Goal: Task Accomplishment & Management: Use online tool/utility

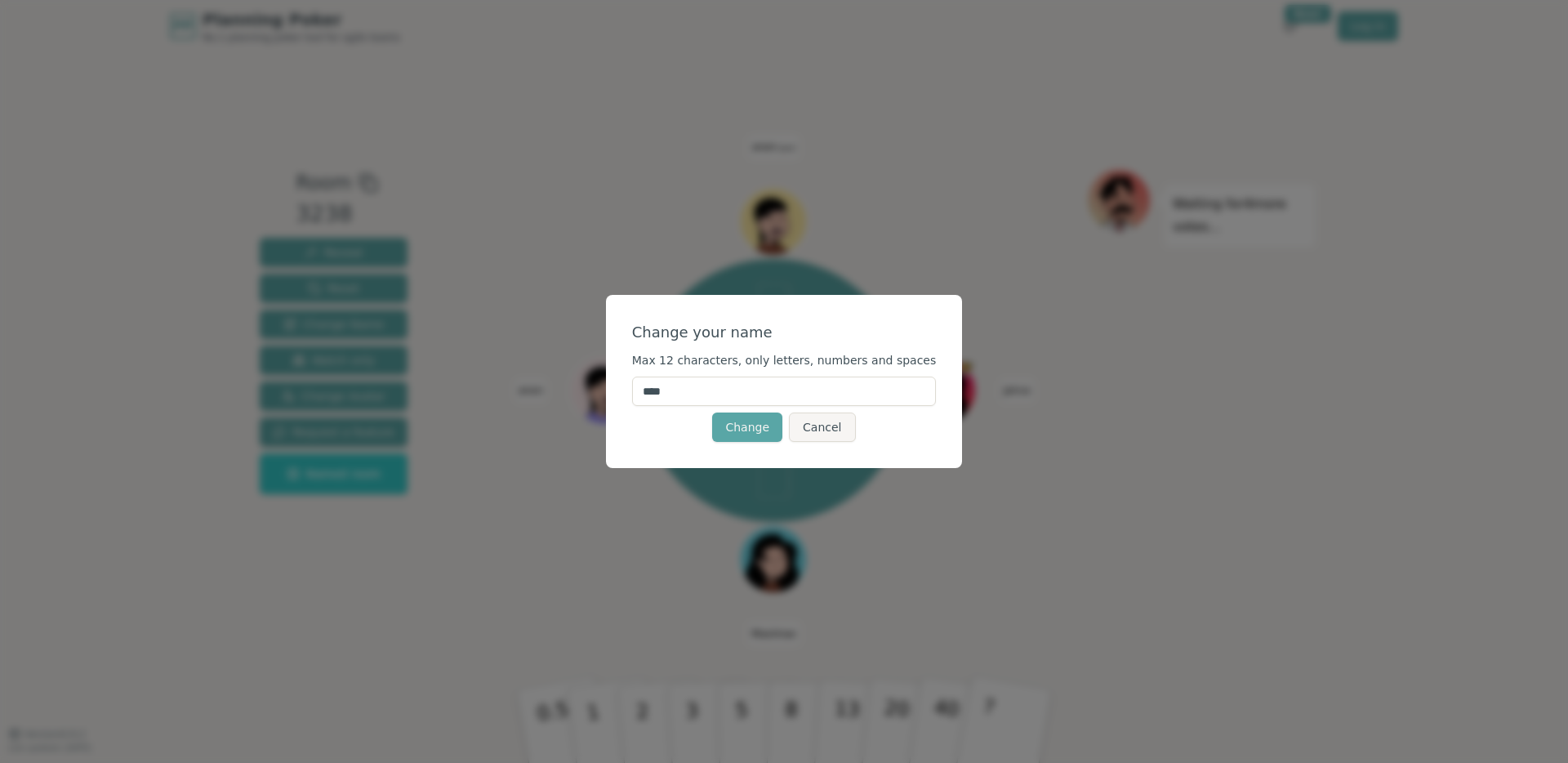
click at [769, 402] on input "****" at bounding box center [784, 391] width 304 height 29
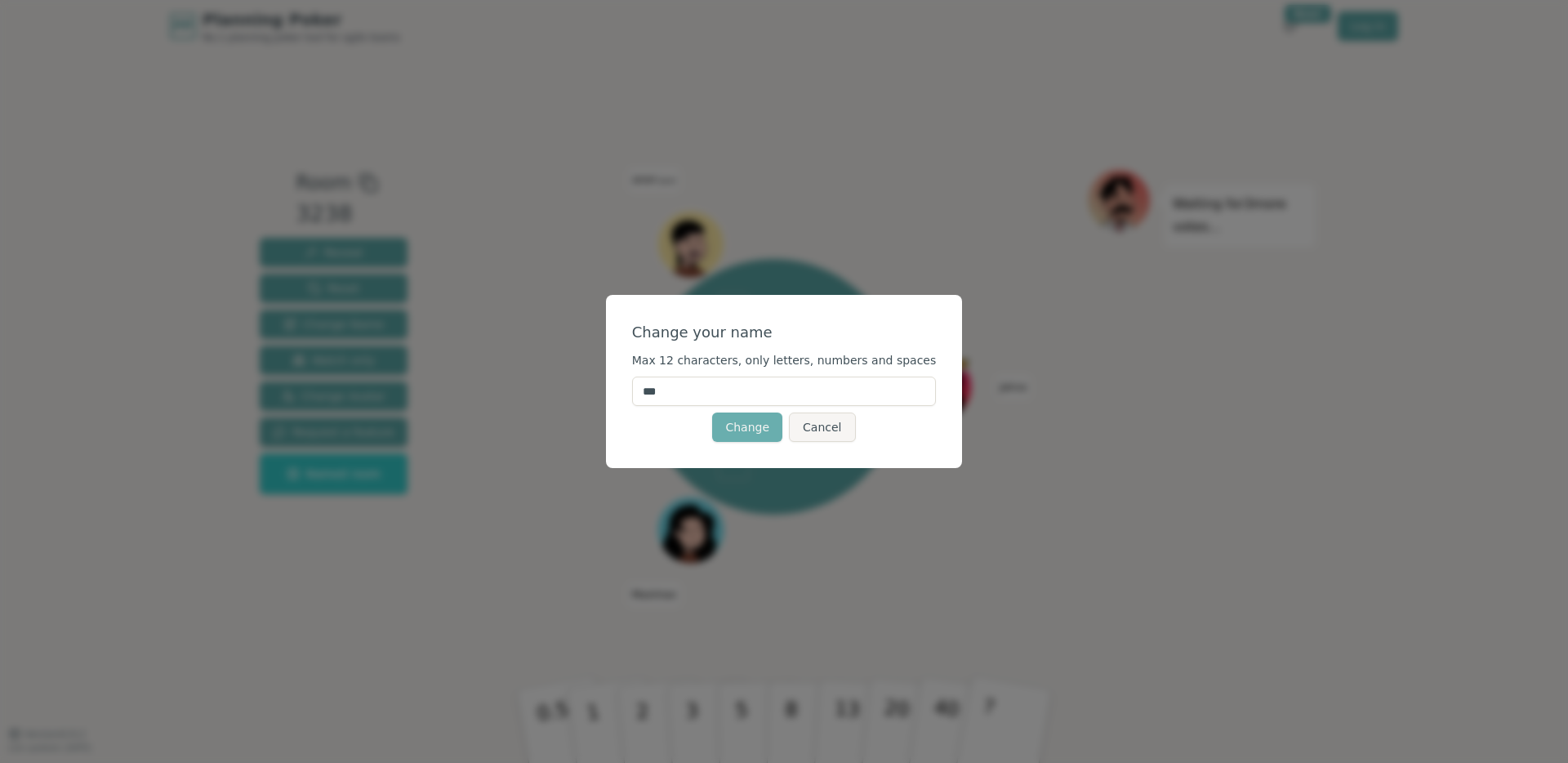
click at [759, 435] on button "Change" at bounding box center [747, 427] width 70 height 29
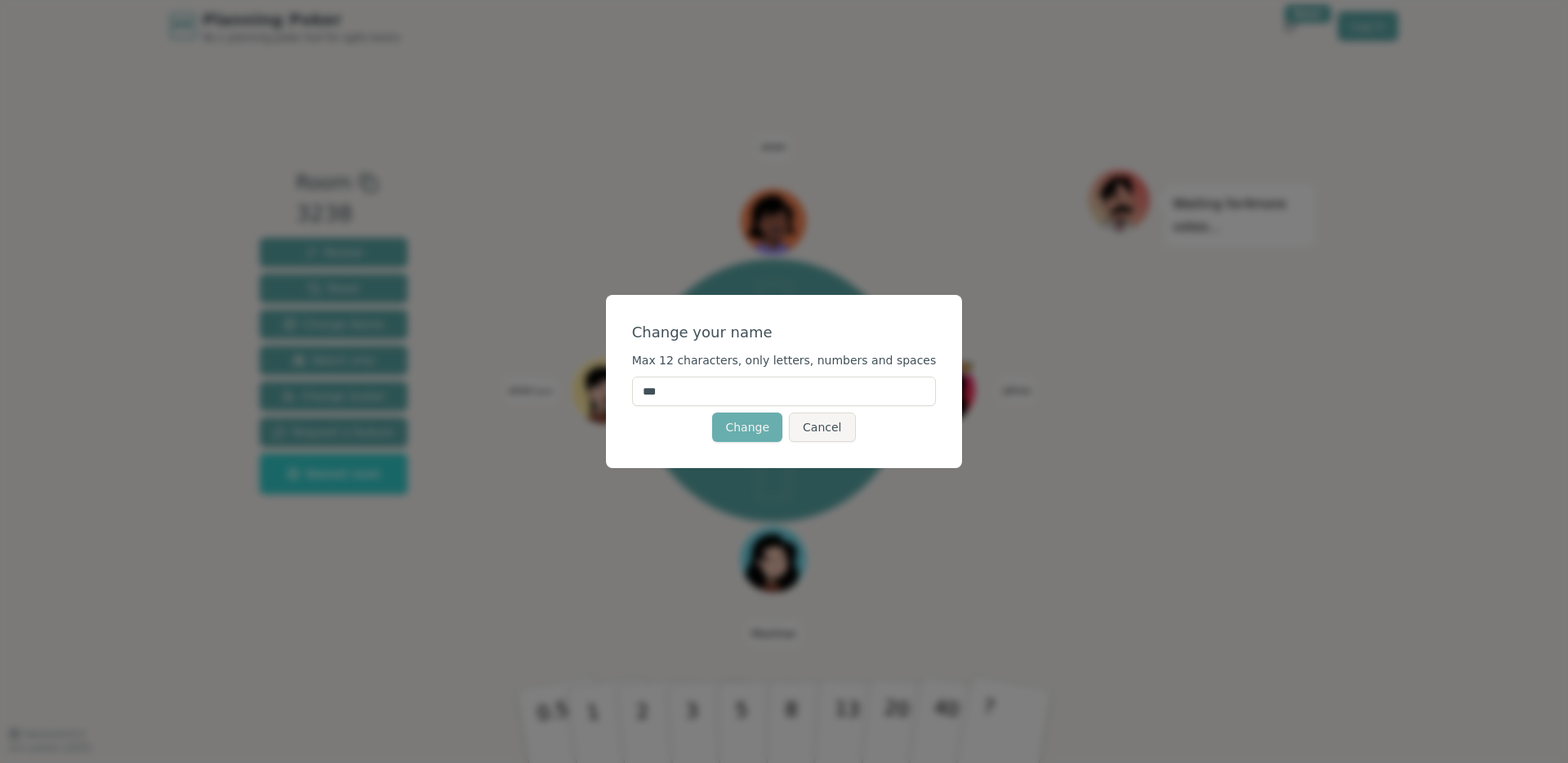
type input "***"
click at [772, 429] on button "Change" at bounding box center [747, 427] width 70 height 29
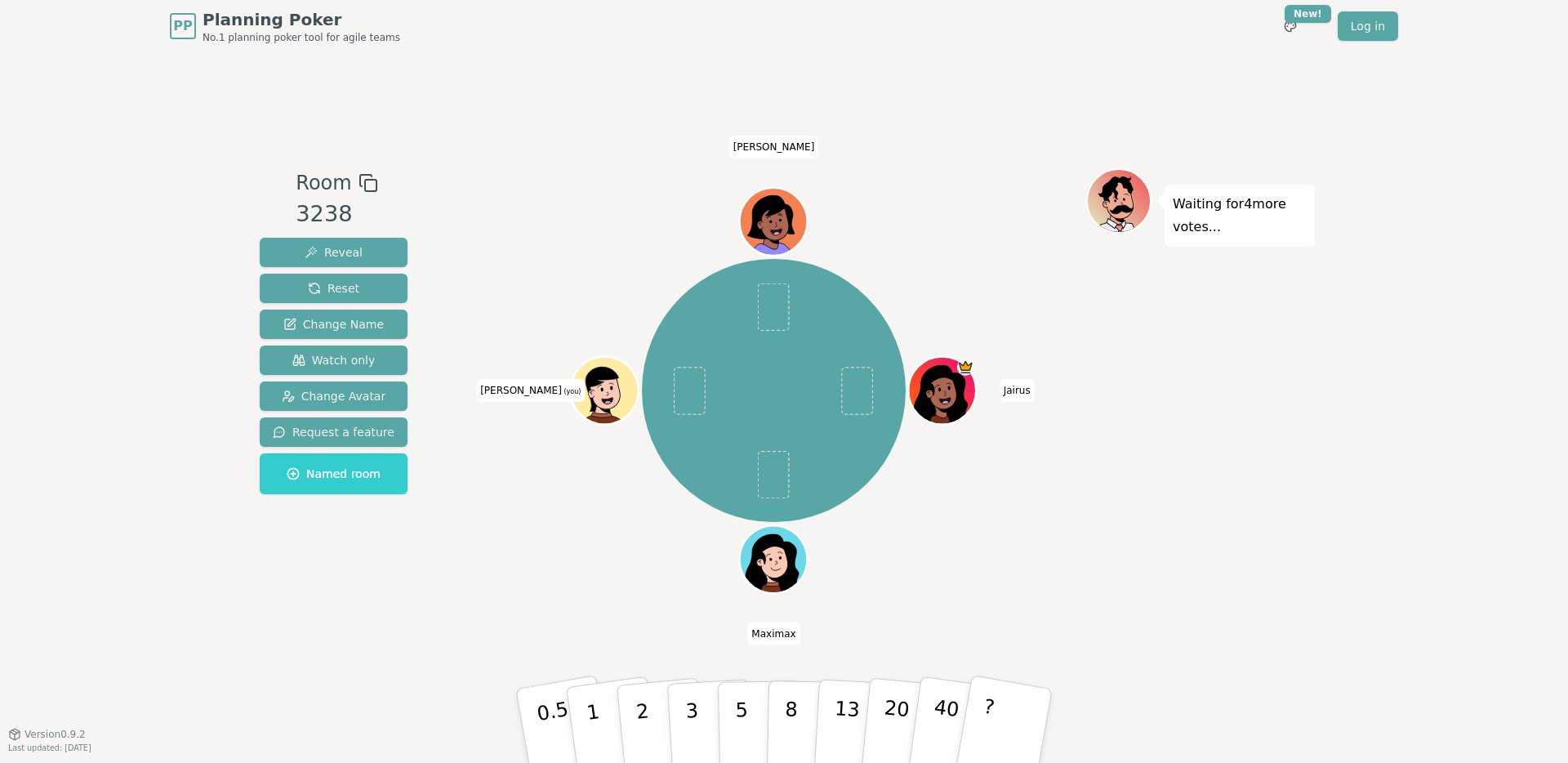
click at [595, 390] on icon at bounding box center [591, 394] width 11 height 9
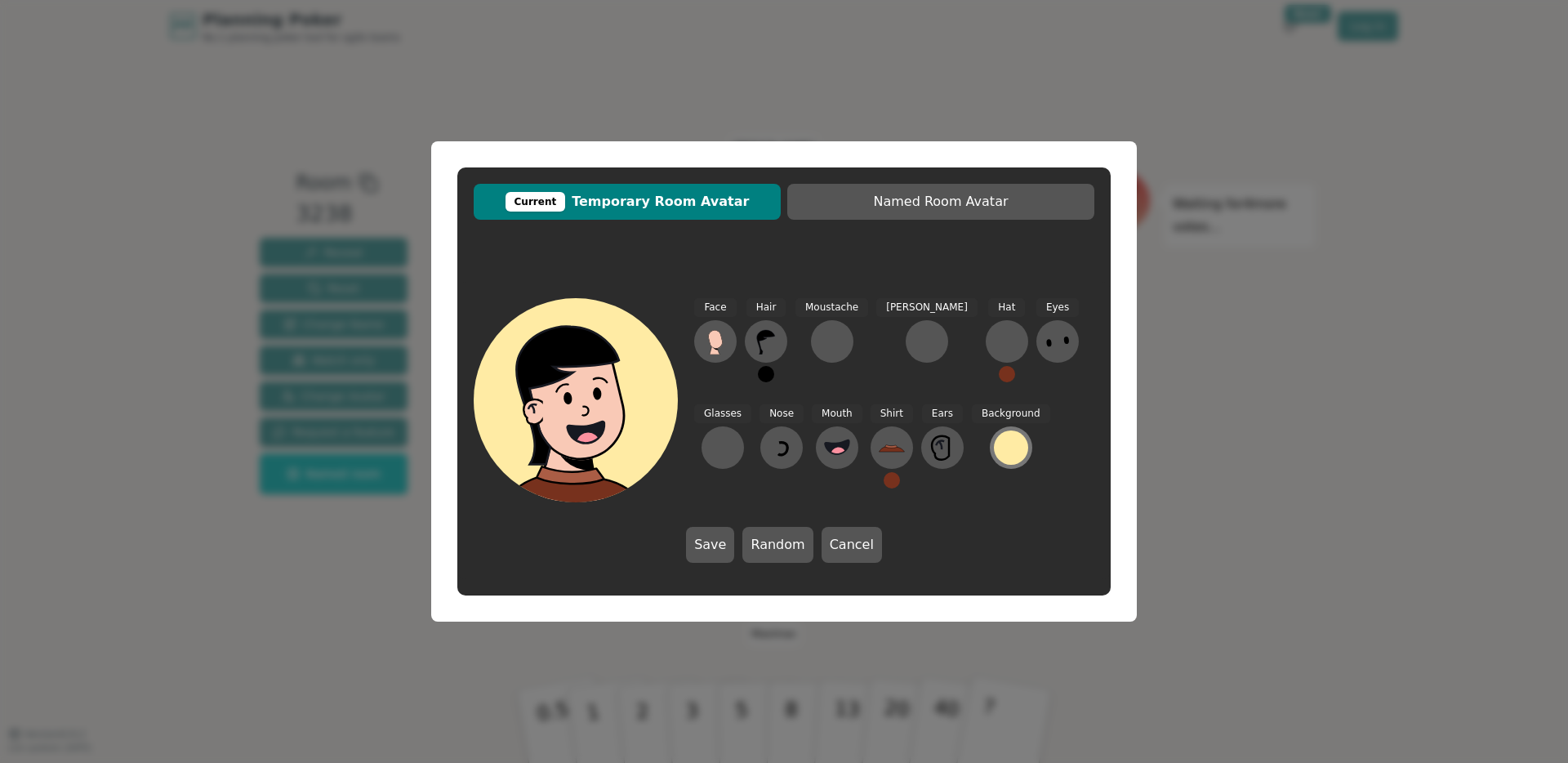
click at [994, 449] on div at bounding box center [1010, 447] width 34 height 34
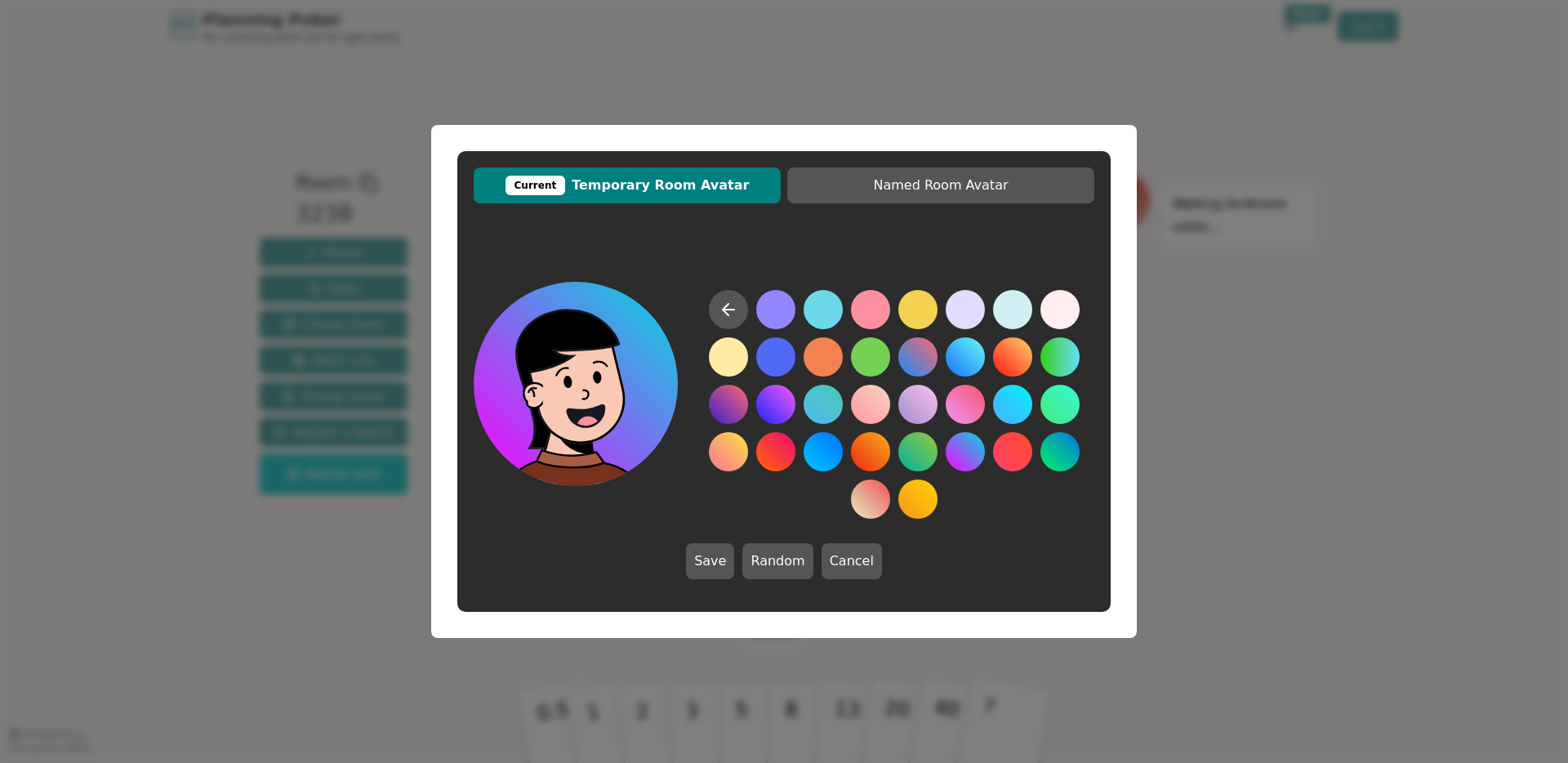
click at [977, 455] on button at bounding box center [964, 451] width 39 height 39
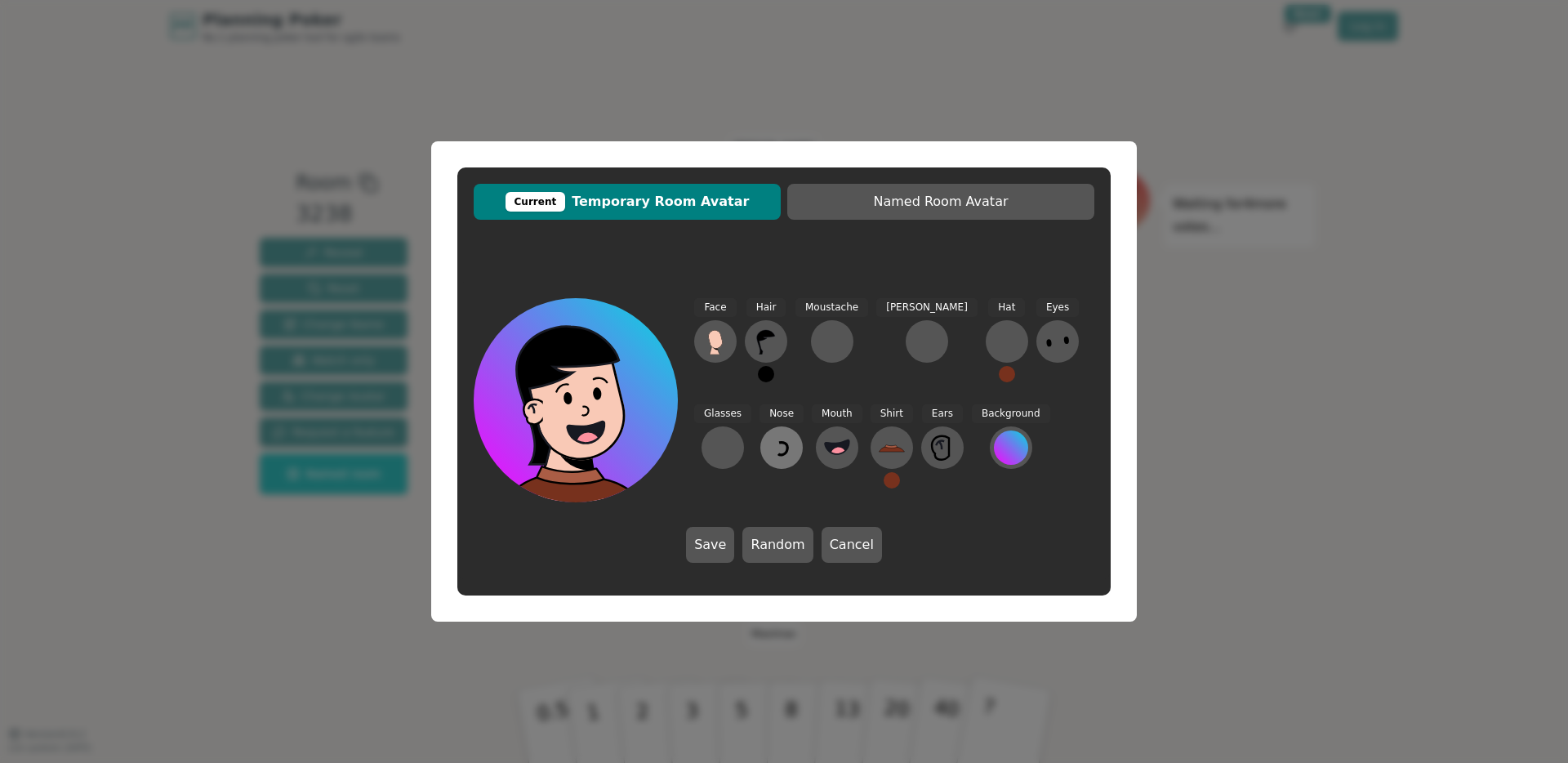
click at [769, 437] on icon at bounding box center [781, 447] width 26 height 26
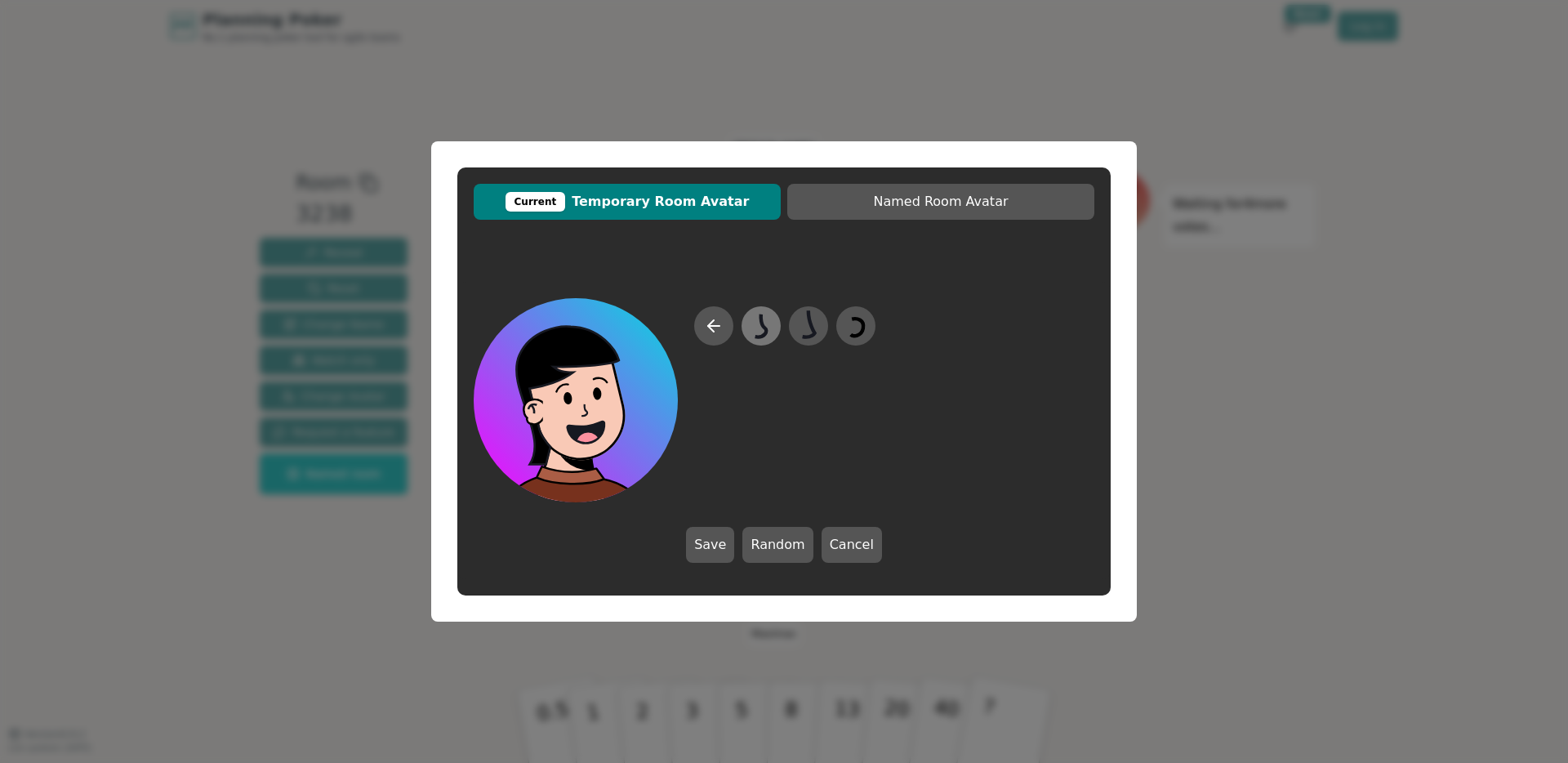
click at [754, 324] on icon at bounding box center [760, 326] width 32 height 37
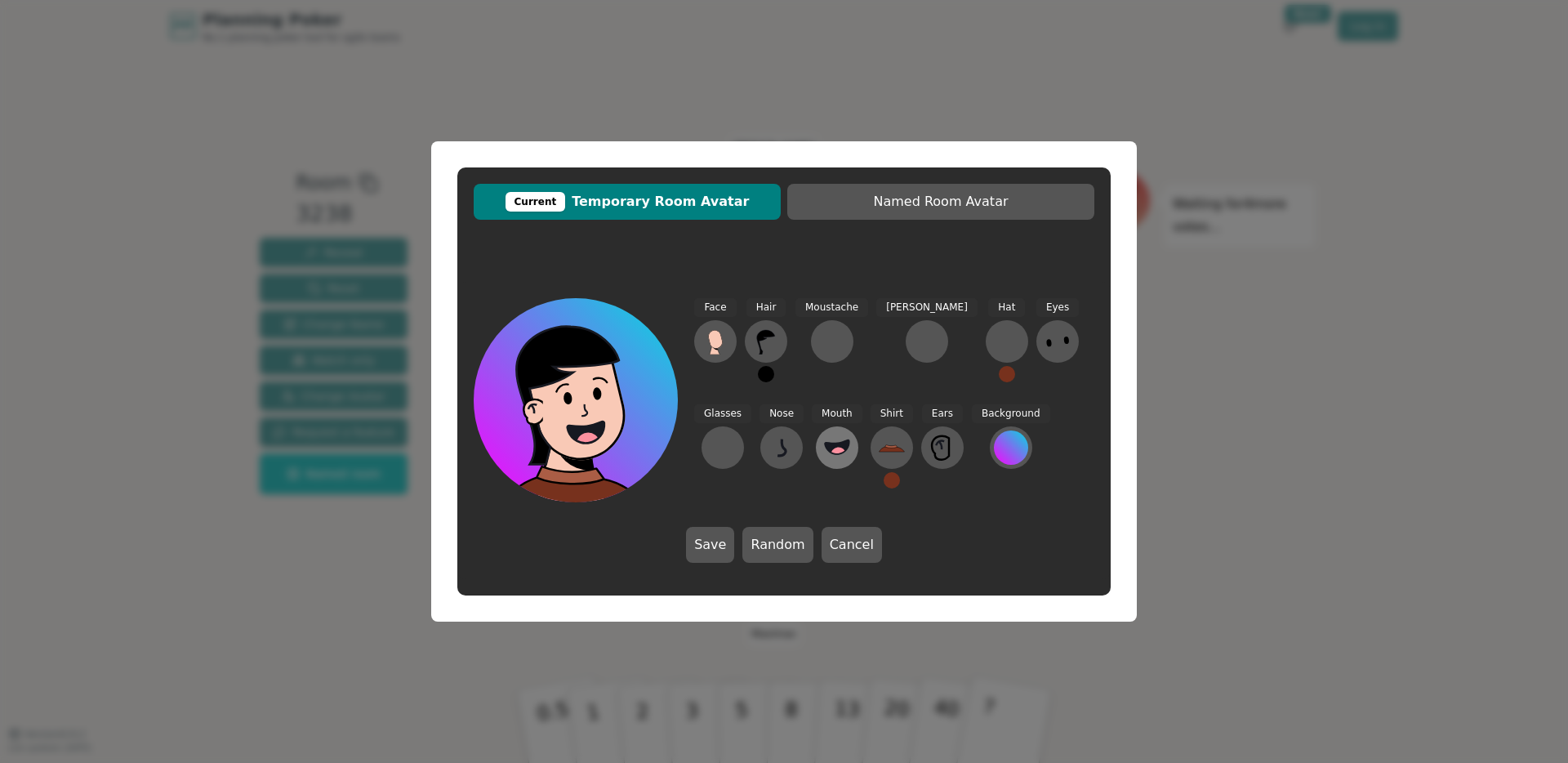
click at [824, 444] on icon at bounding box center [836, 446] width 24 height 14
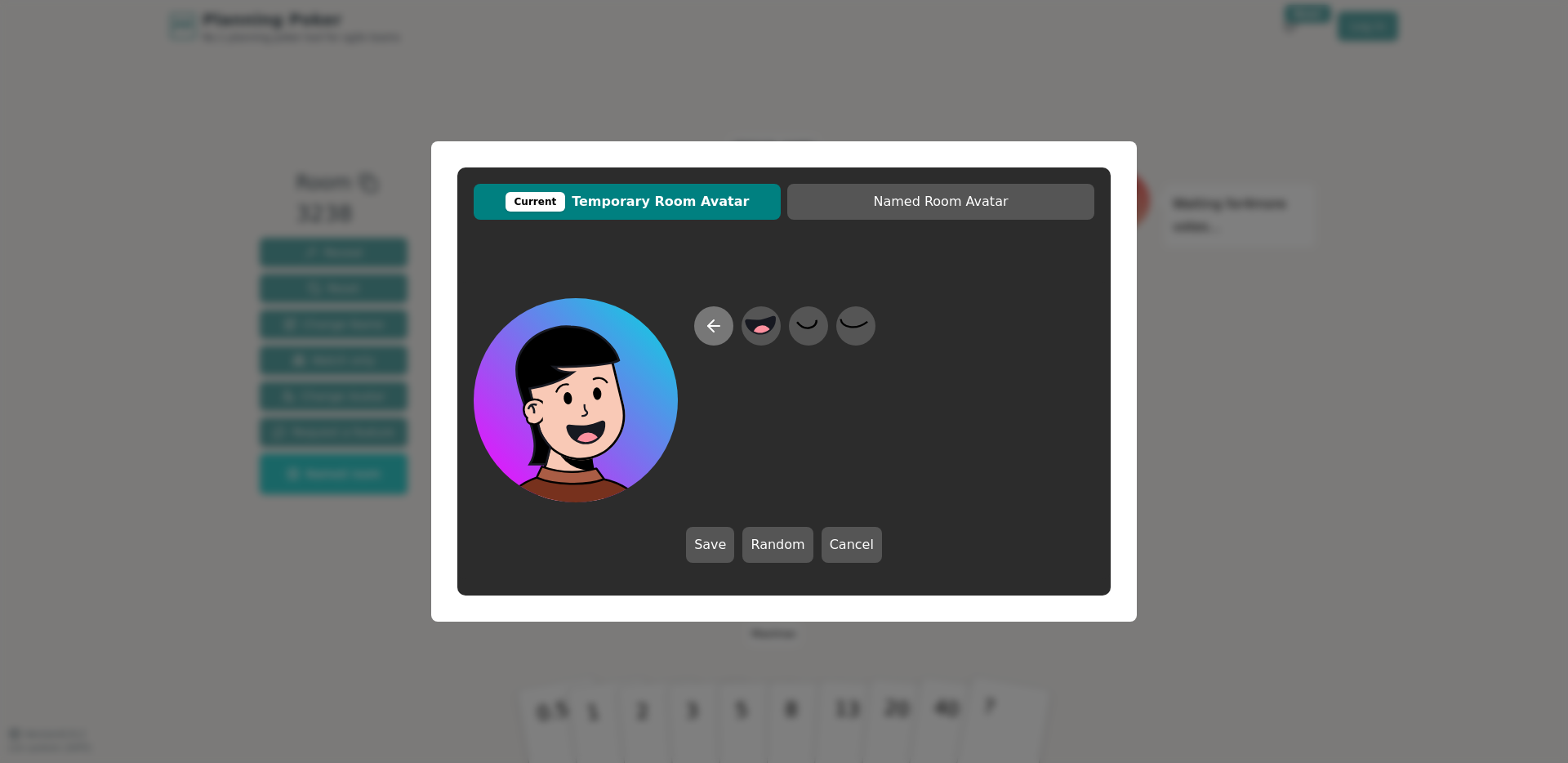
click at [717, 336] on button at bounding box center [714, 325] width 39 height 39
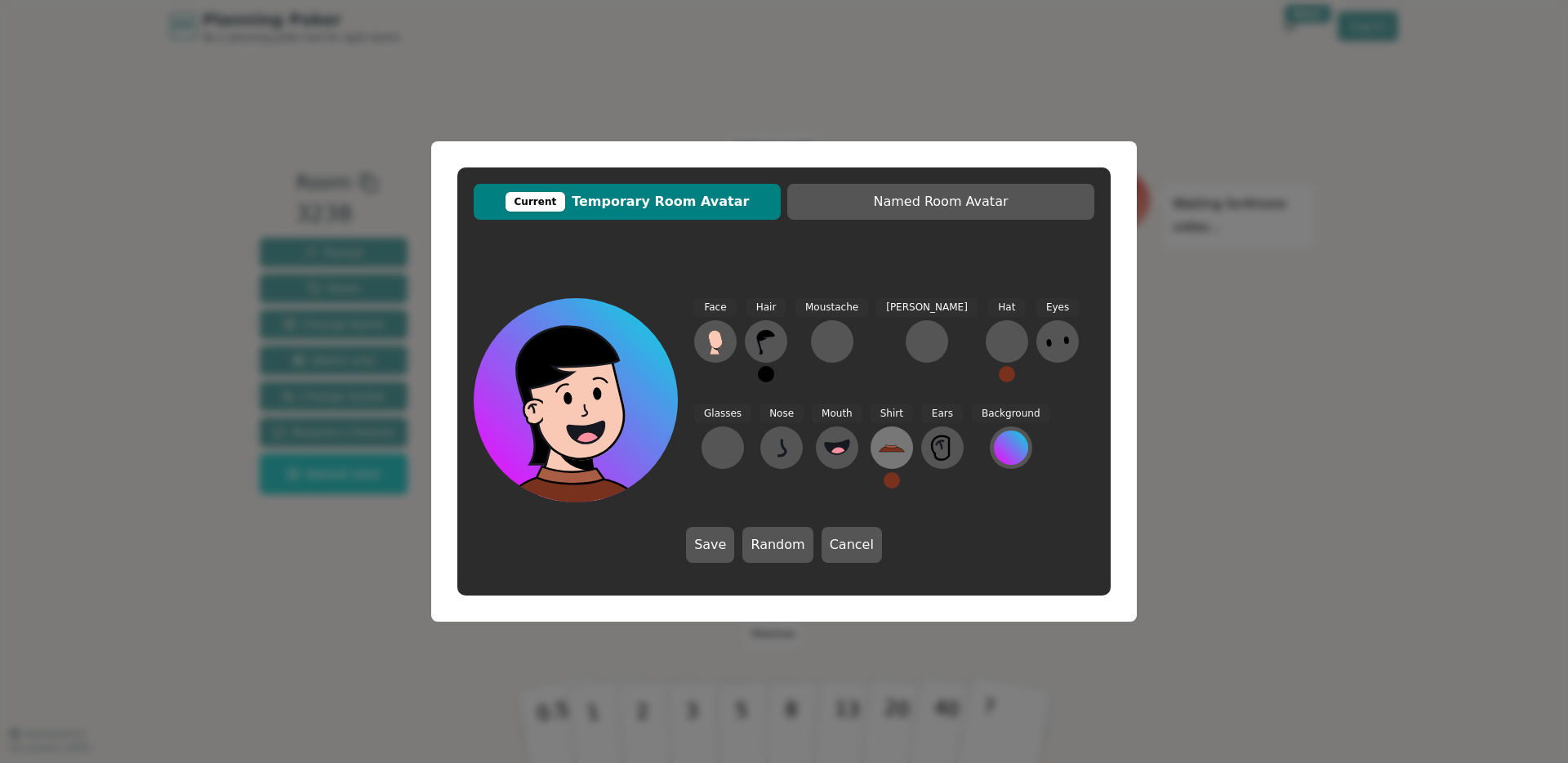
click at [879, 459] on icon at bounding box center [891, 447] width 26 height 26
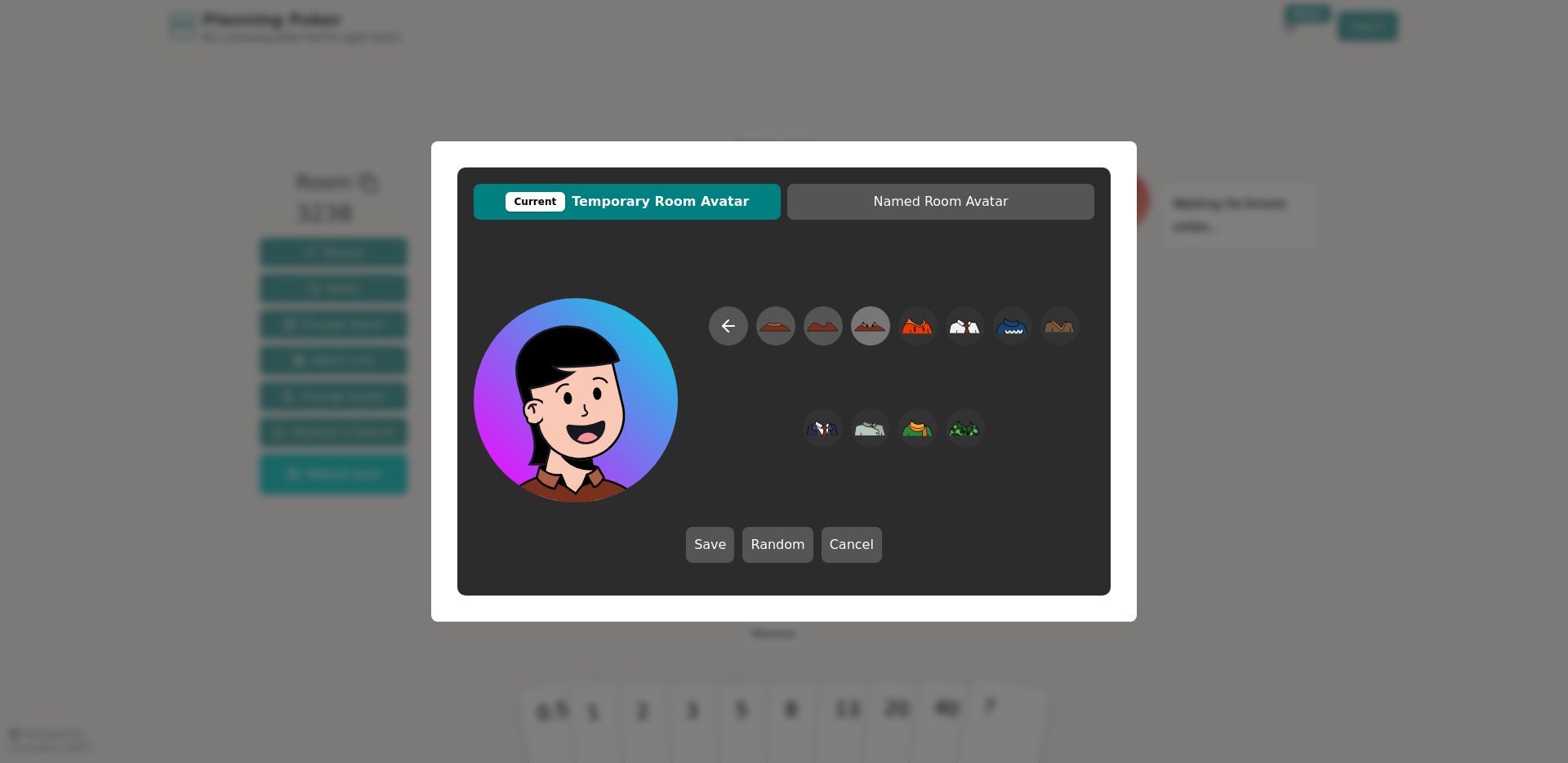
click at [867, 328] on icon at bounding box center [870, 328] width 31 height 7
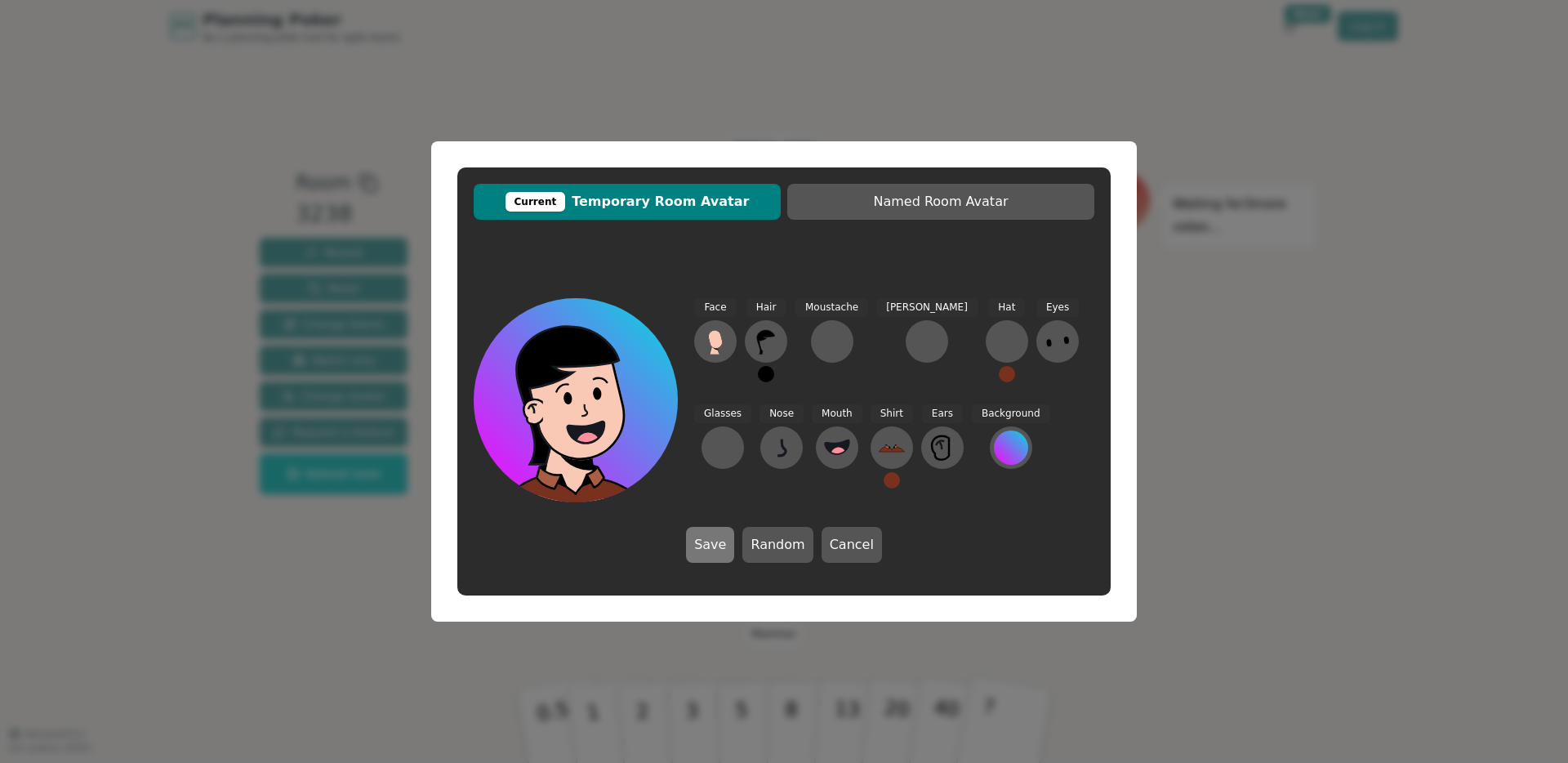
click at [719, 544] on button "Save" at bounding box center [710, 545] width 48 height 36
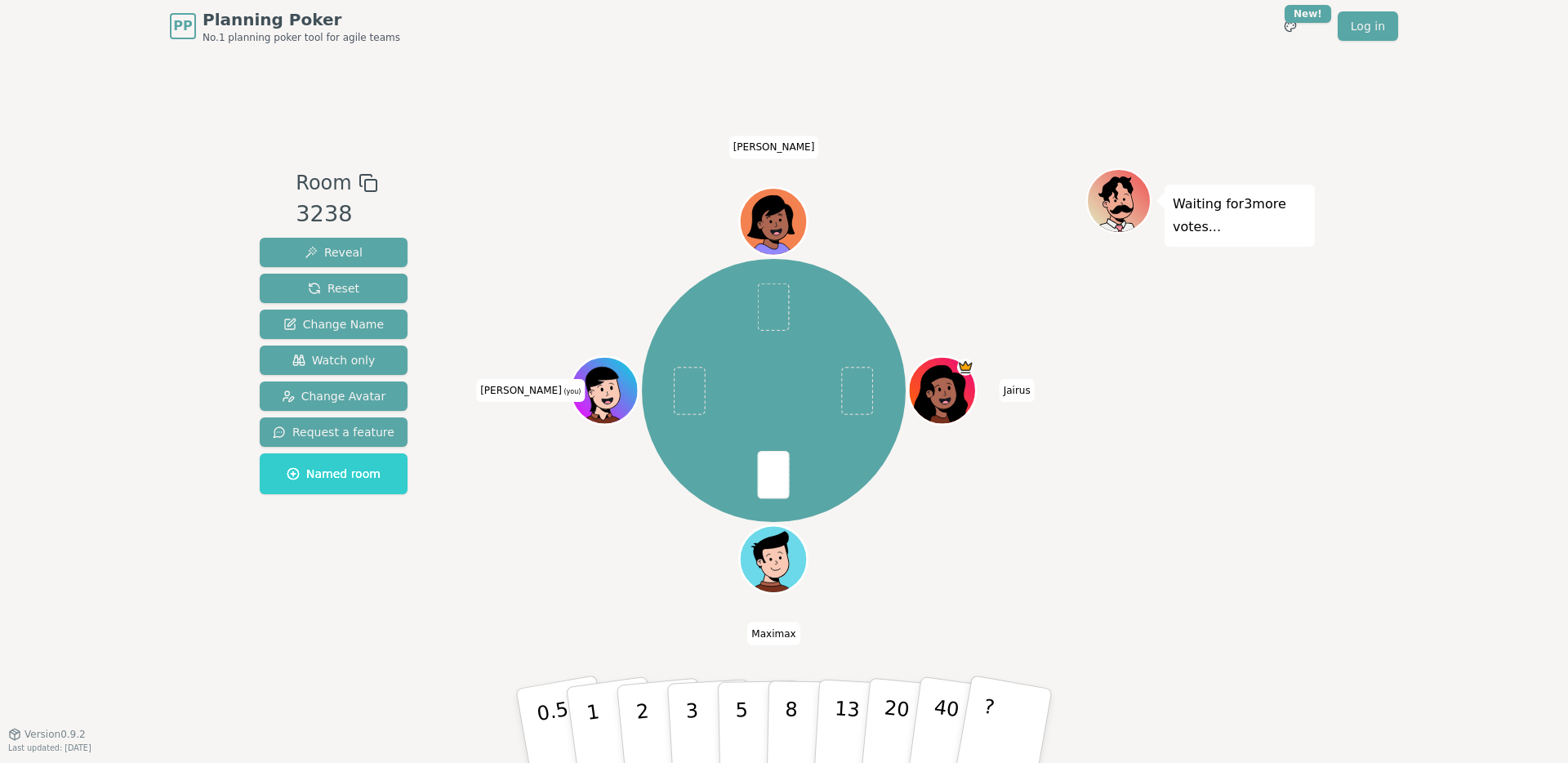
click at [604, 575] on div "[PERSON_NAME] Maximax [PERSON_NAME] (you) [PERSON_NAME]" at bounding box center [773, 390] width 624 height 385
drag, startPoint x: 687, startPoint y: 735, endPoint x: 664, endPoint y: 419, distance: 316.8
click at [664, 419] on div "Room 3238 Reveal Reset Change Name Watch only Change Avatar Request a feature N…" at bounding box center [784, 393] width 1061 height 449
click at [699, 707] on button "3" at bounding box center [710, 725] width 89 height 128
click at [699, 714] on button "3" at bounding box center [710, 725] width 89 height 128
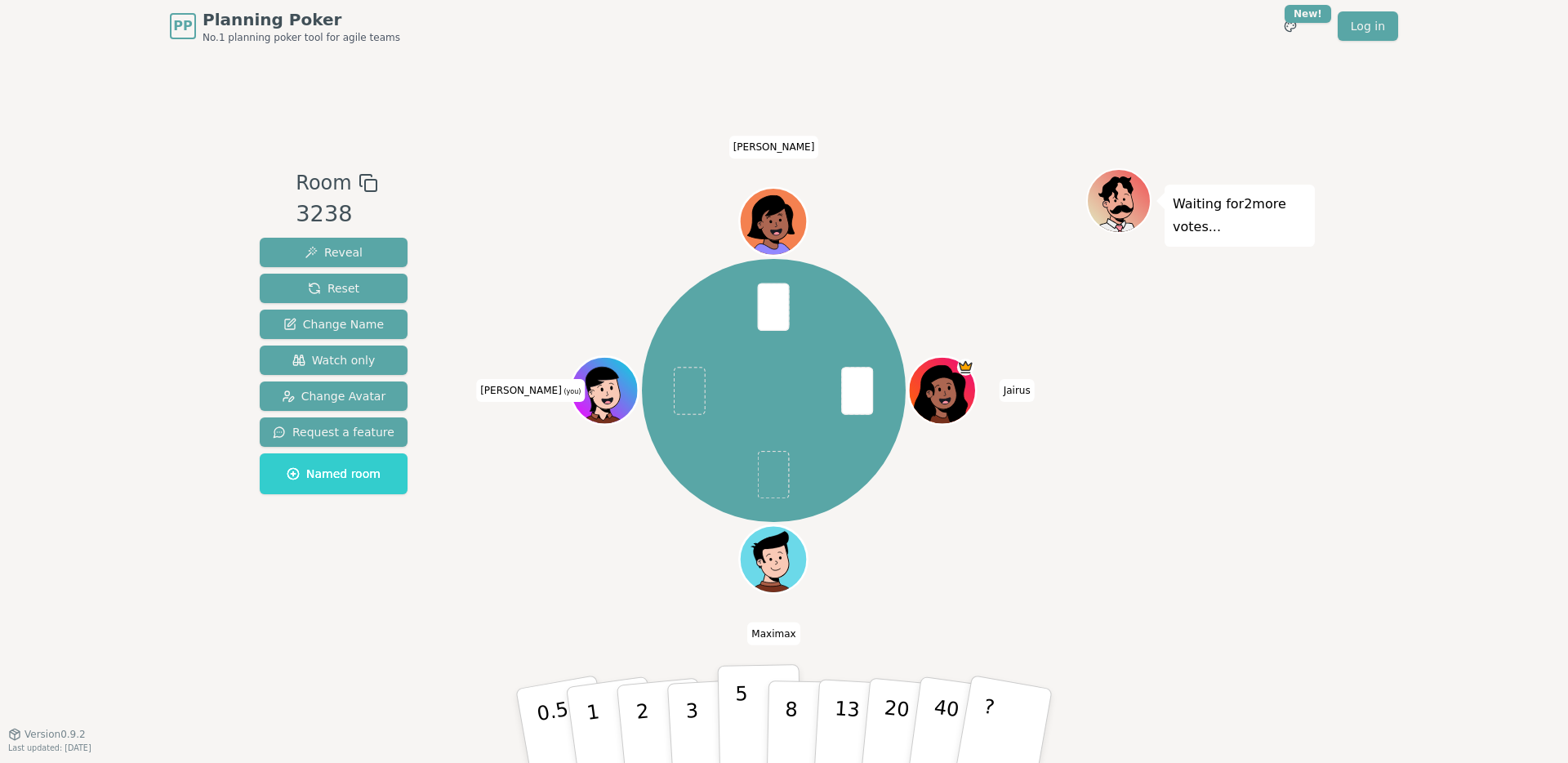
click at [748, 714] on button "5" at bounding box center [759, 725] width 84 height 124
click at [694, 715] on p "3" at bounding box center [694, 727] width 18 height 89
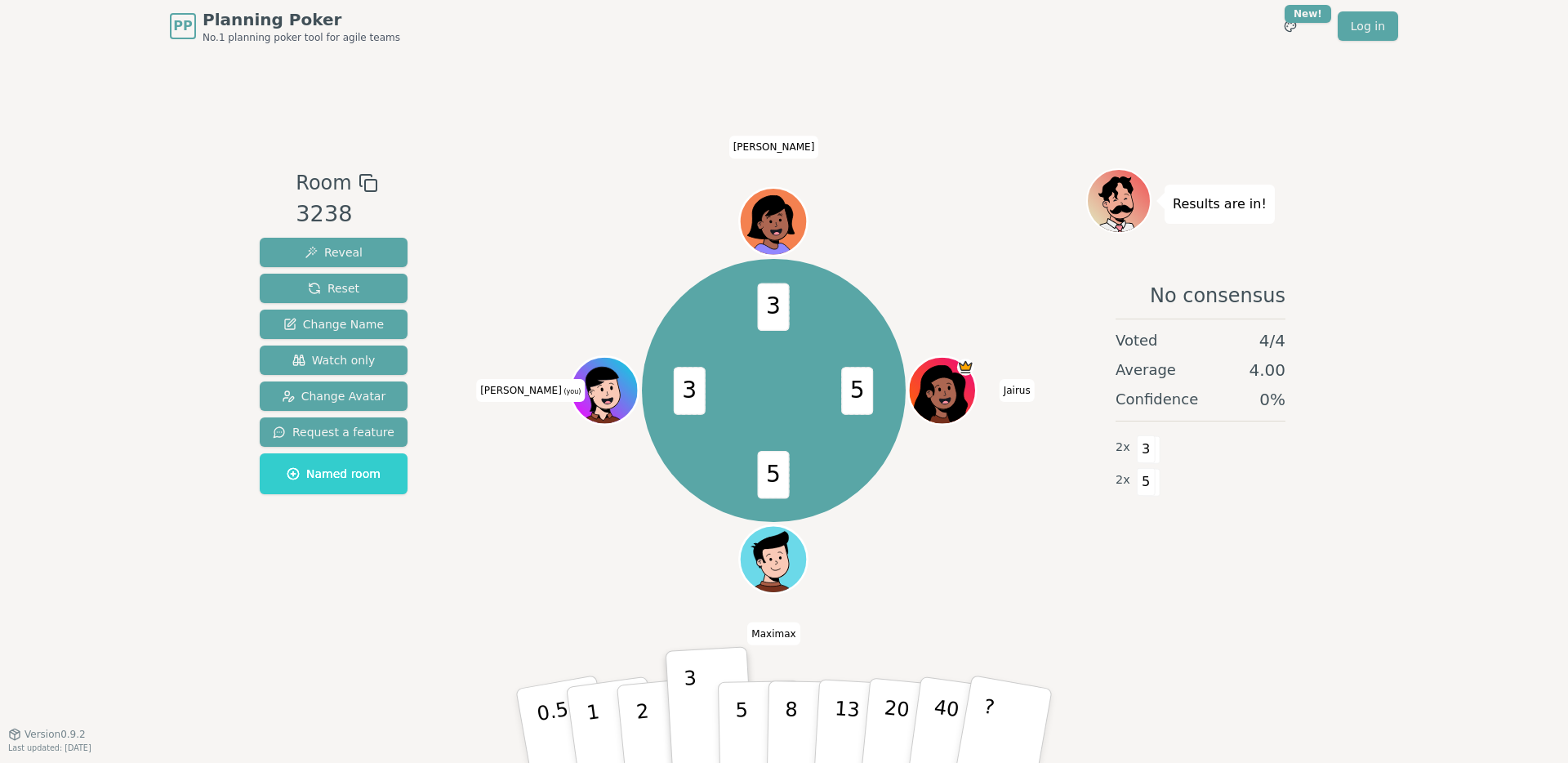
click at [609, 402] on circle at bounding box center [609, 404] width 8 height 8
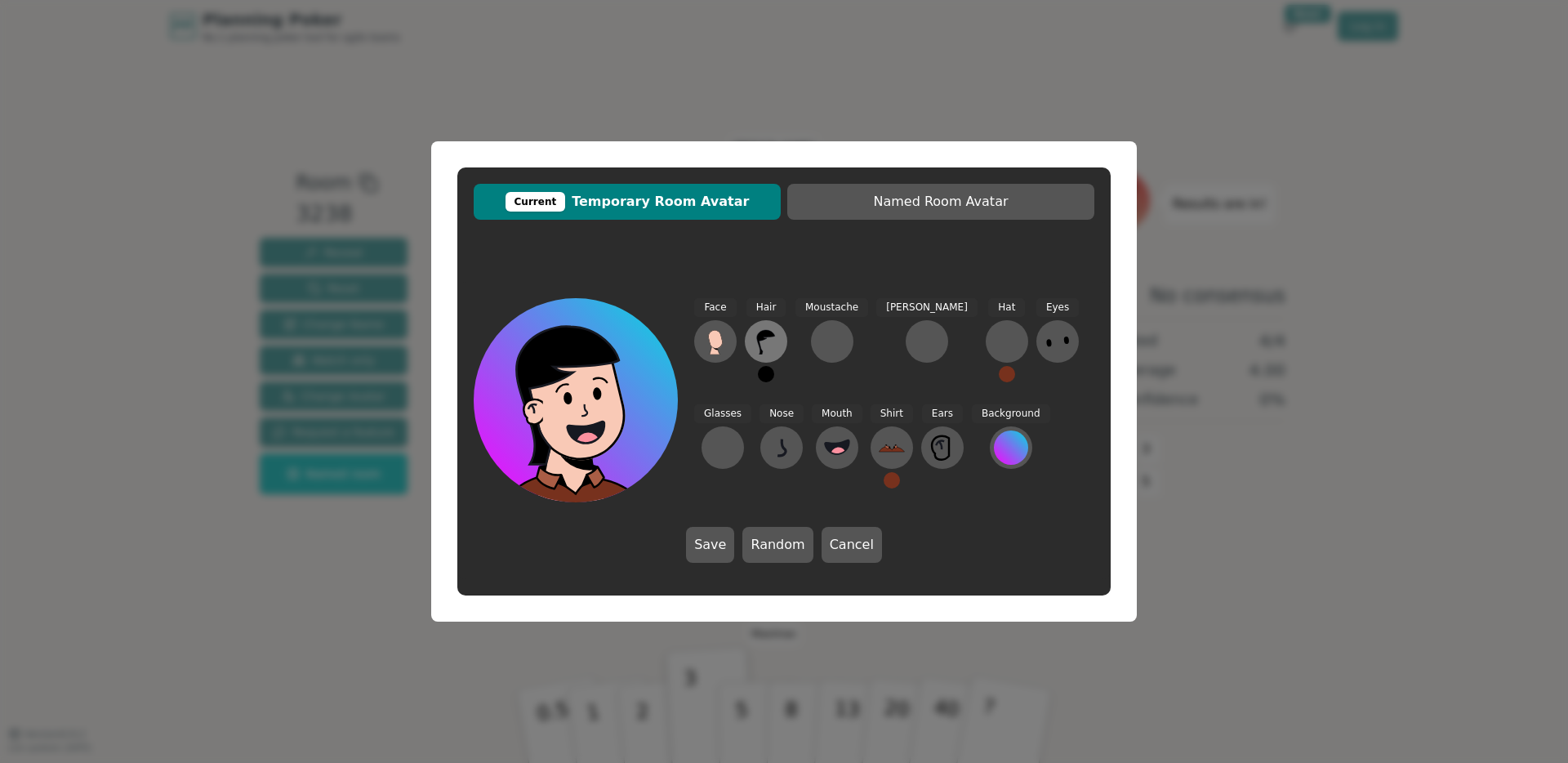
click at [754, 346] on icon at bounding box center [765, 341] width 26 height 26
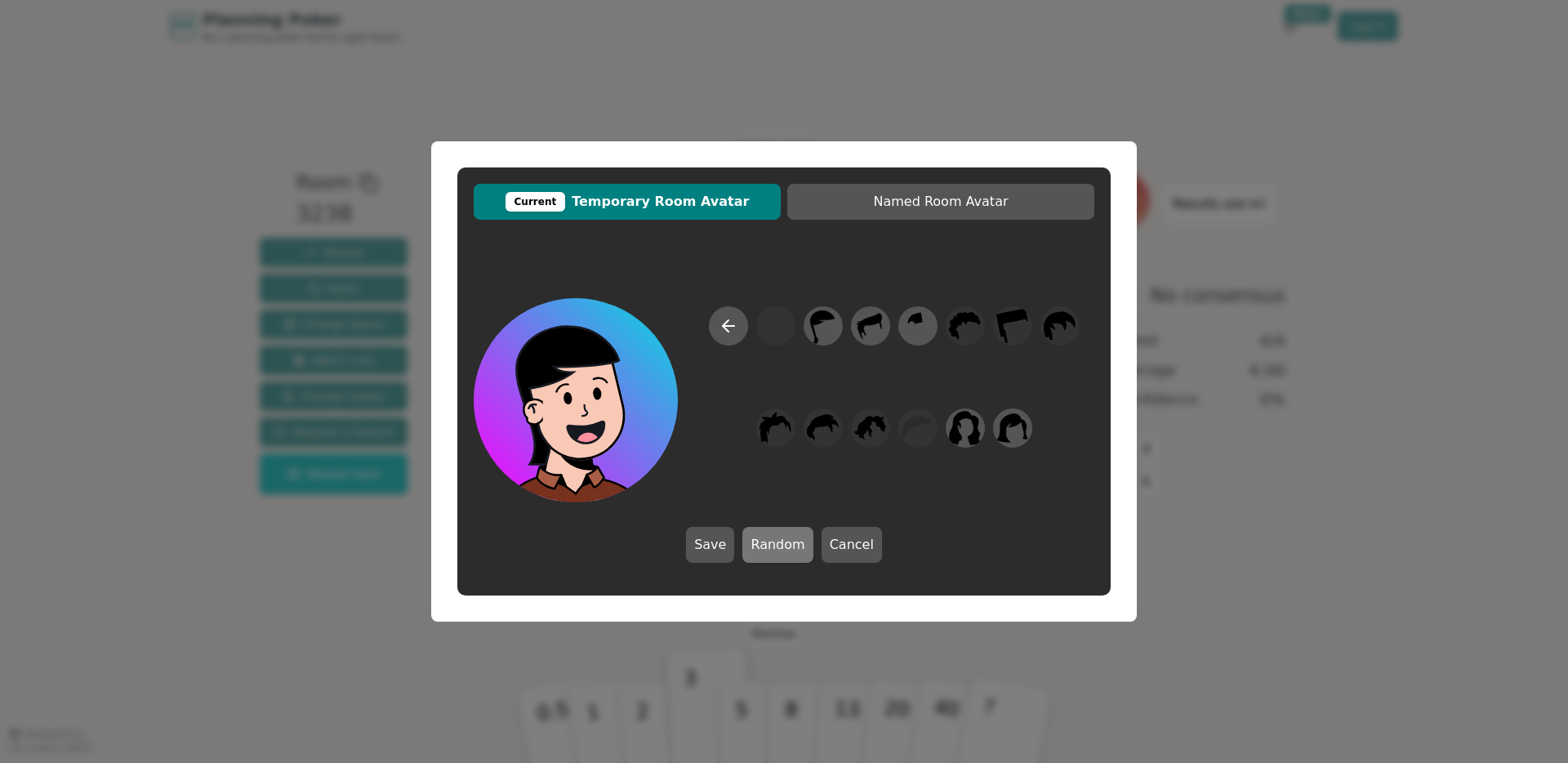
click at [766, 538] on button "Random" at bounding box center [777, 545] width 70 height 36
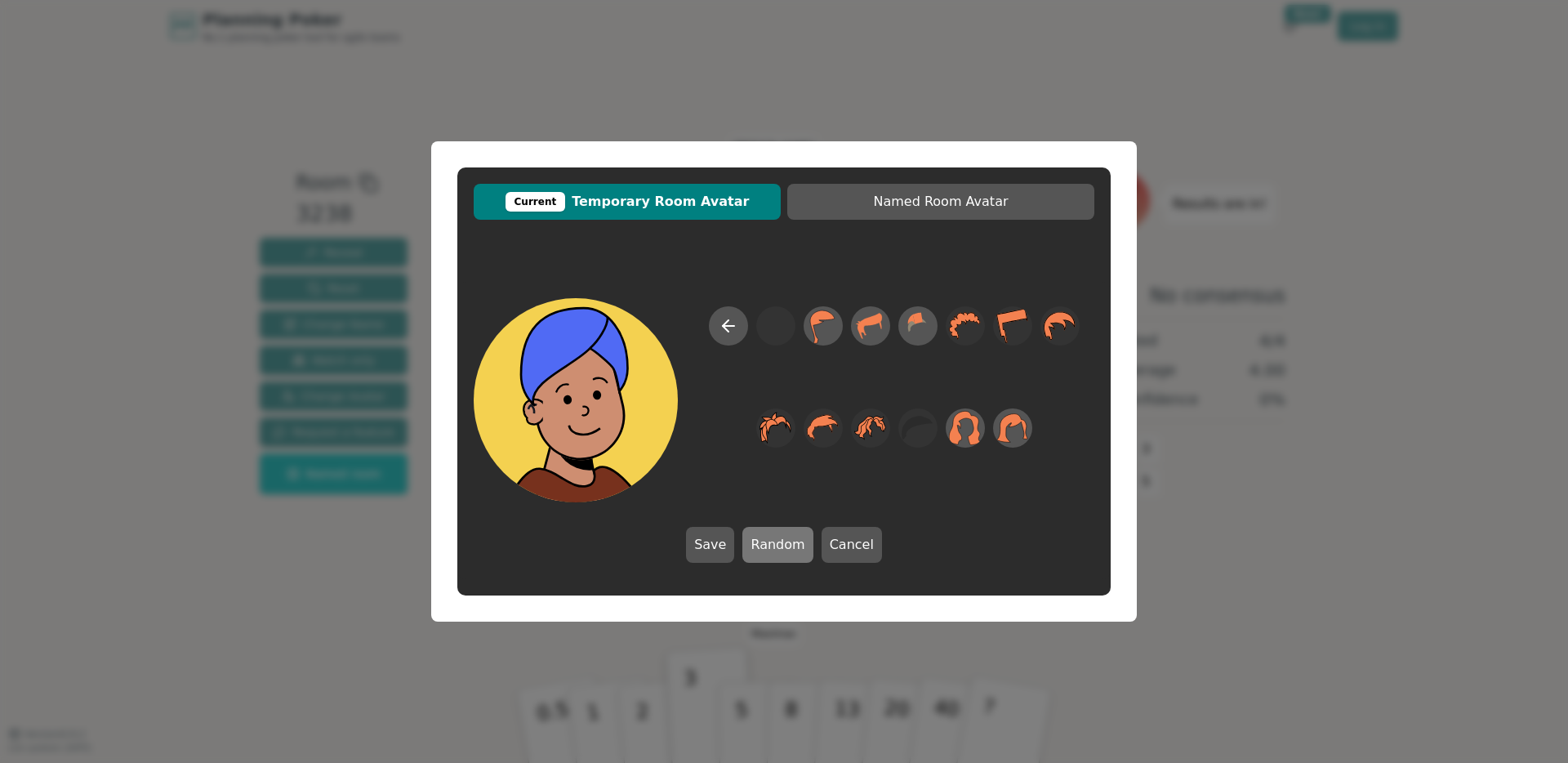
click at [773, 540] on button "Random" at bounding box center [777, 545] width 70 height 36
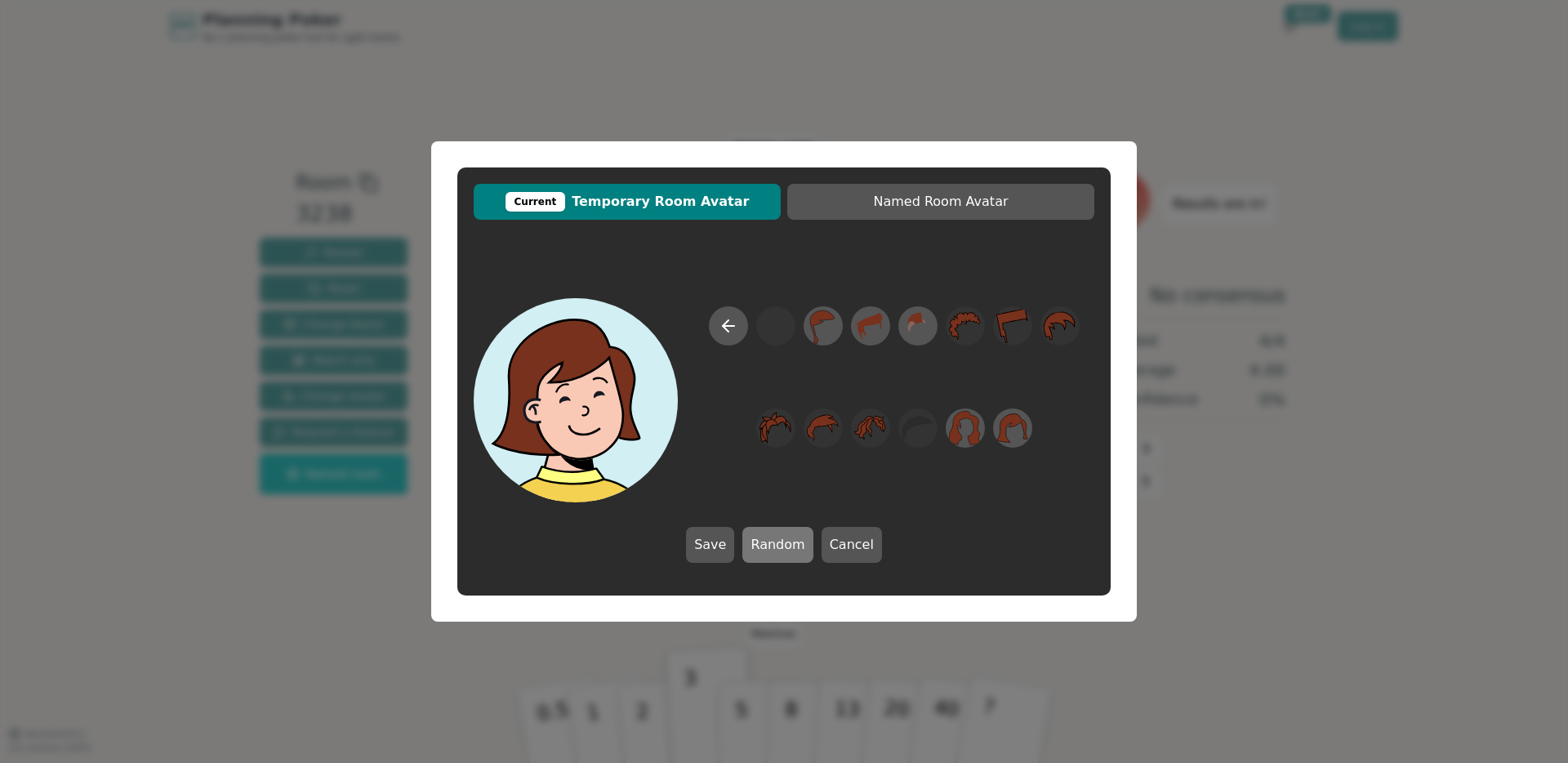
click at [774, 545] on button "Random" at bounding box center [777, 545] width 70 height 36
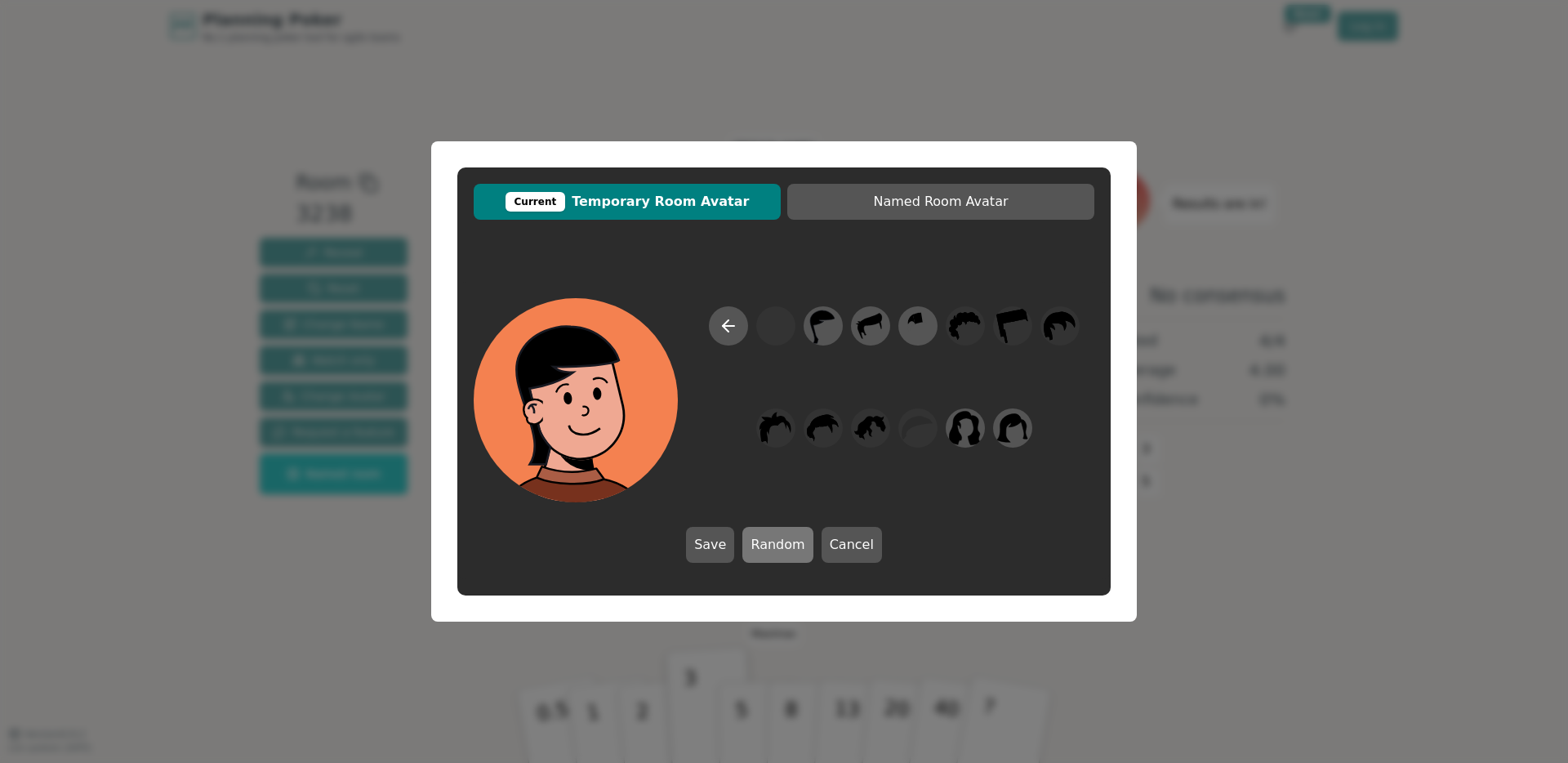
click at [774, 545] on button "Random" at bounding box center [777, 545] width 70 height 36
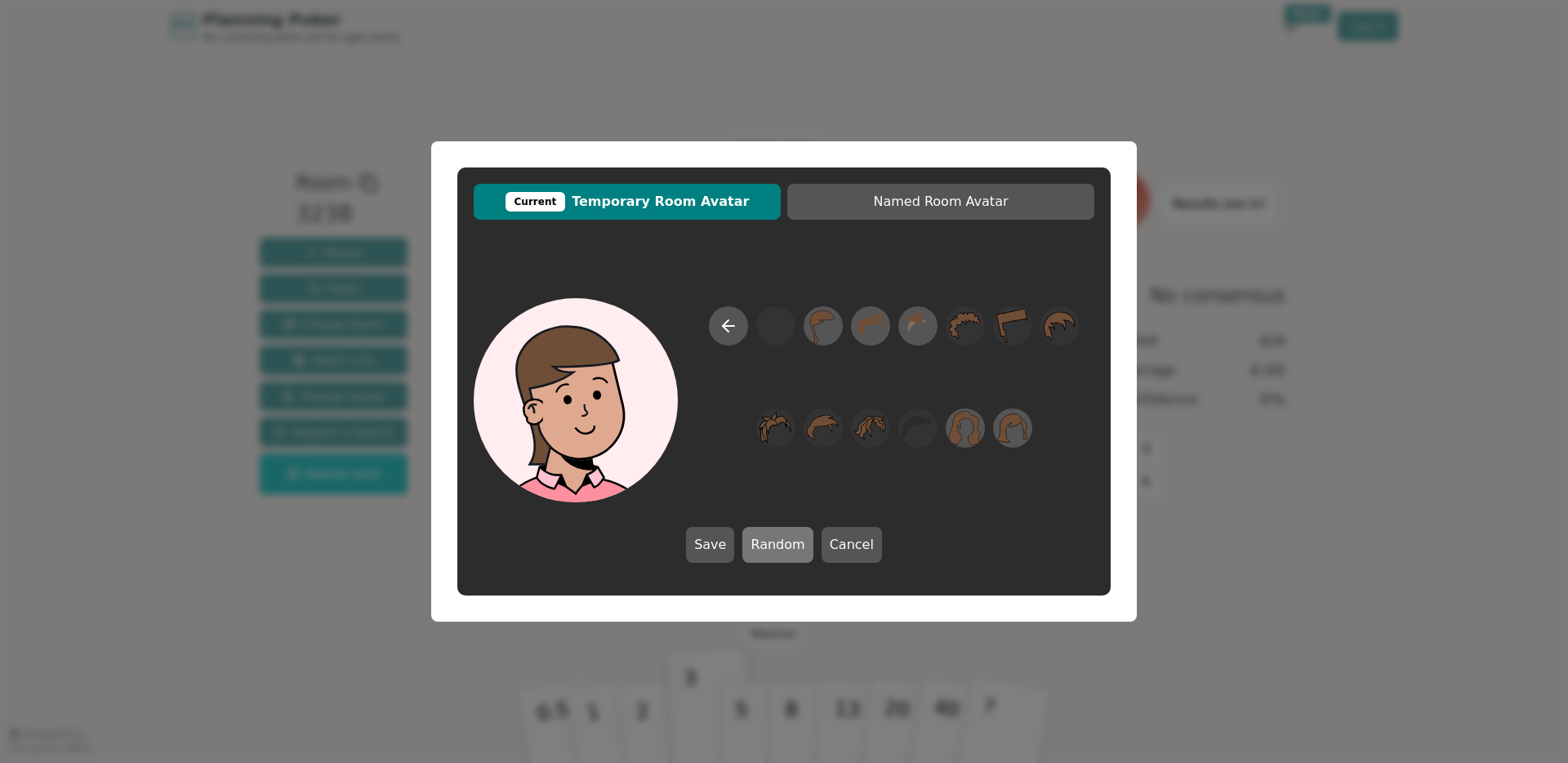
click at [774, 545] on button "Random" at bounding box center [777, 545] width 70 height 36
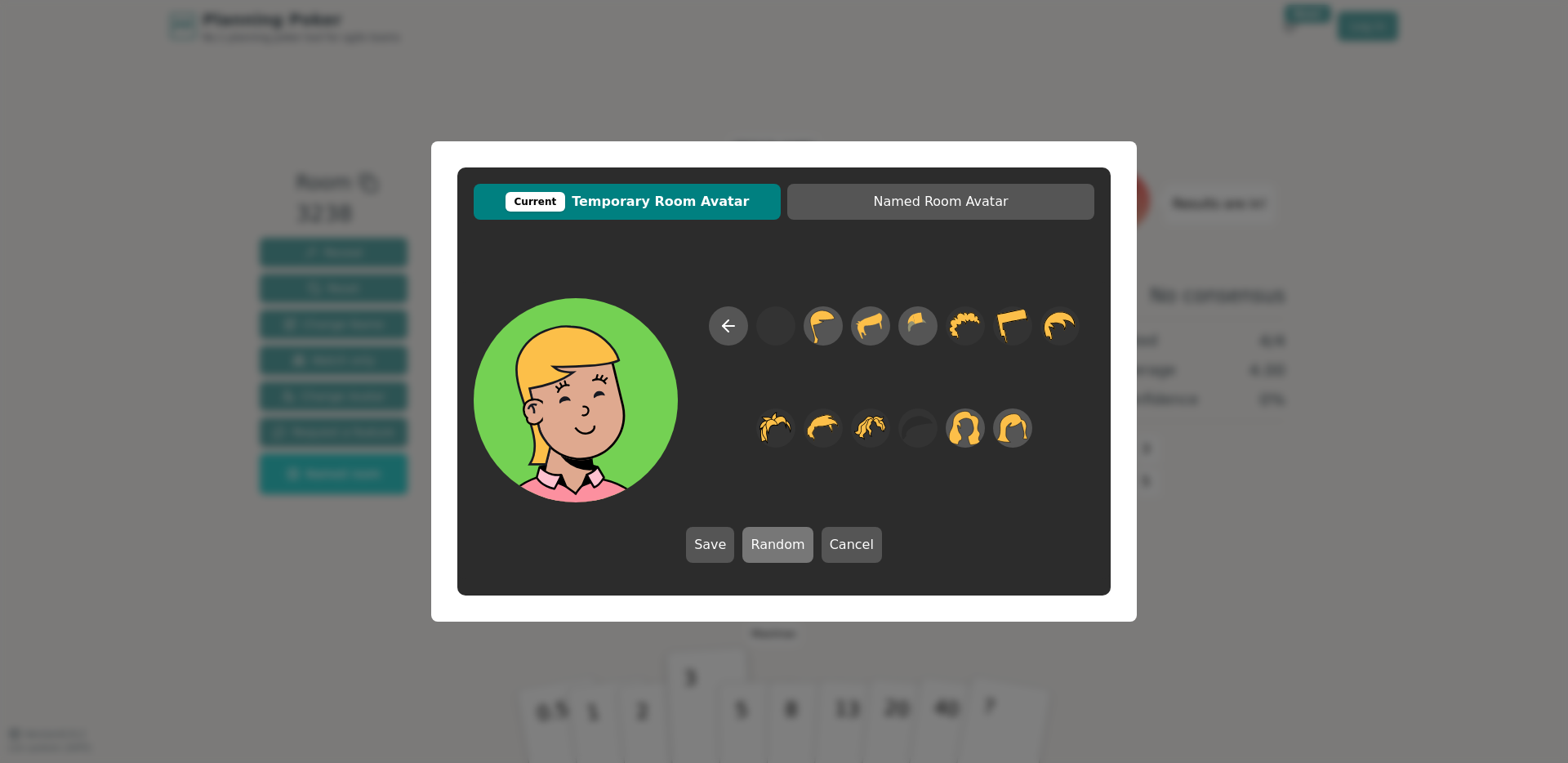
click at [774, 545] on button "Random" at bounding box center [777, 545] width 70 height 36
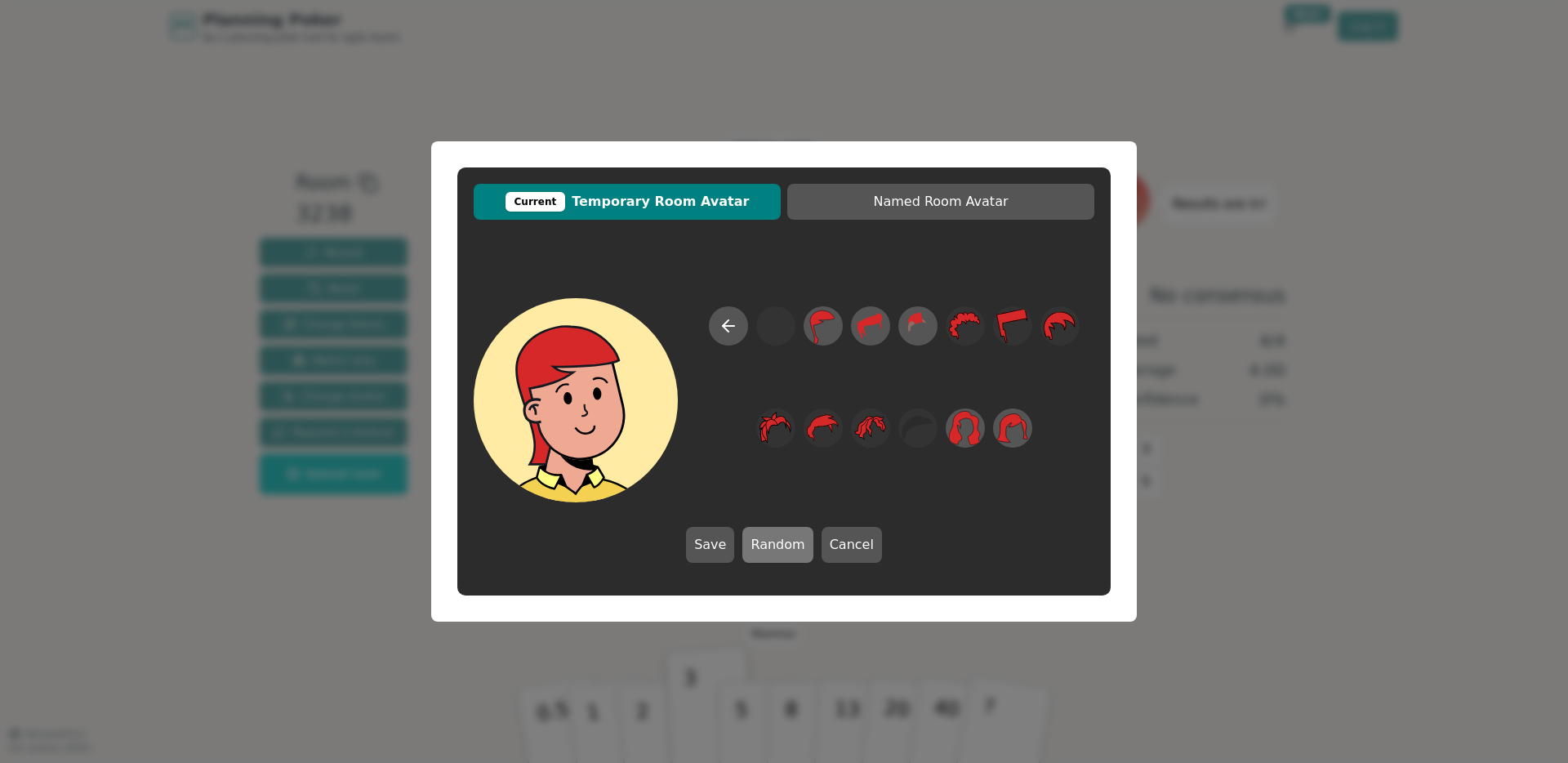
click at [774, 545] on button "Random" at bounding box center [777, 545] width 70 height 36
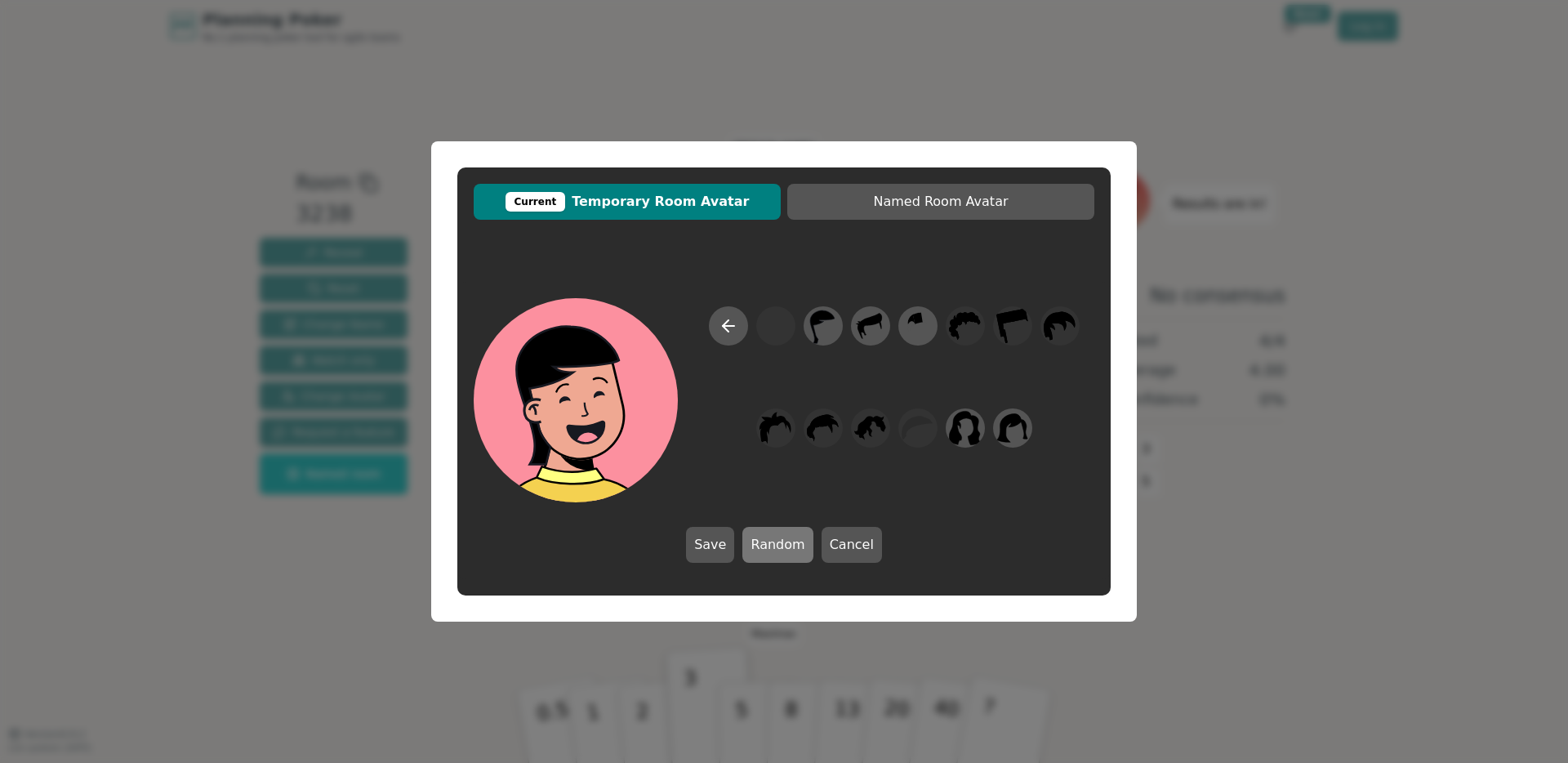
click at [774, 544] on button "Random" at bounding box center [777, 545] width 70 height 36
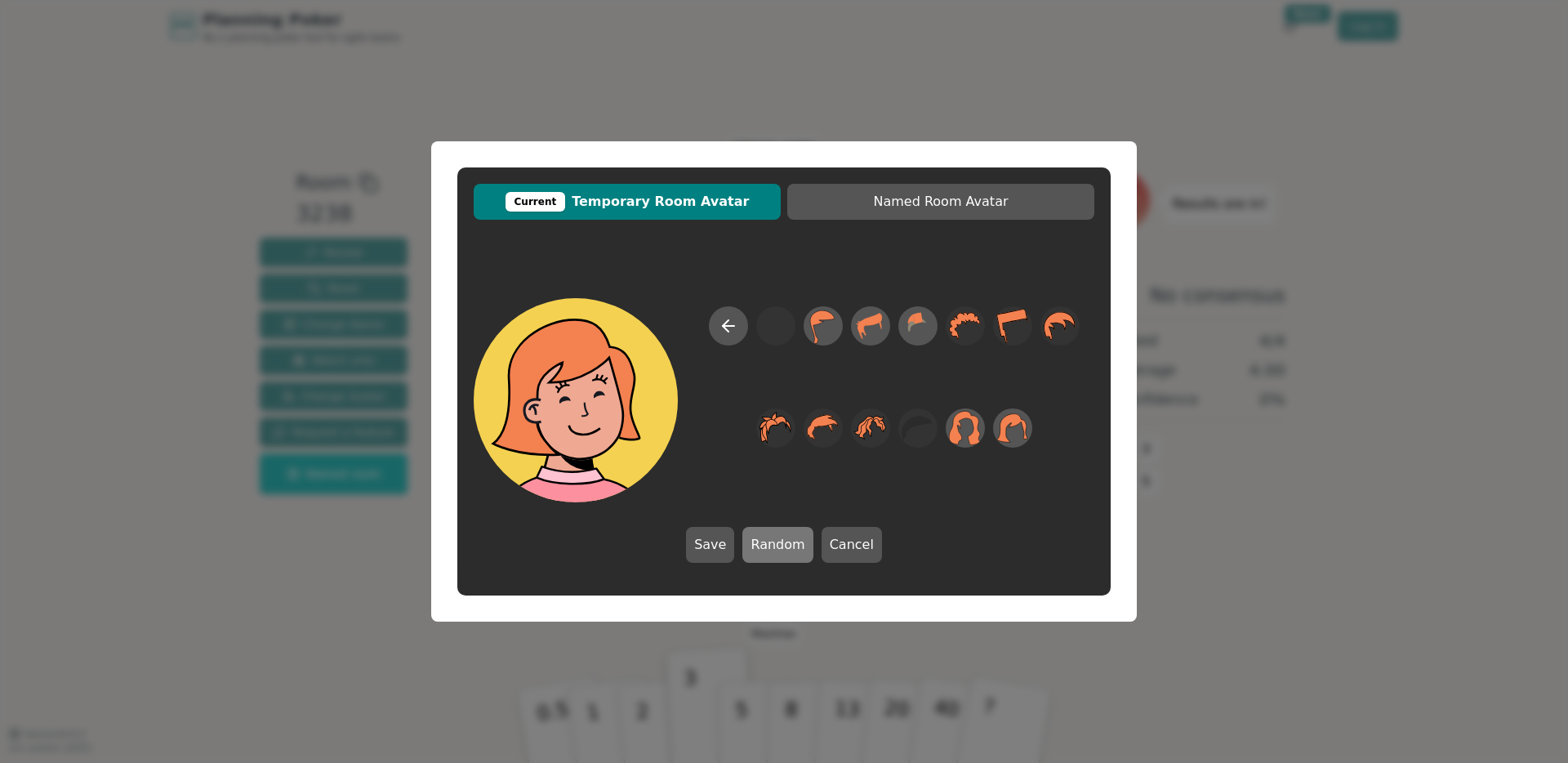
click at [774, 544] on button "Random" at bounding box center [777, 545] width 70 height 36
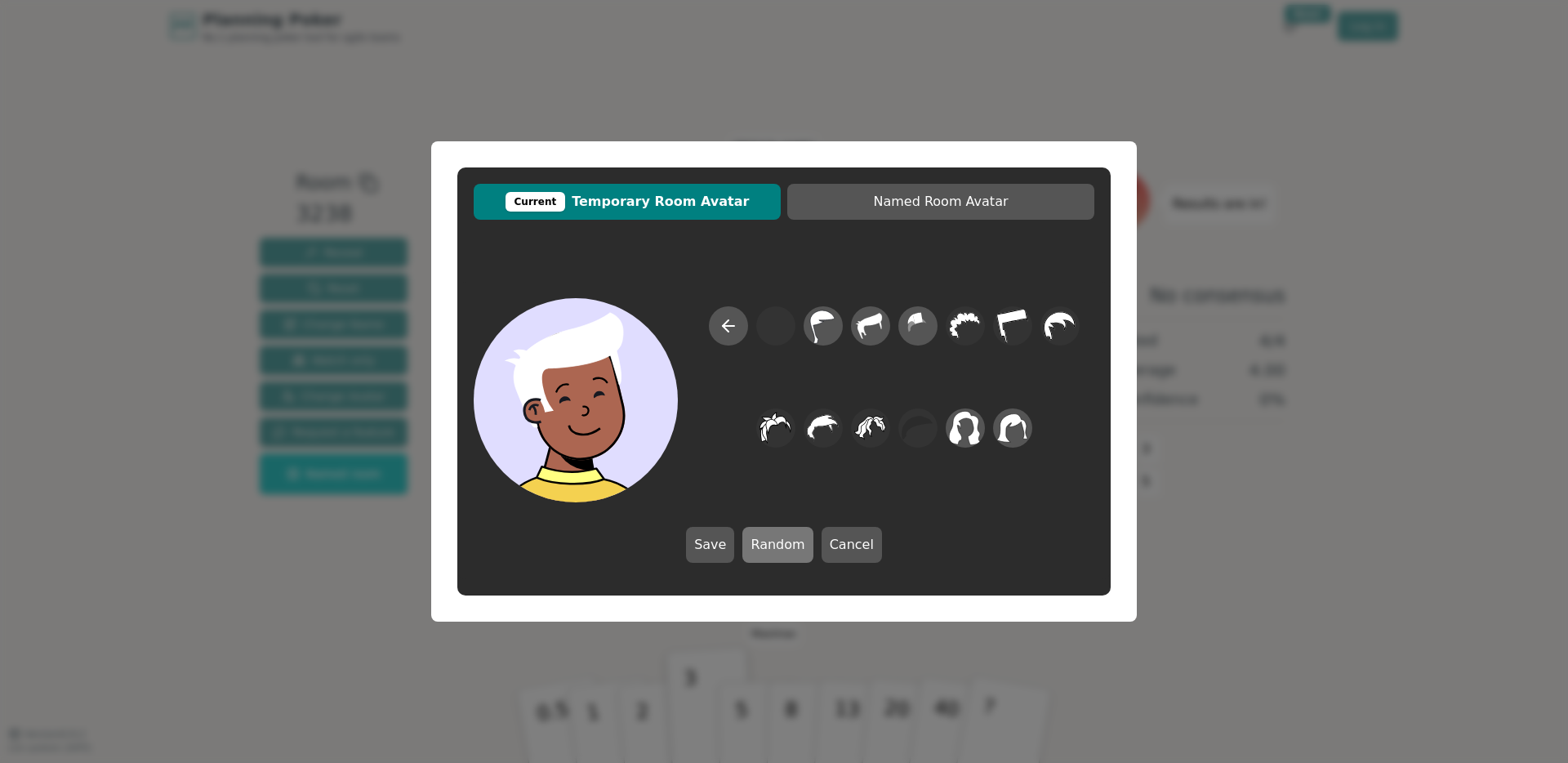
click at [774, 544] on button "Random" at bounding box center [777, 545] width 70 height 36
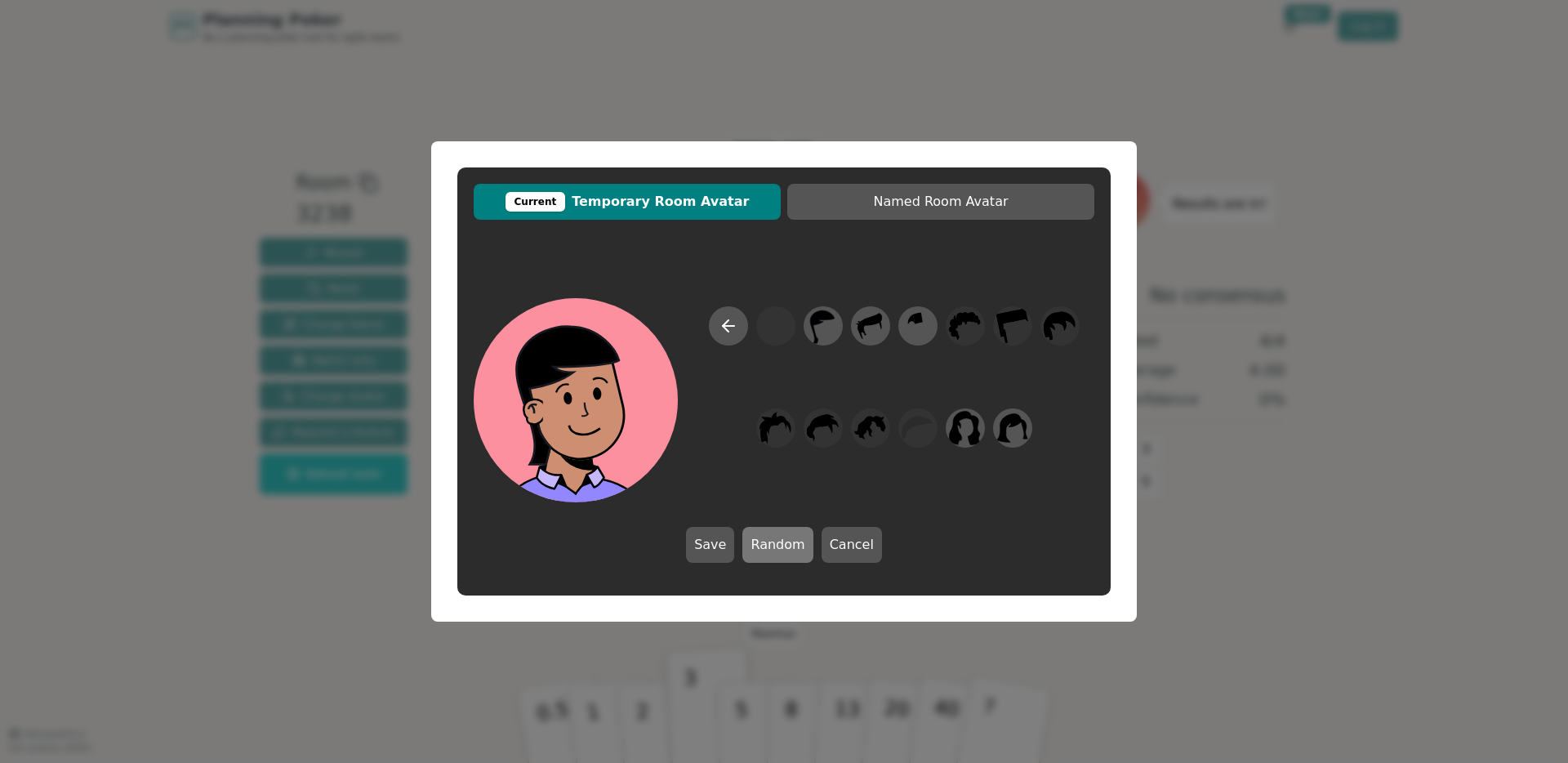
click at [774, 544] on button "Random" at bounding box center [777, 545] width 70 height 36
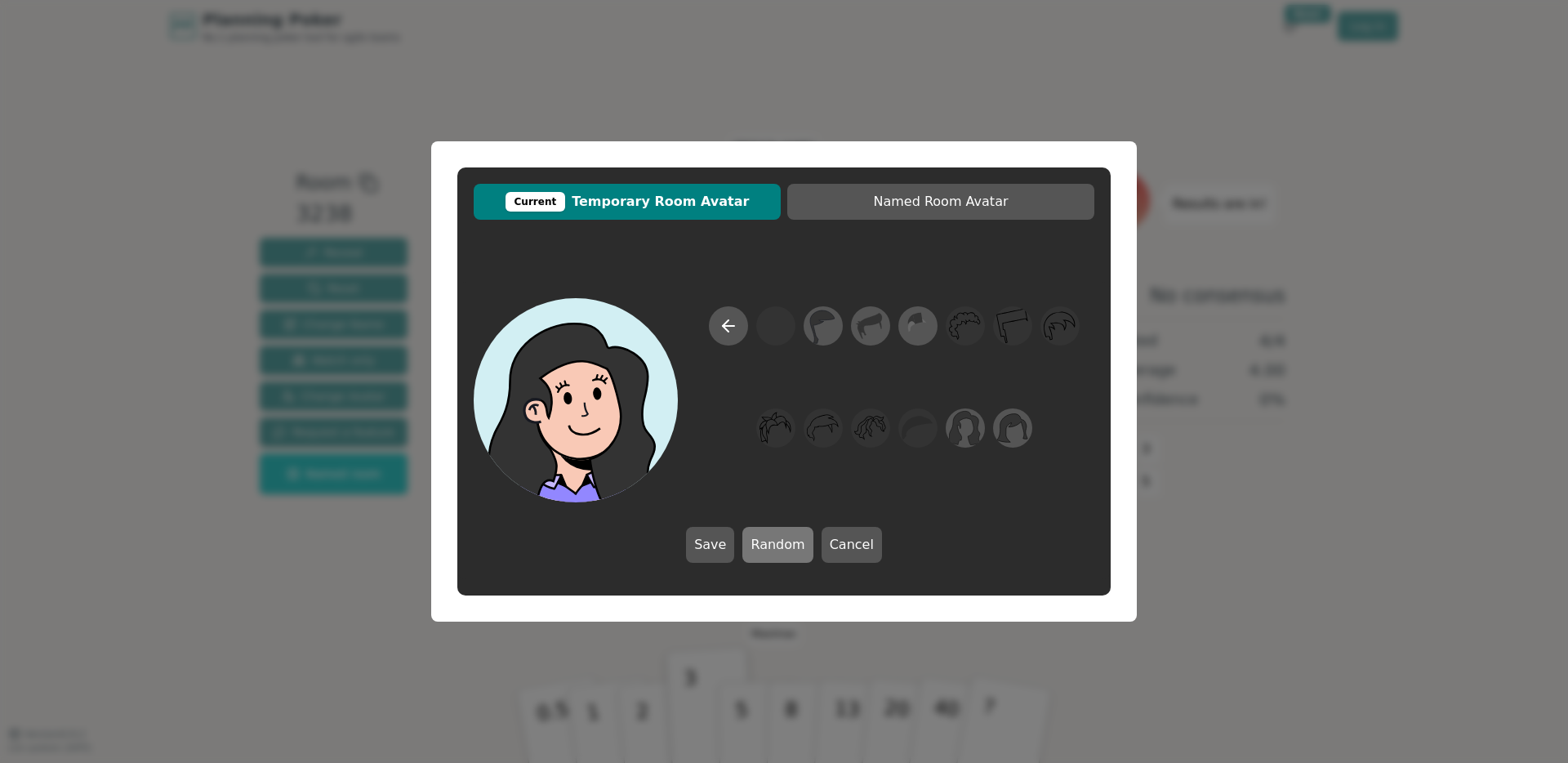
click at [774, 544] on button "Random" at bounding box center [777, 545] width 70 height 36
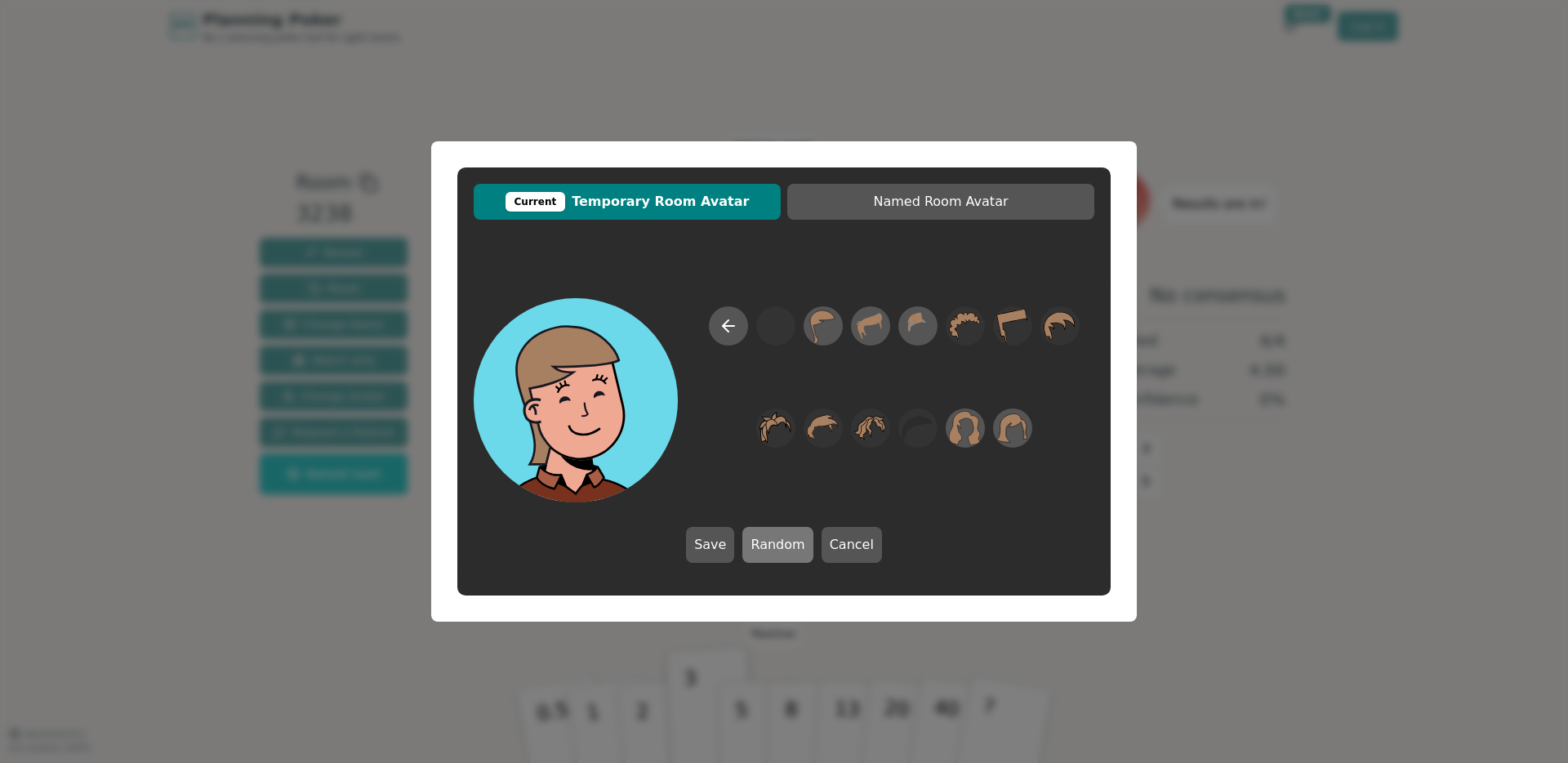
click at [774, 544] on button "Random" at bounding box center [777, 545] width 70 height 36
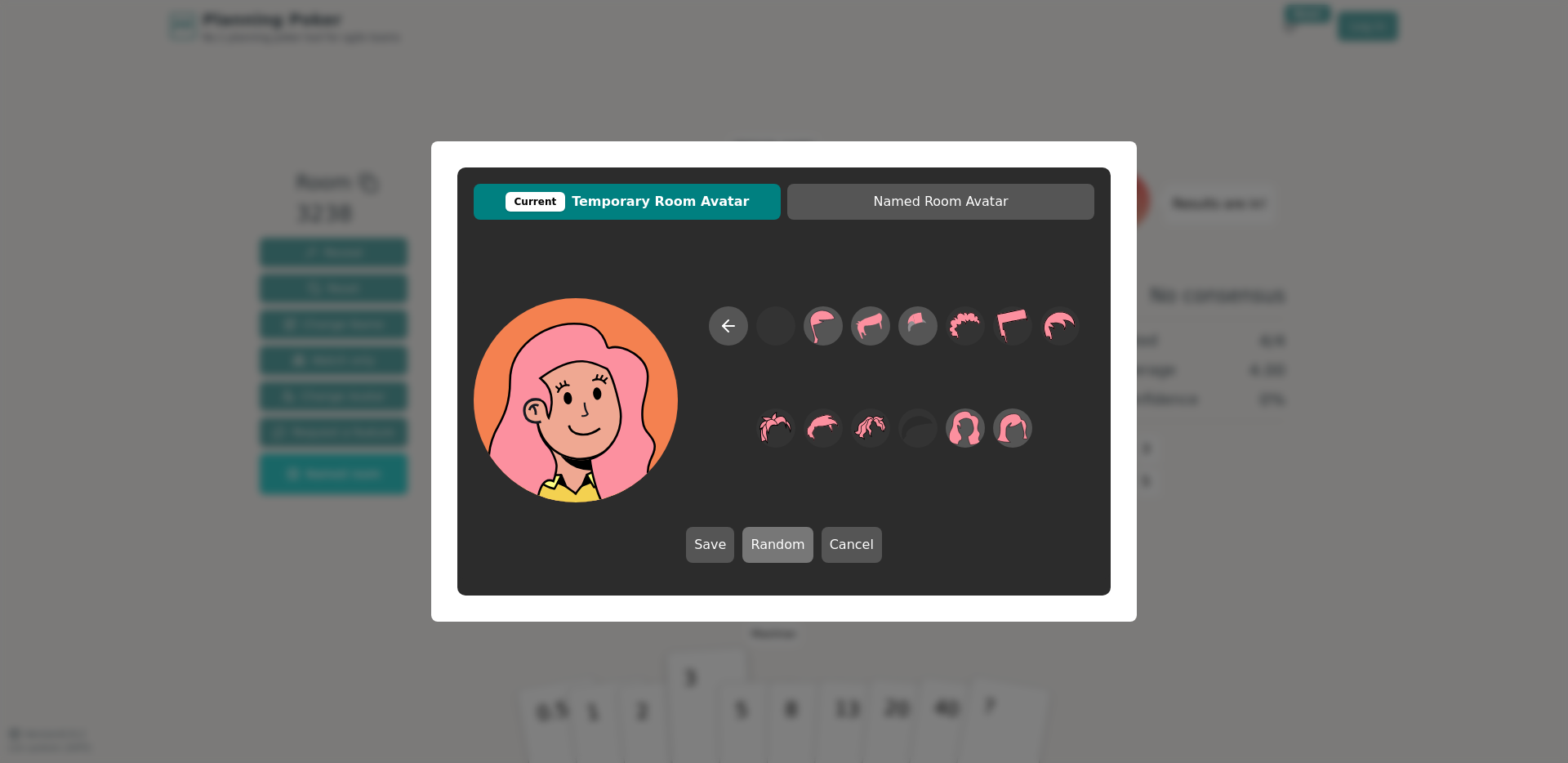
click at [774, 544] on button "Random" at bounding box center [777, 545] width 70 height 36
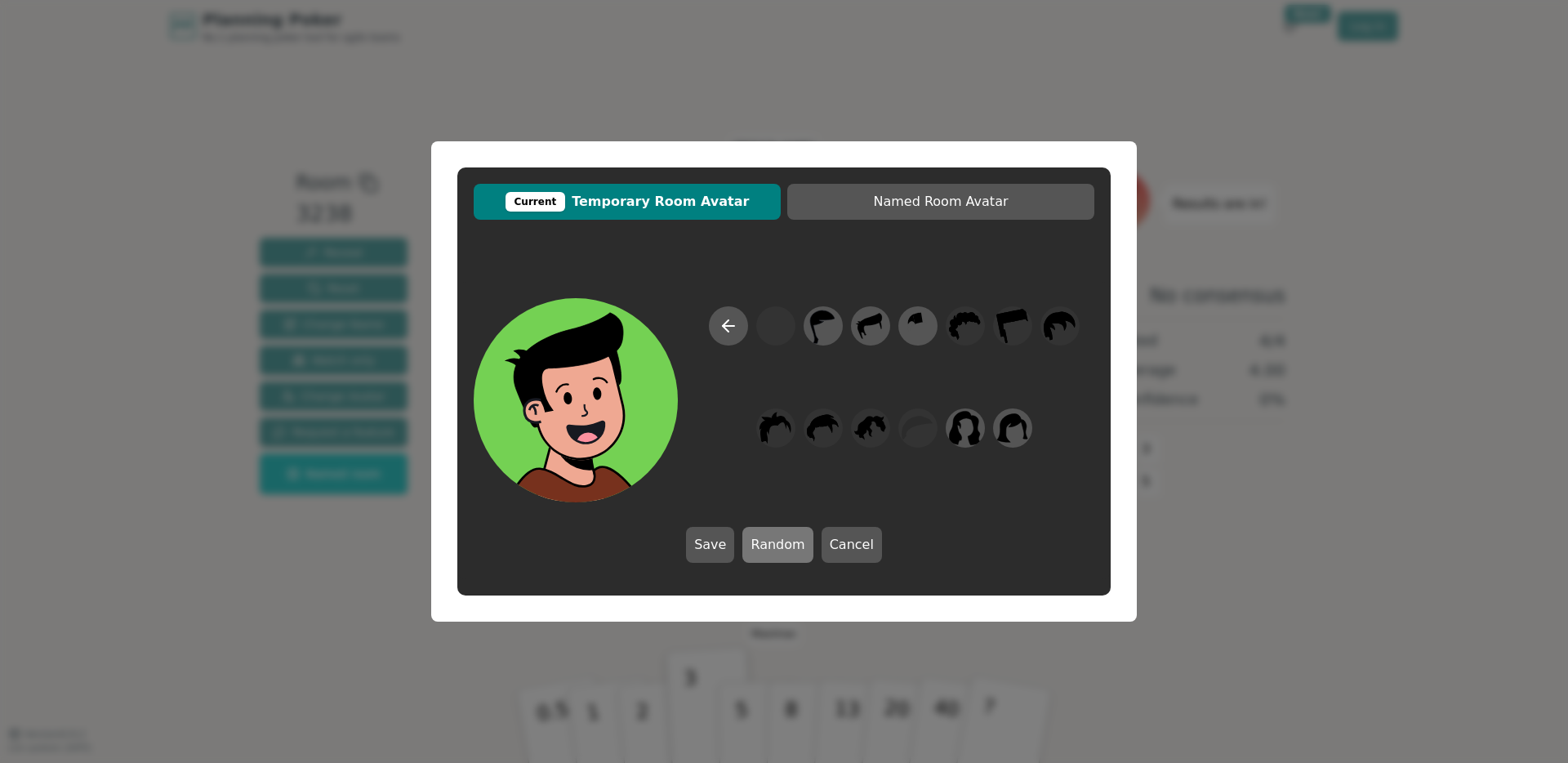
click at [774, 544] on button "Random" at bounding box center [777, 545] width 70 height 36
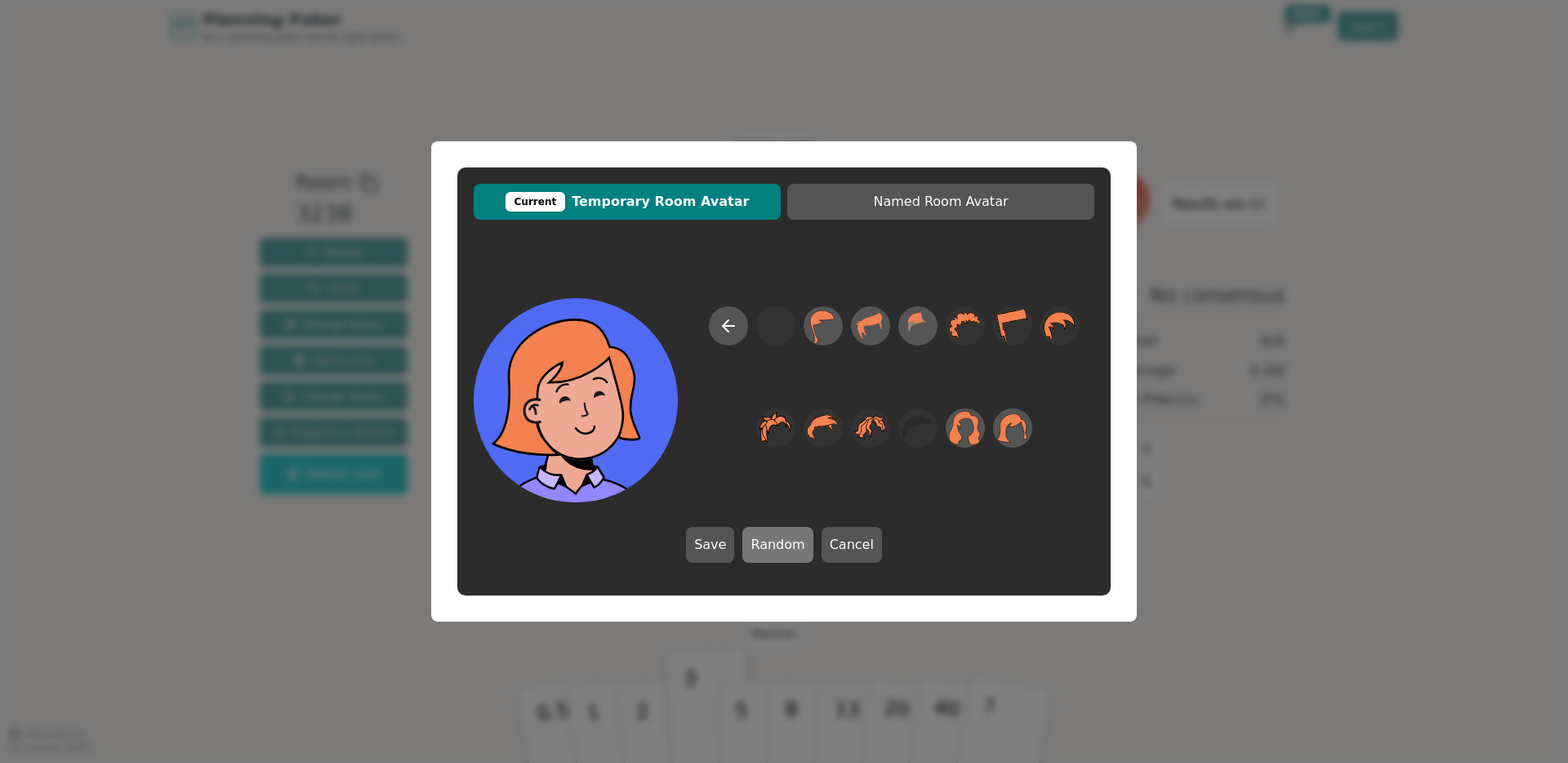
click at [774, 544] on button "Random" at bounding box center [777, 545] width 70 height 36
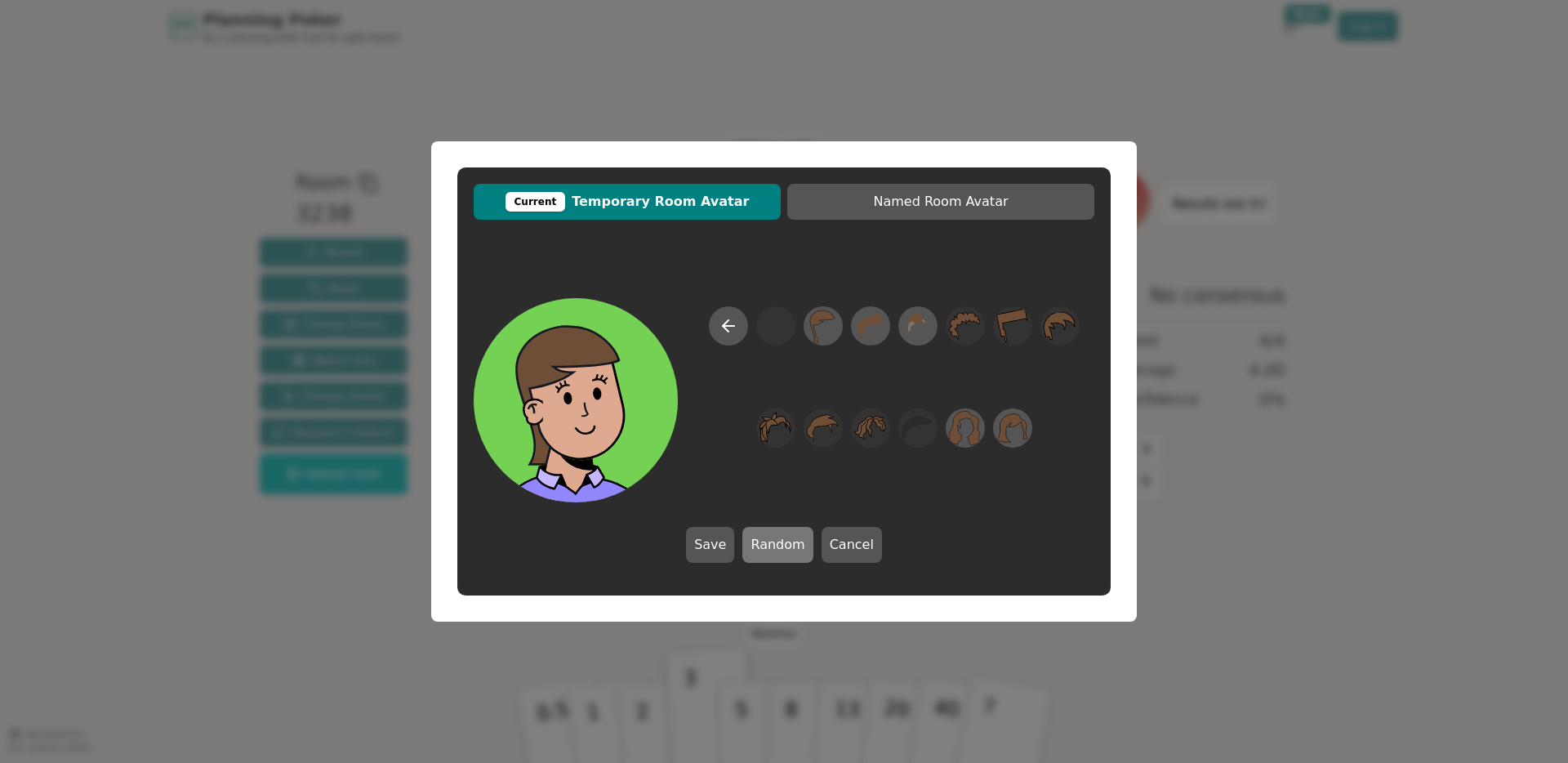
click at [774, 544] on button "Random" at bounding box center [777, 545] width 70 height 36
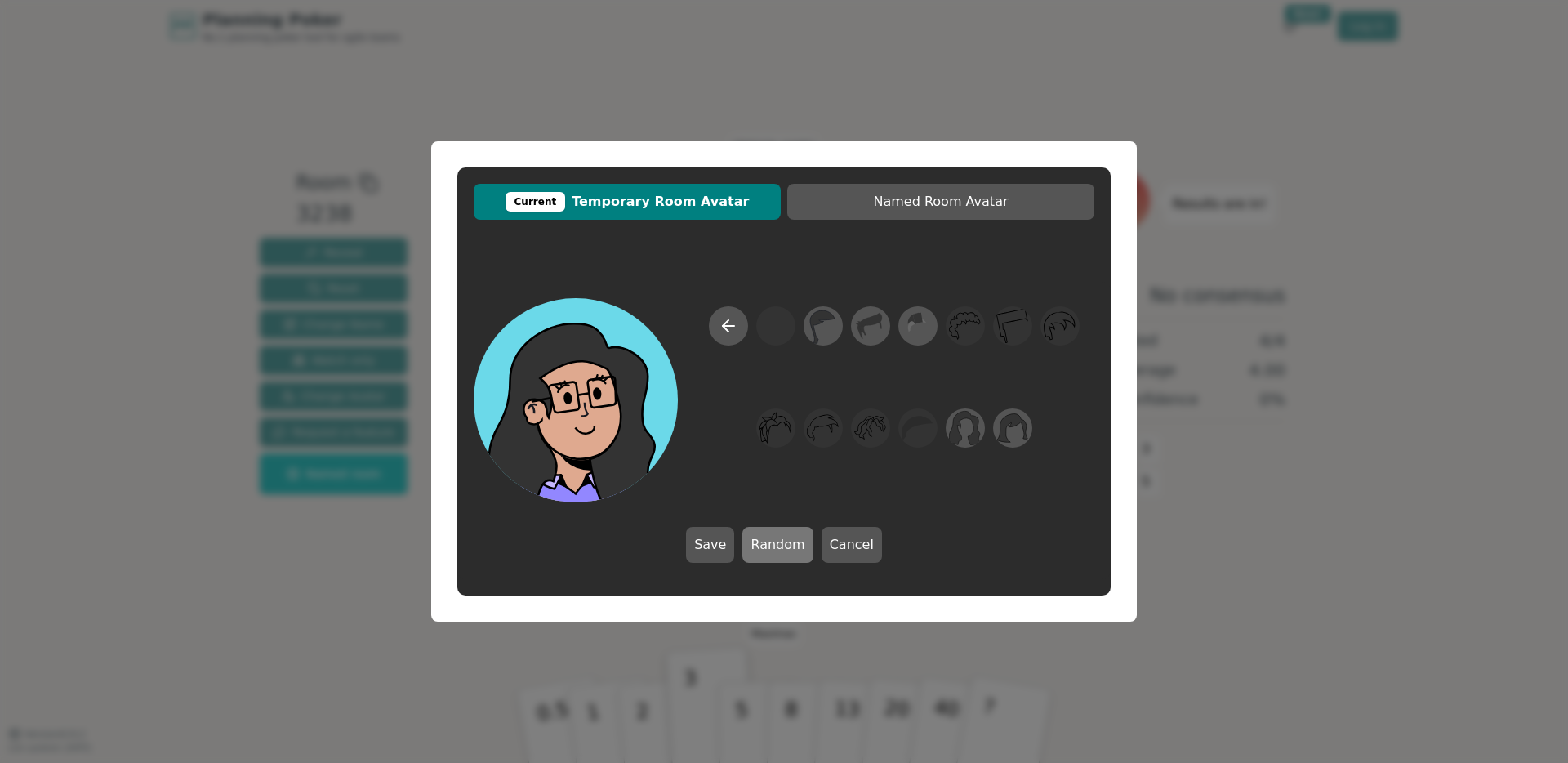
click at [774, 544] on button "Random" at bounding box center [777, 545] width 70 height 36
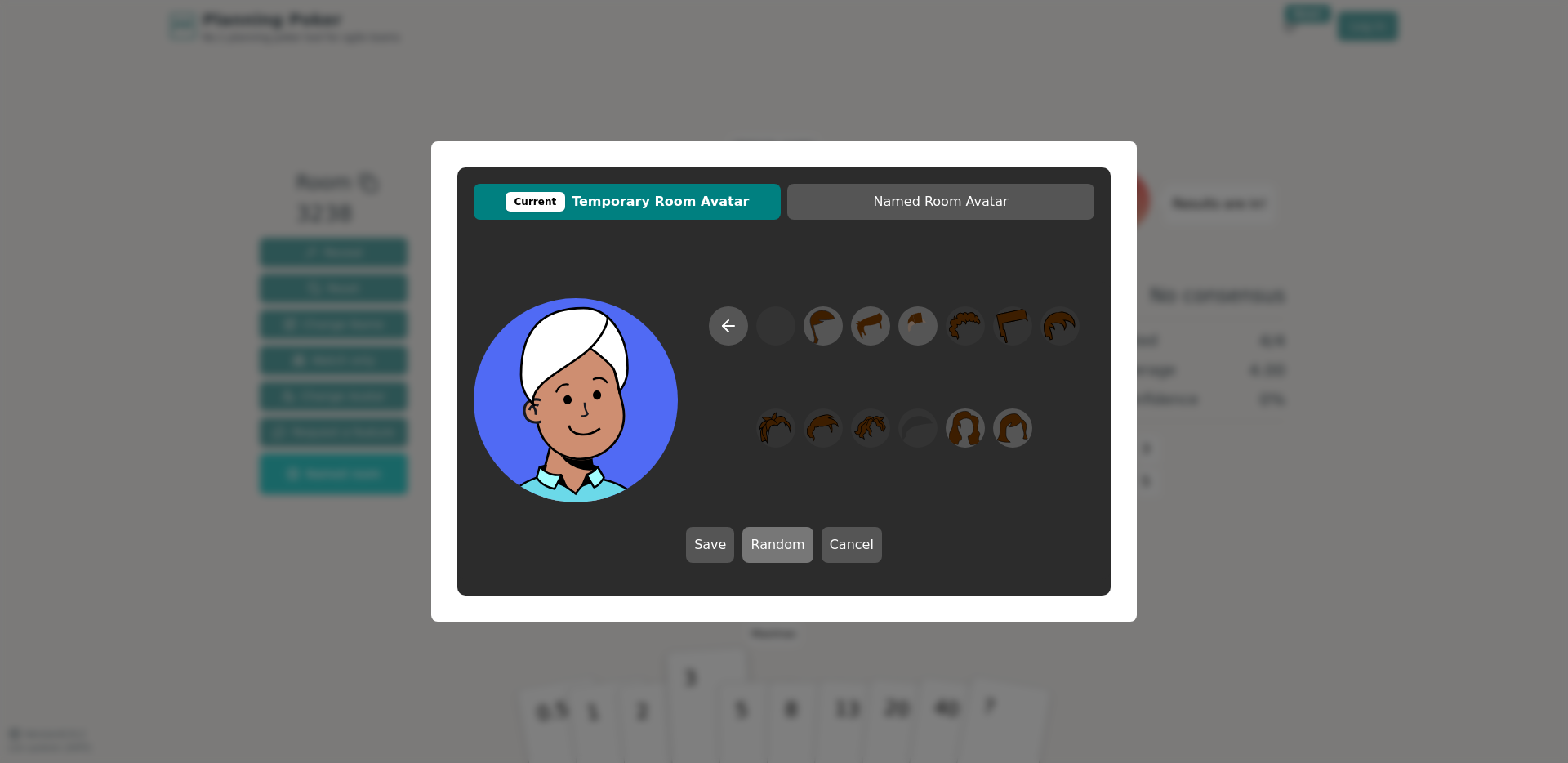
click at [774, 544] on button "Random" at bounding box center [777, 545] width 70 height 36
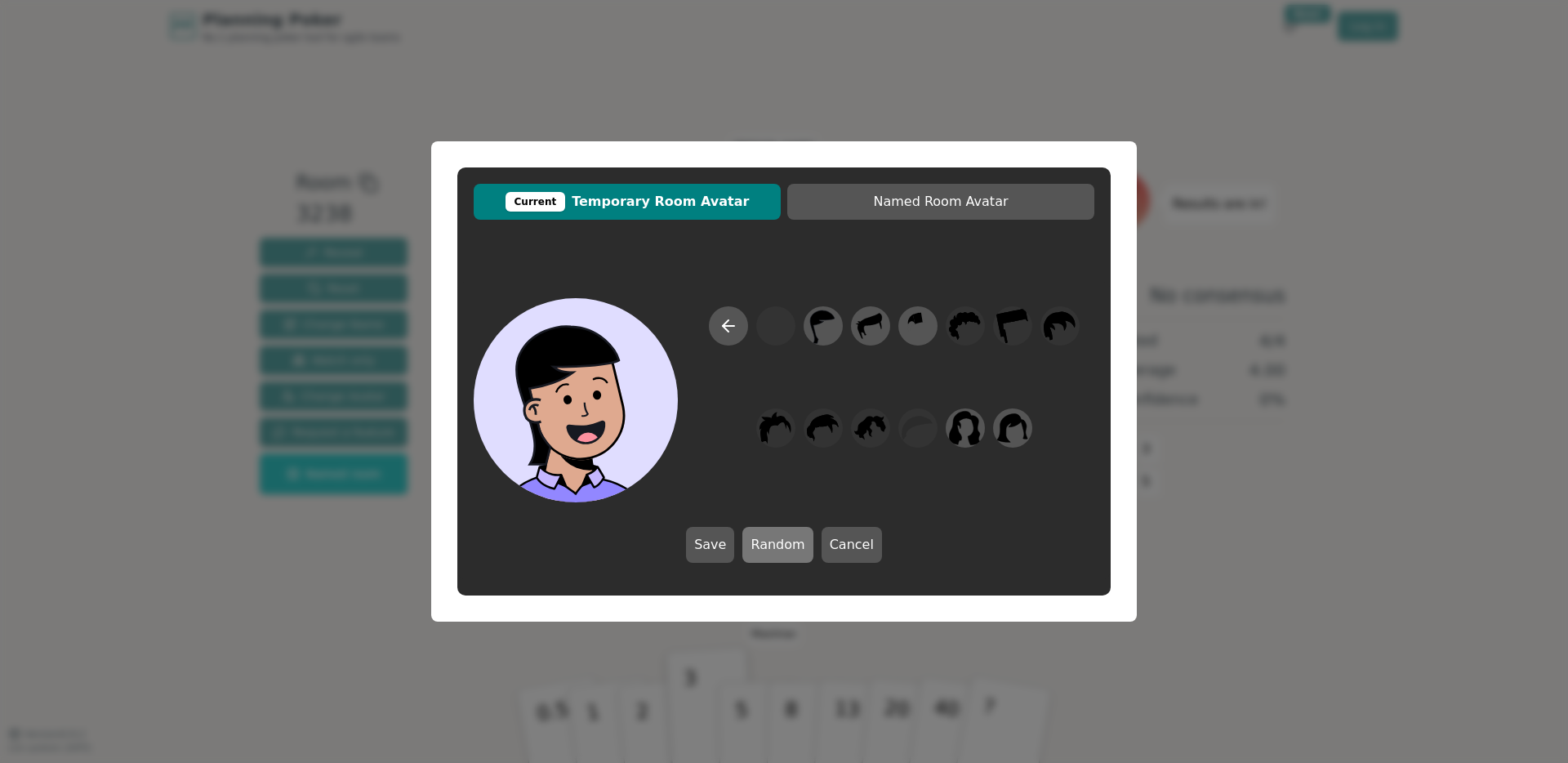
click at [781, 545] on button "Random" at bounding box center [777, 545] width 70 height 36
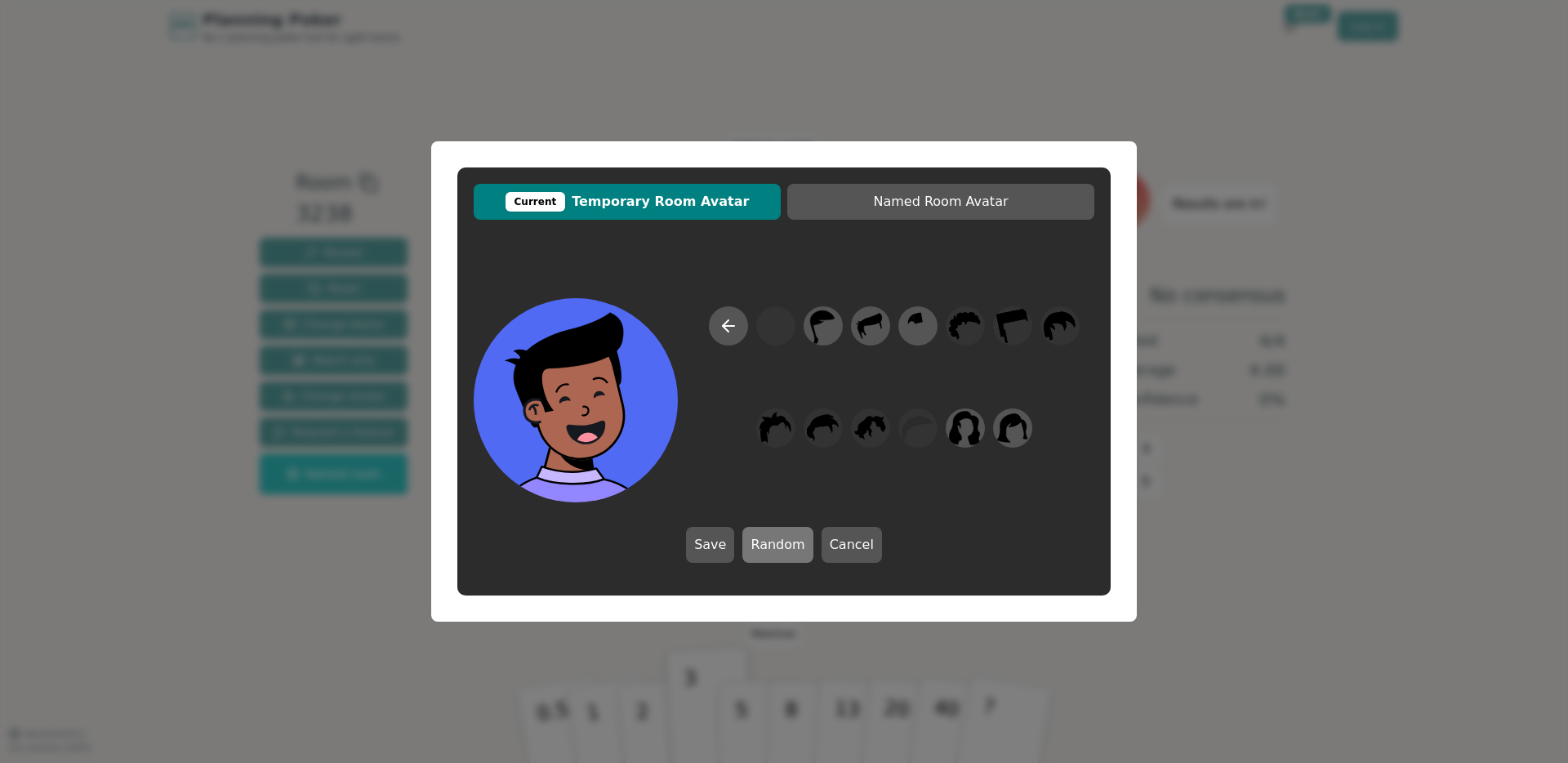
click at [786, 544] on button "Random" at bounding box center [777, 545] width 70 height 36
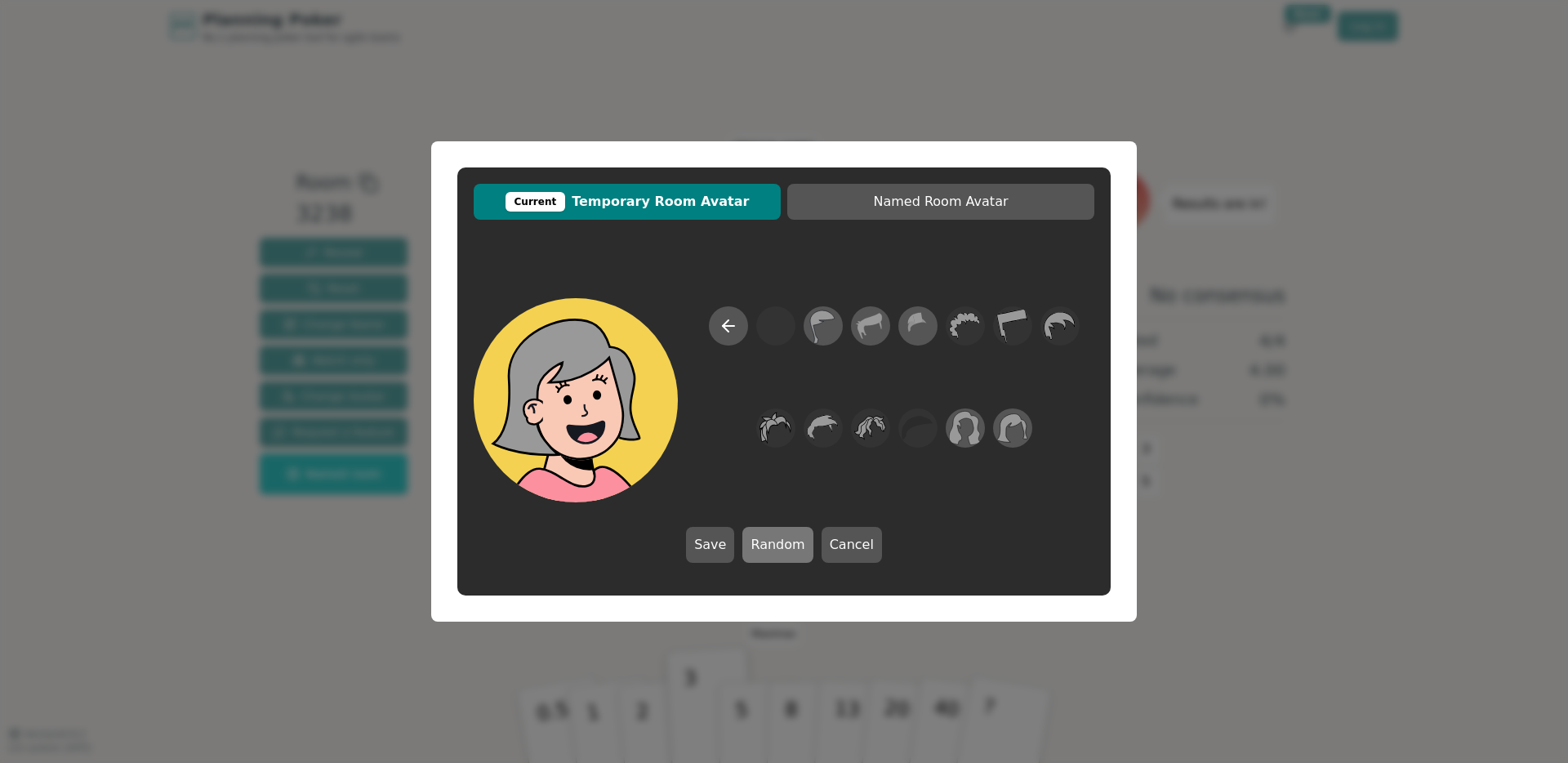
click at [786, 544] on button "Random" at bounding box center [777, 545] width 70 height 36
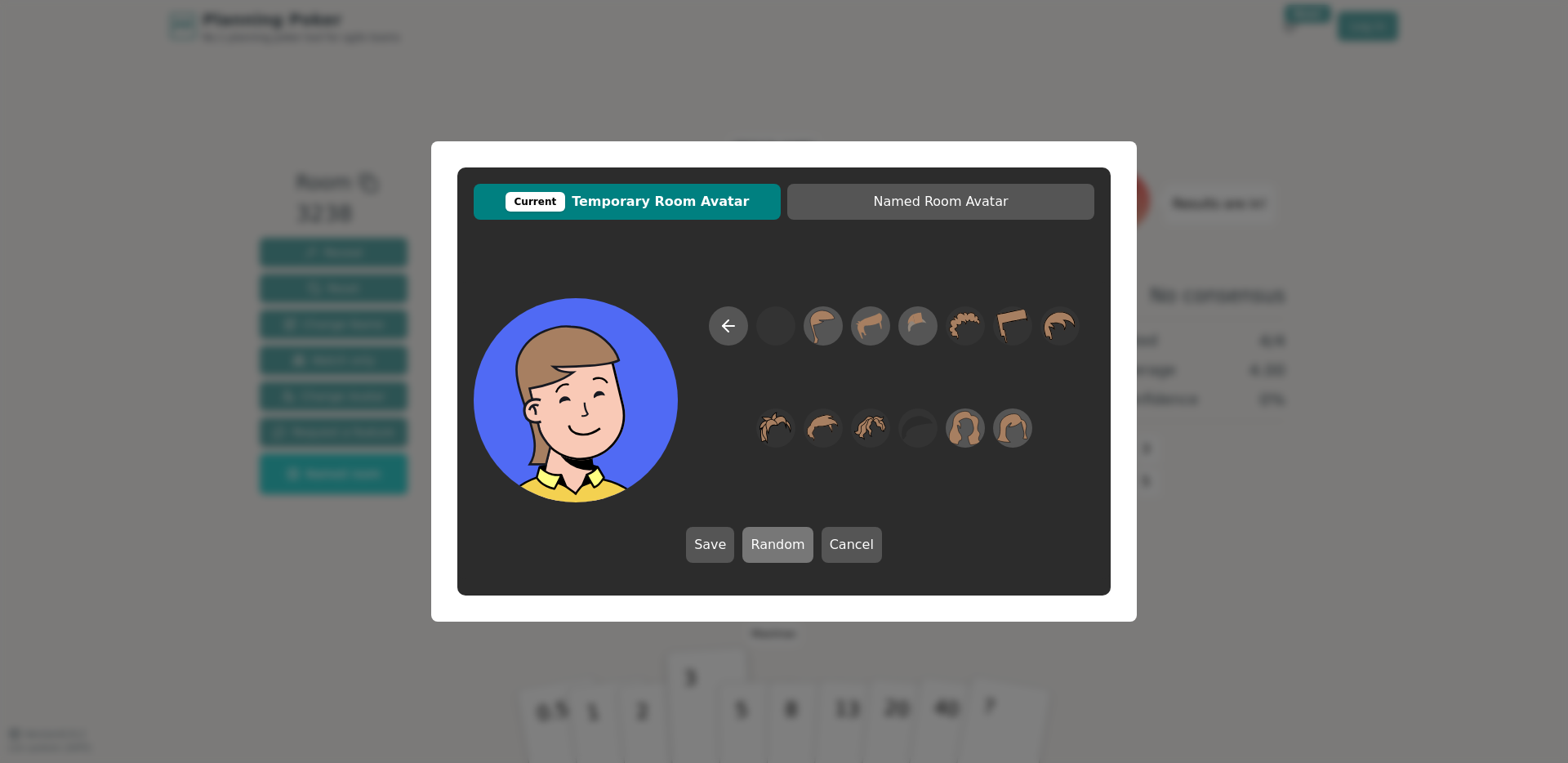
click at [785, 544] on button "Random" at bounding box center [777, 545] width 70 height 36
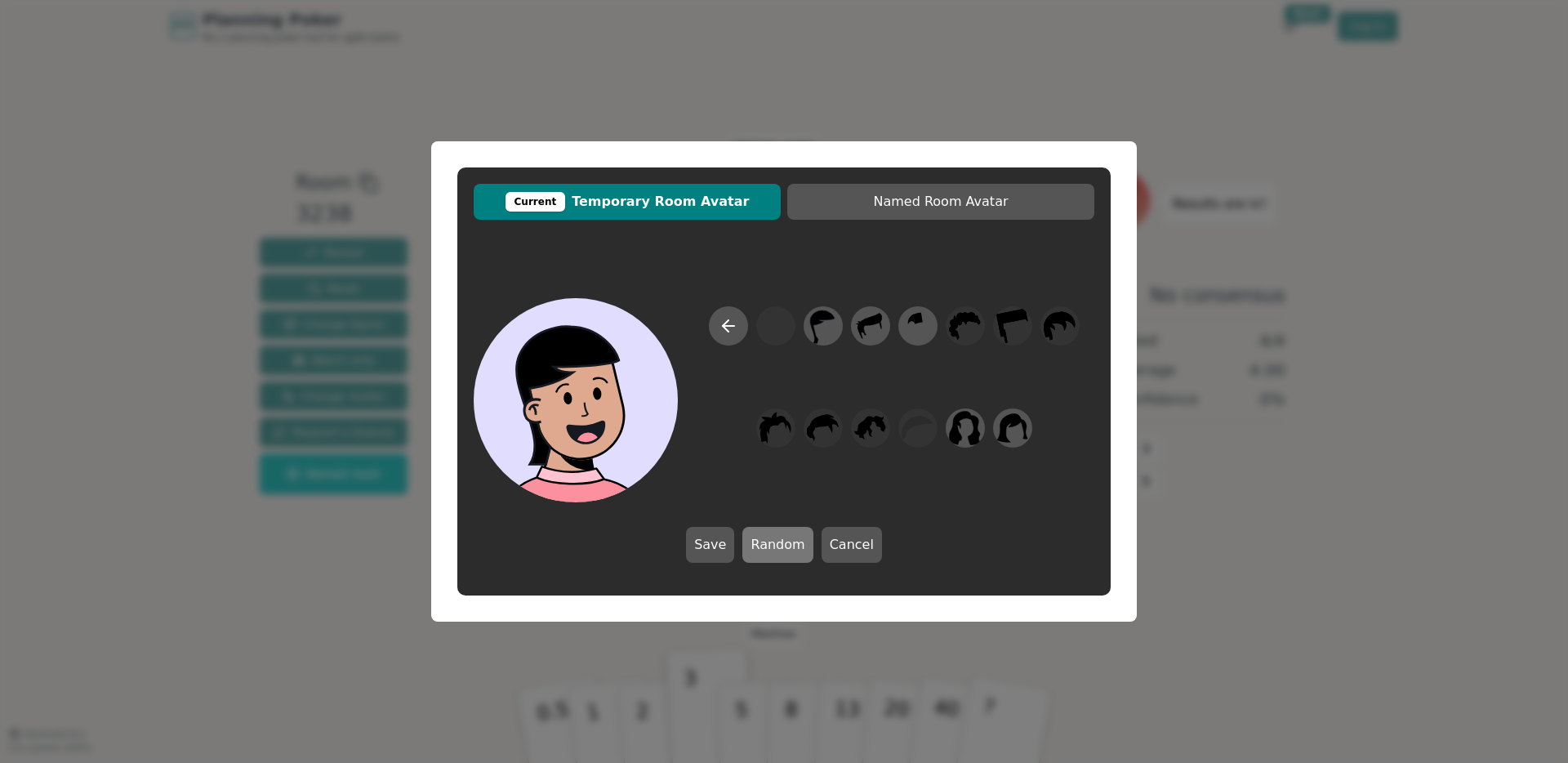
click at [785, 544] on button "Random" at bounding box center [777, 545] width 70 height 36
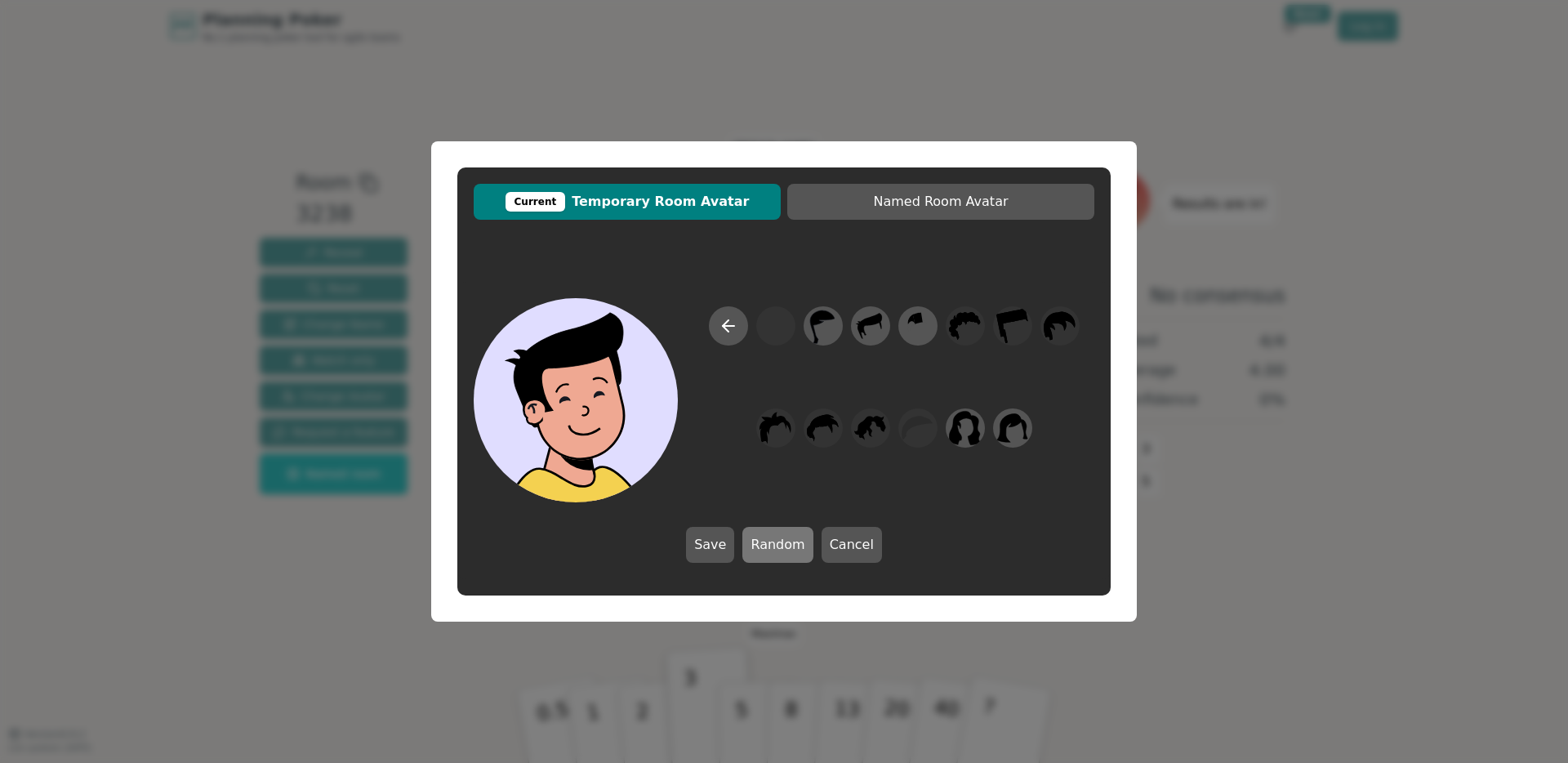
click at [785, 544] on button "Random" at bounding box center [777, 545] width 70 height 36
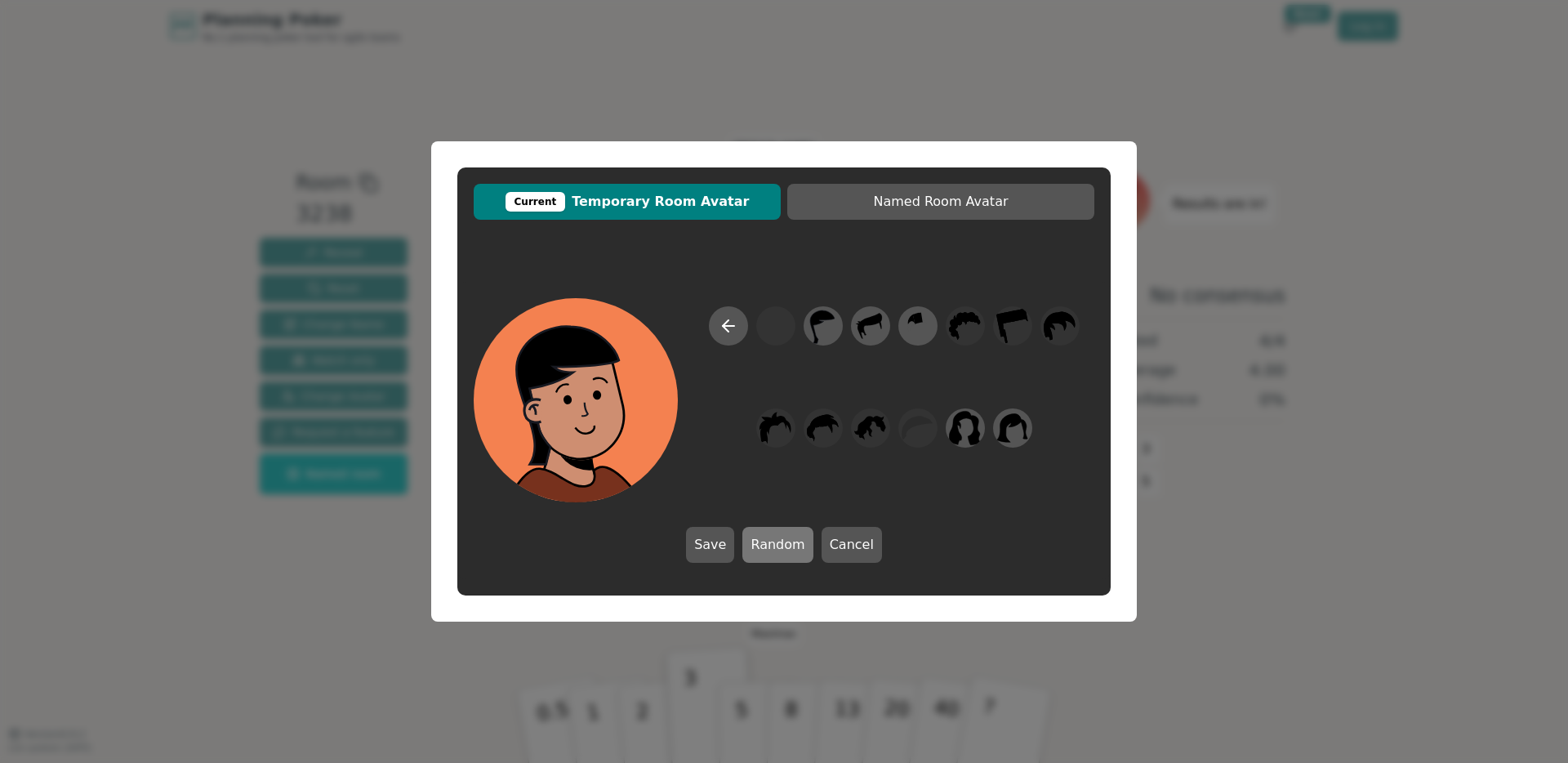
click at [785, 544] on button "Random" at bounding box center [777, 545] width 70 height 36
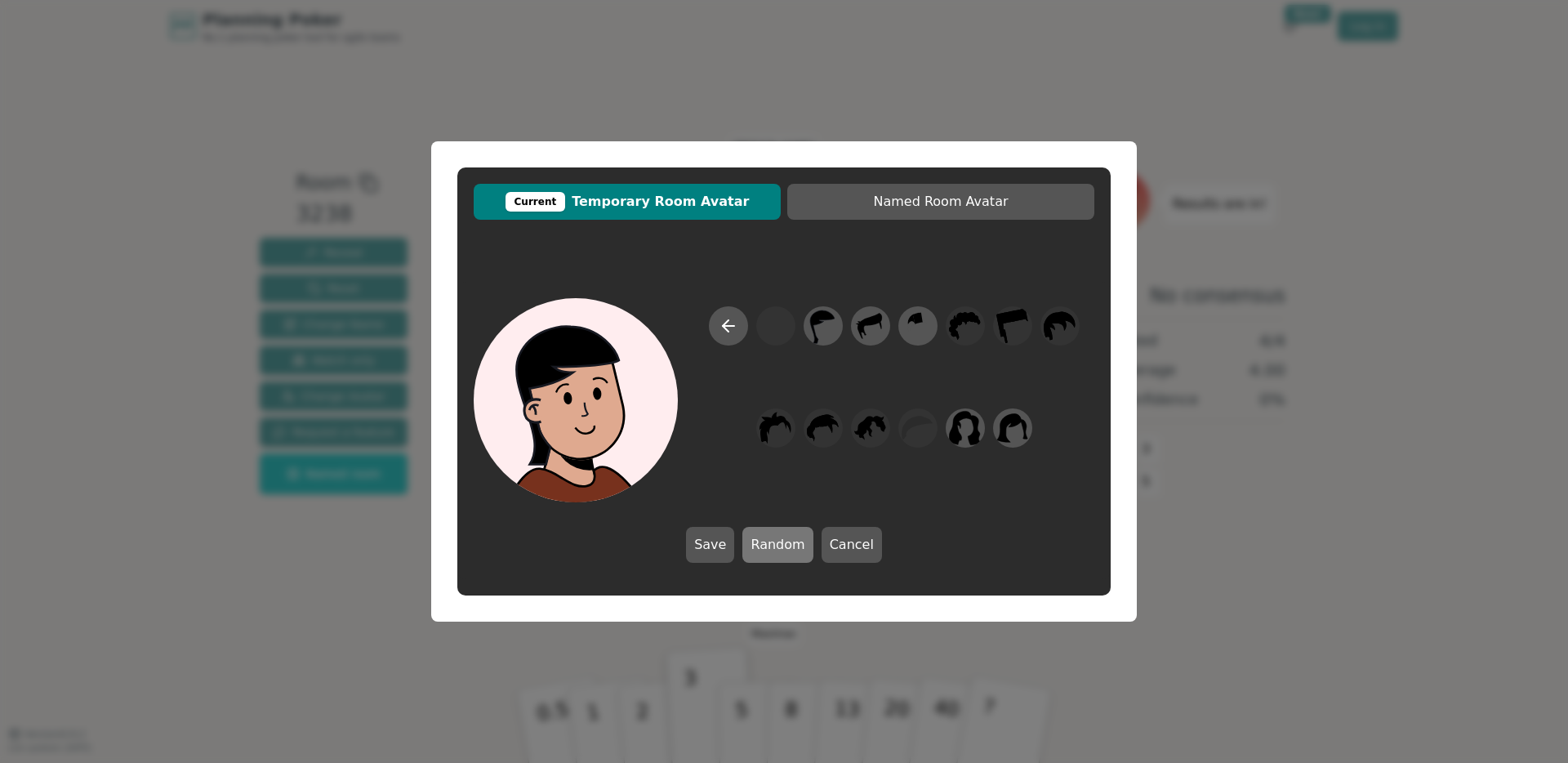
click at [785, 544] on button "Random" at bounding box center [777, 545] width 70 height 36
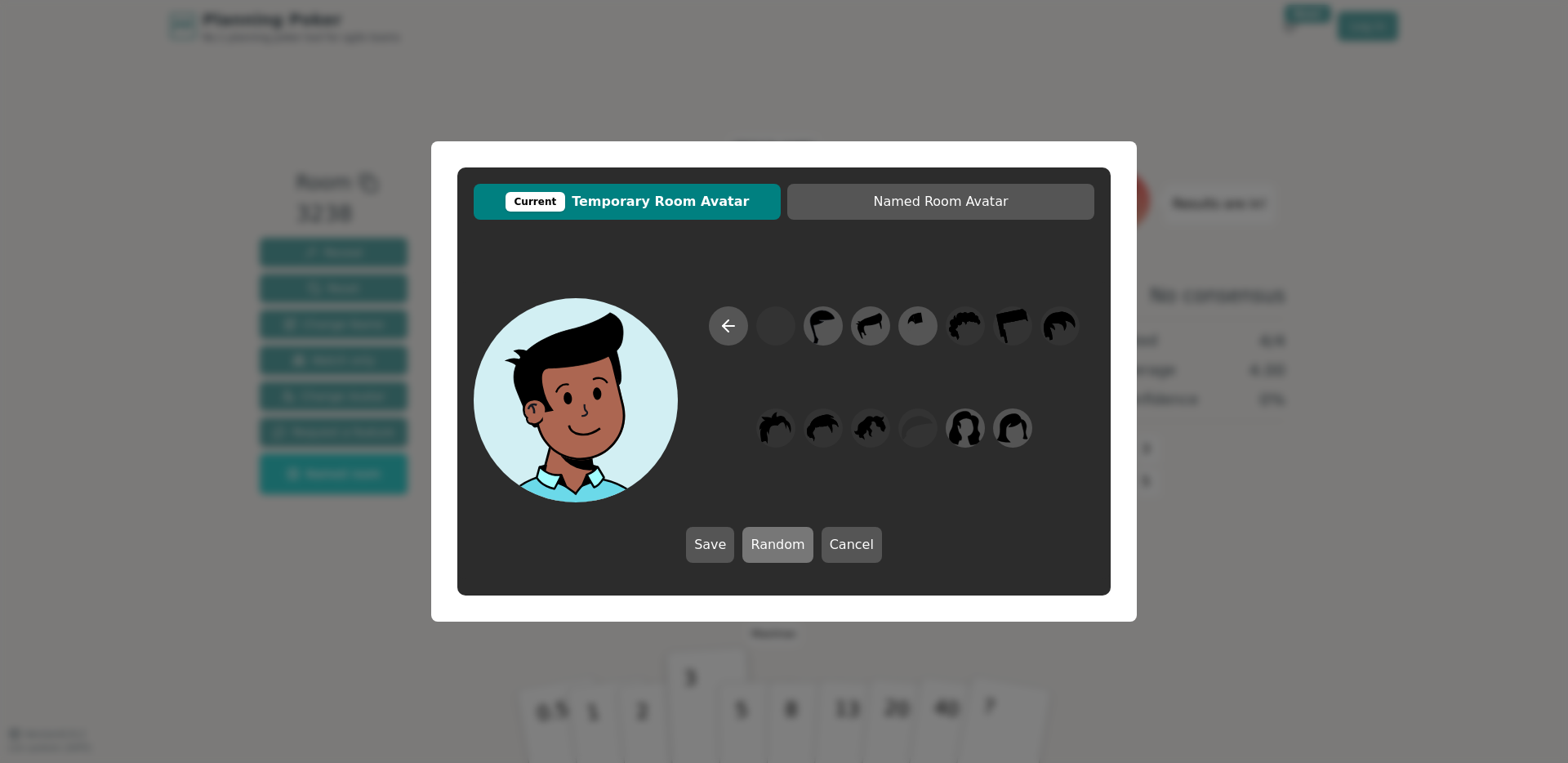
click at [785, 544] on button "Random" at bounding box center [777, 545] width 70 height 36
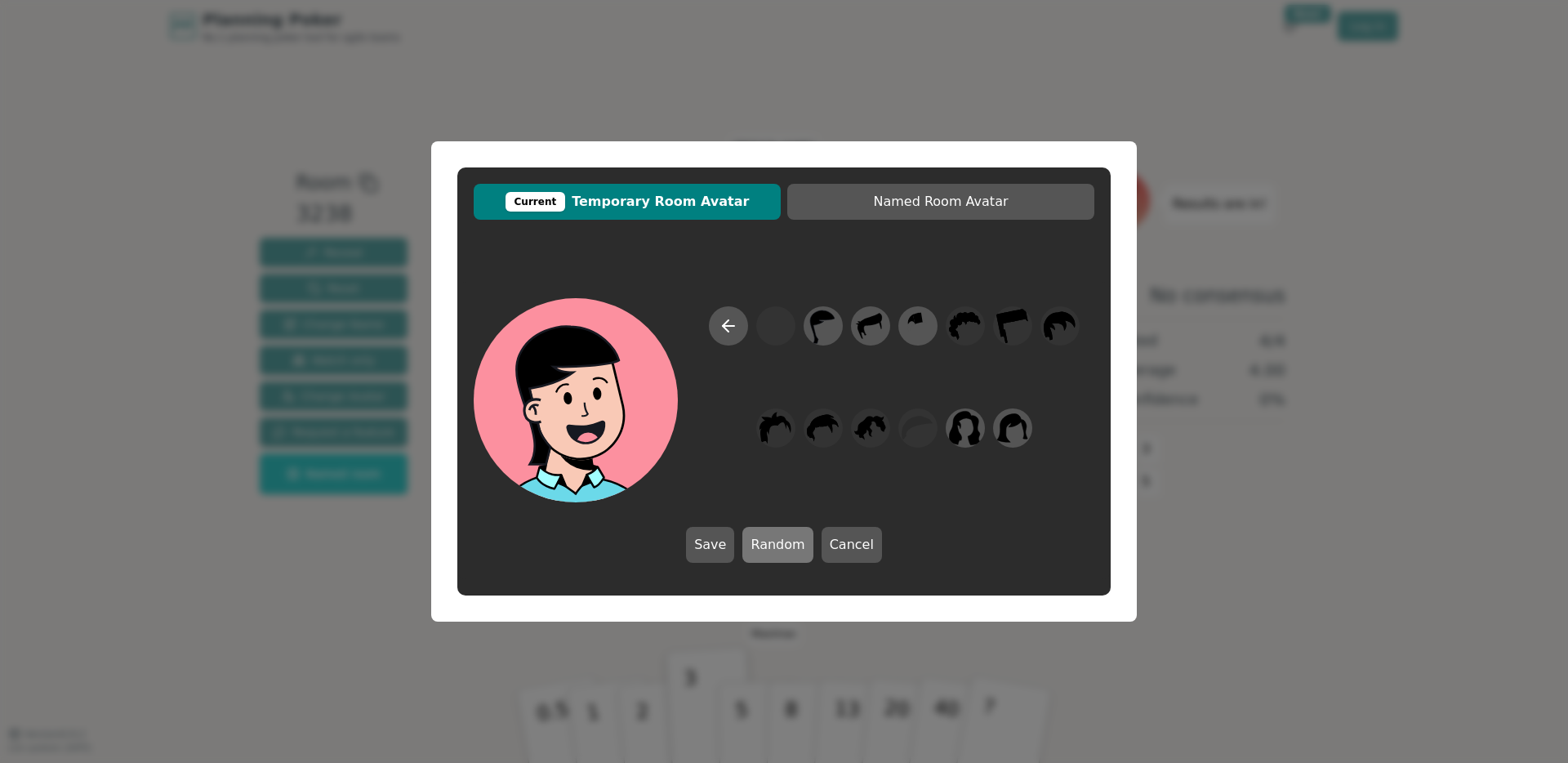
click at [786, 544] on button "Random" at bounding box center [777, 545] width 70 height 36
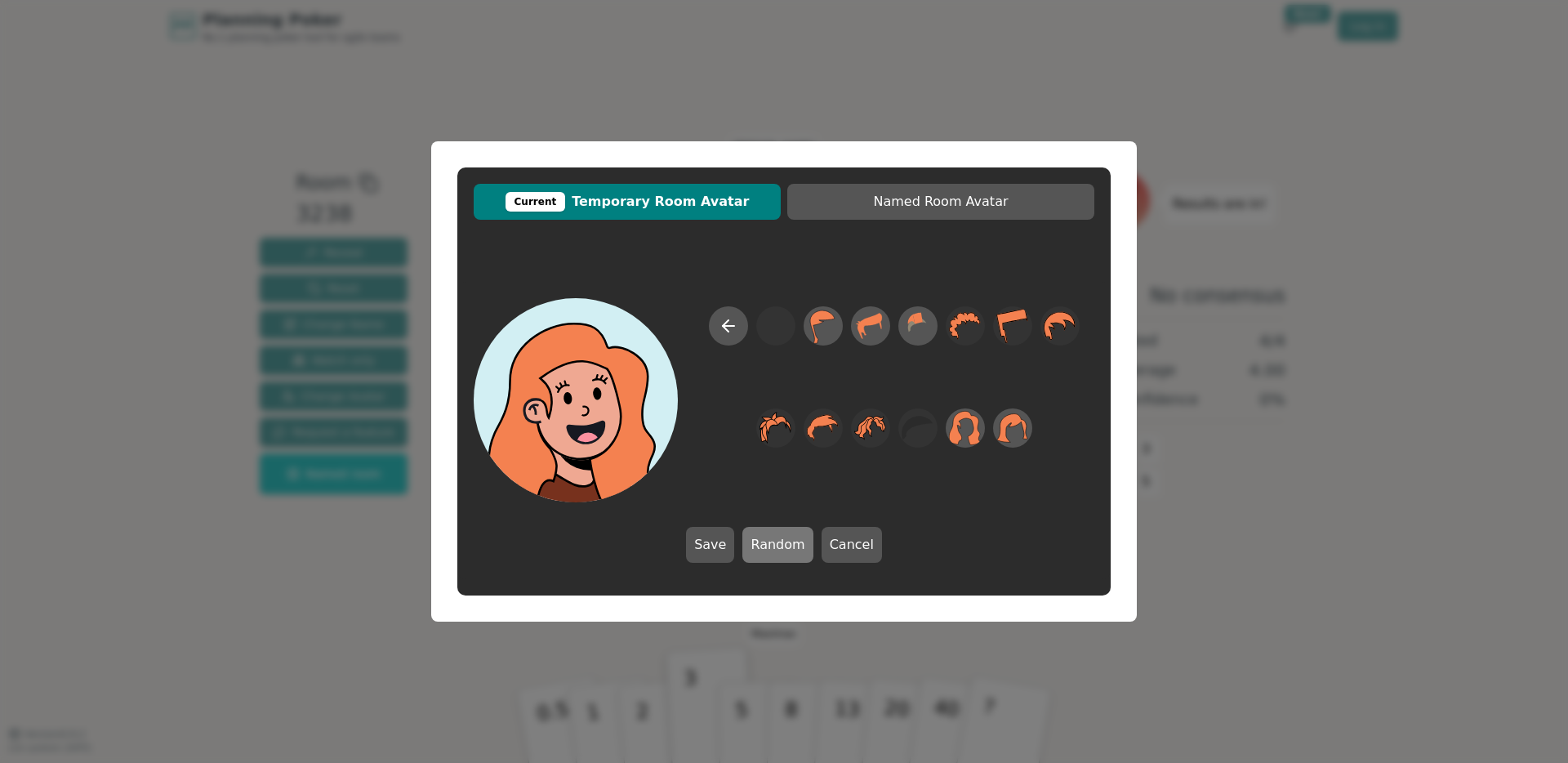
click at [786, 544] on button "Random" at bounding box center [777, 545] width 70 height 36
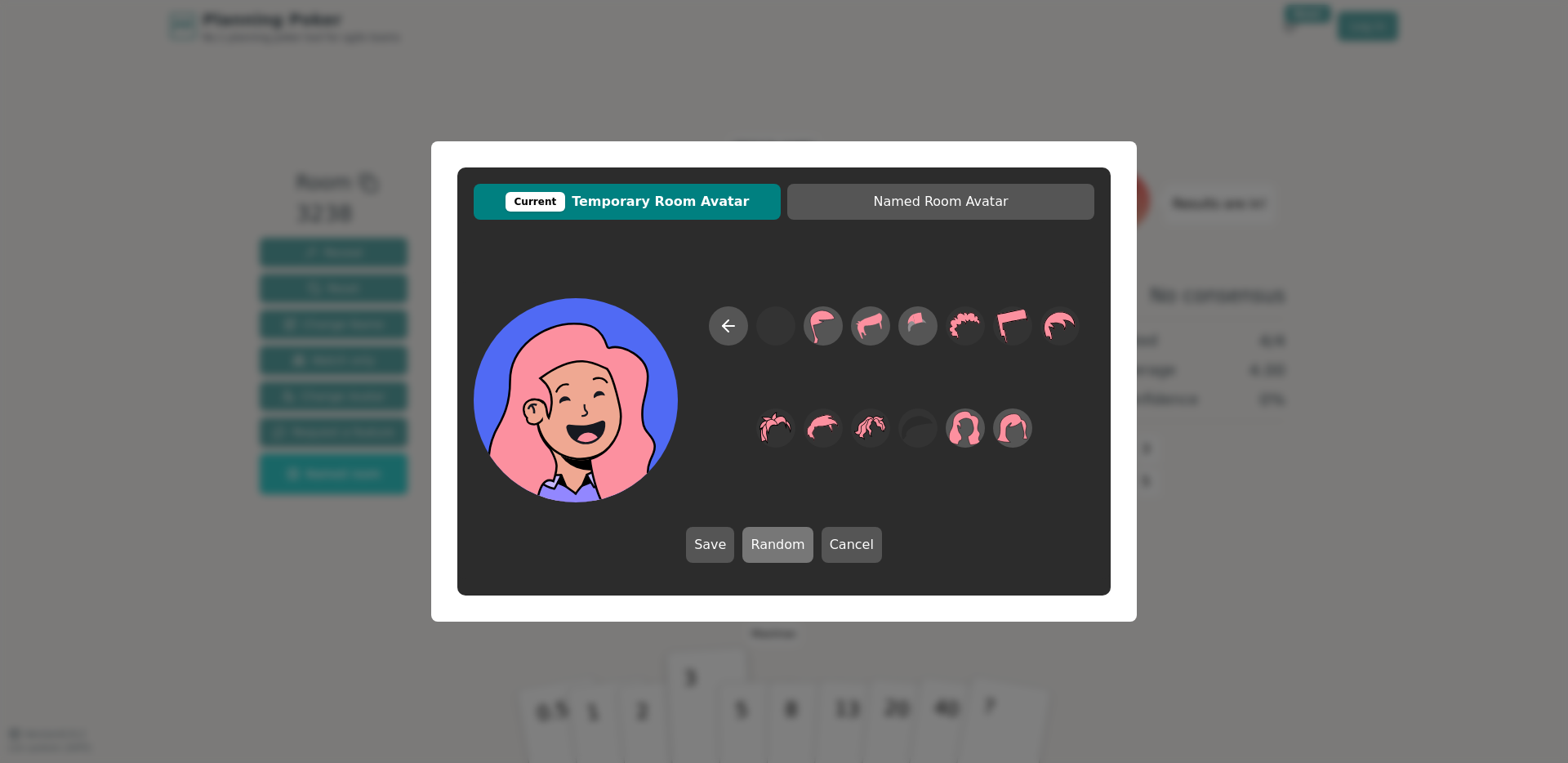
click at [786, 544] on button "Random" at bounding box center [777, 545] width 70 height 36
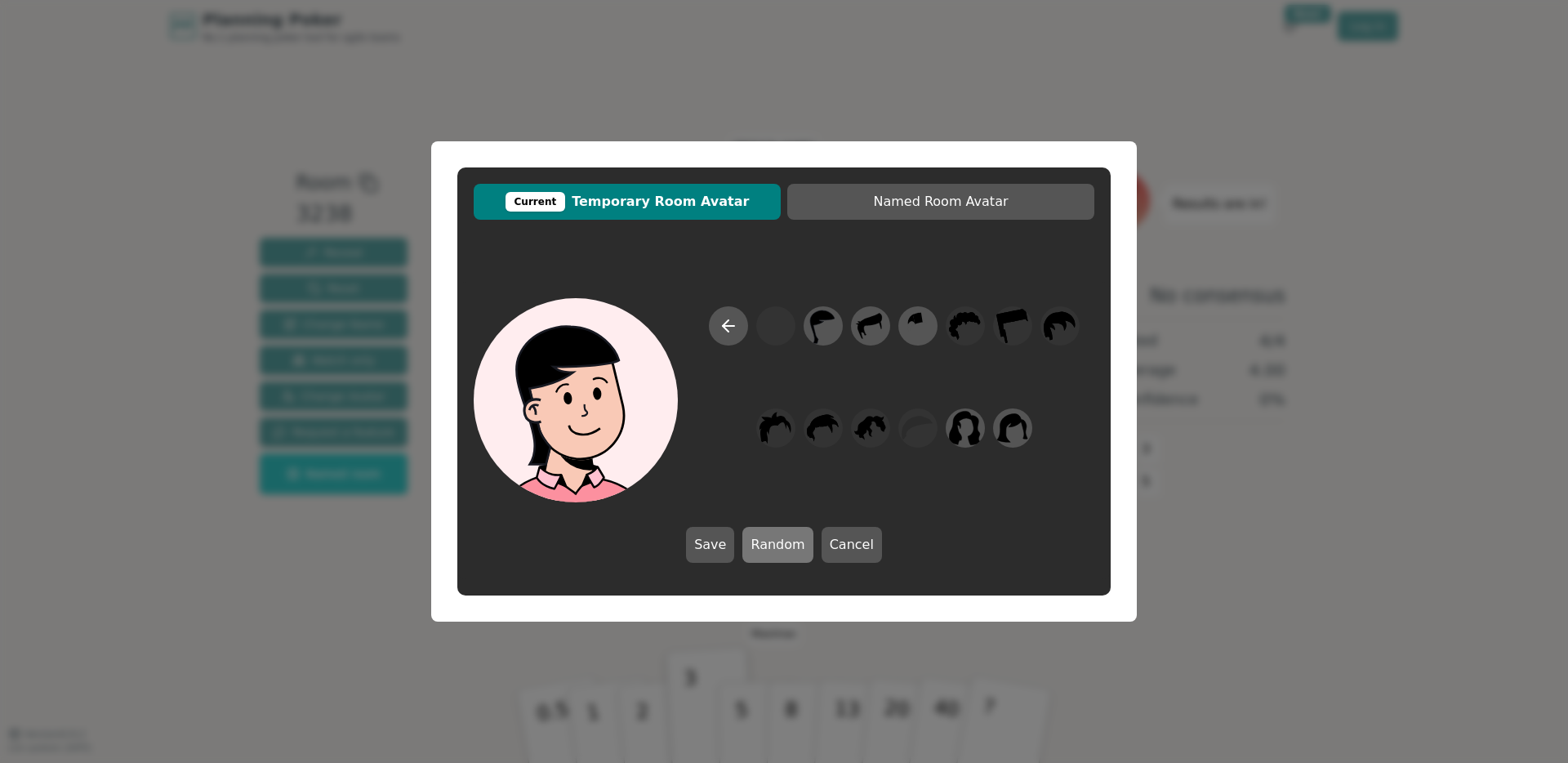
click at [785, 544] on button "Random" at bounding box center [777, 545] width 70 height 36
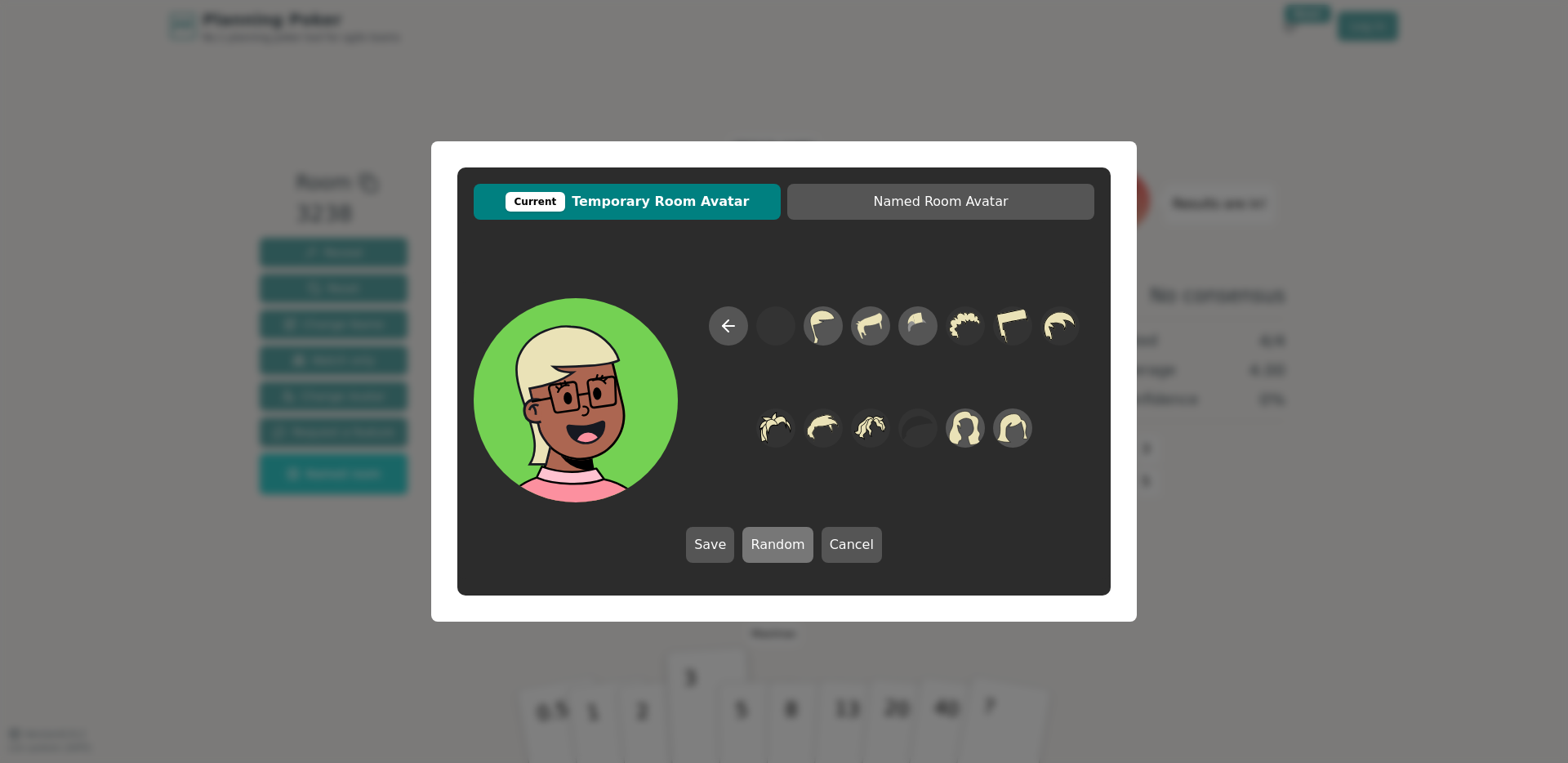
click at [785, 544] on button "Random" at bounding box center [777, 545] width 70 height 36
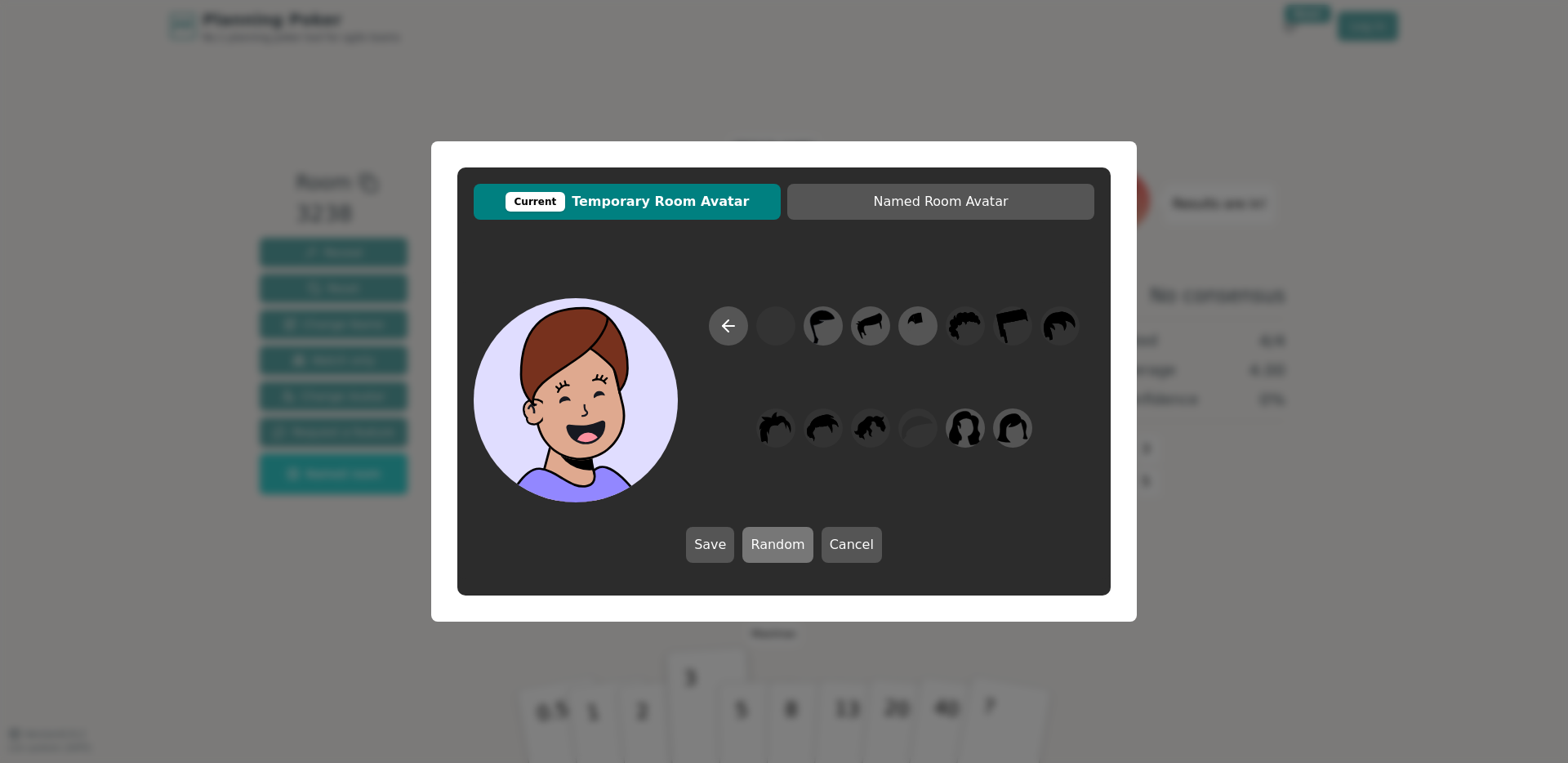
click at [785, 544] on button "Random" at bounding box center [777, 545] width 70 height 36
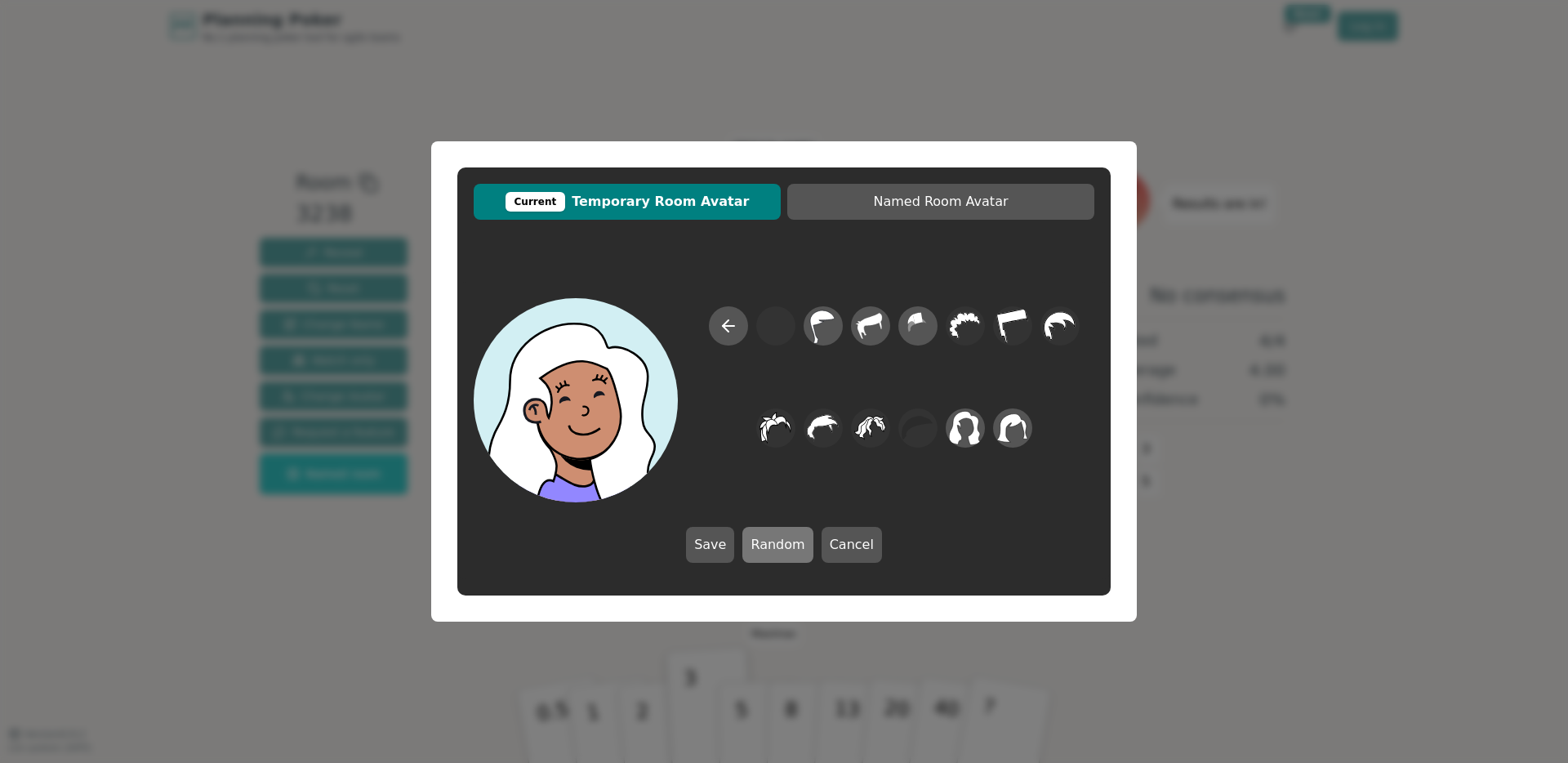
click at [785, 544] on button "Random" at bounding box center [777, 545] width 70 height 36
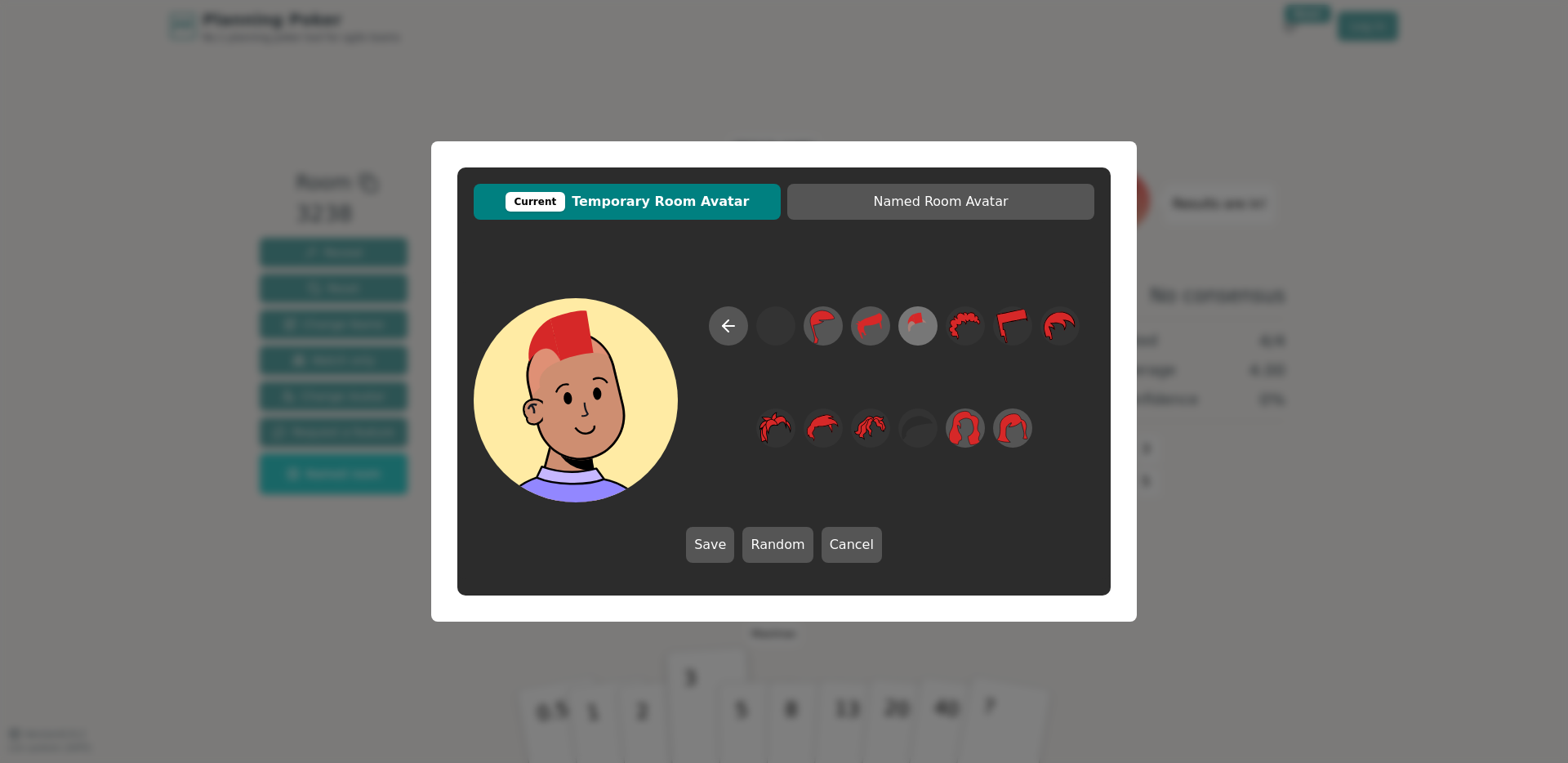
click at [924, 327] on icon at bounding box center [917, 326] width 32 height 37
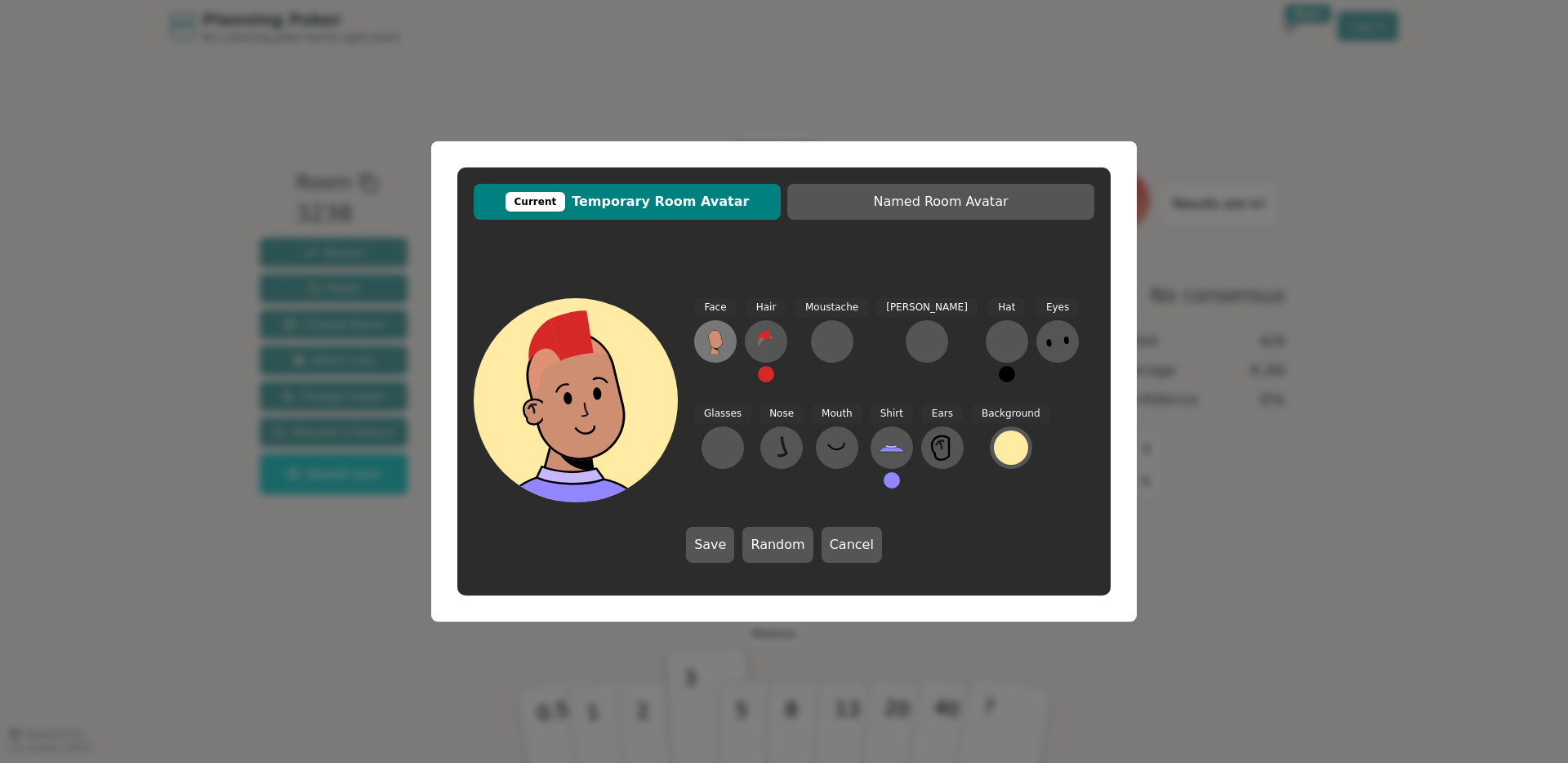
click at [712, 336] on icon at bounding box center [714, 339] width 14 height 18
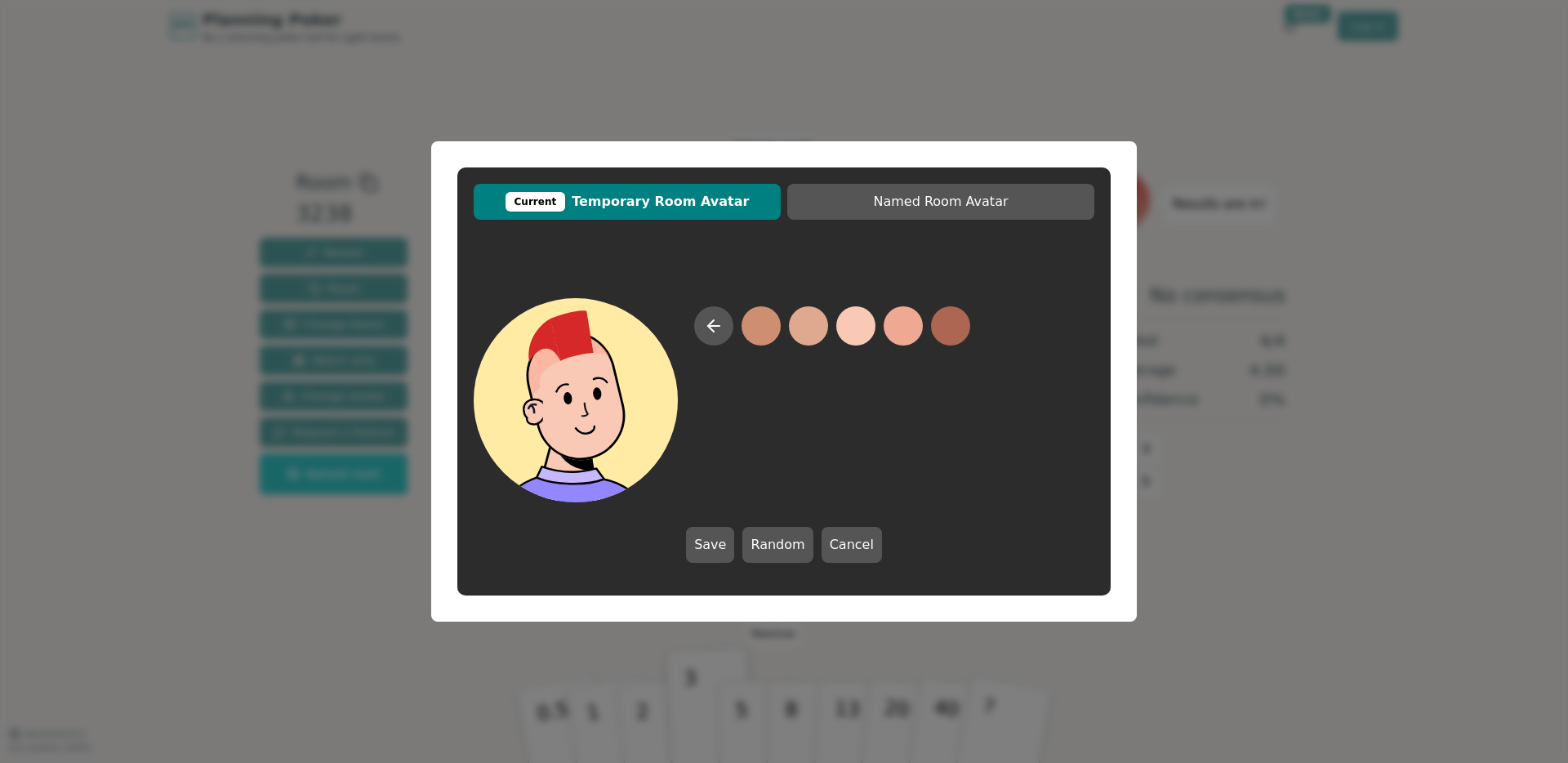
click at [857, 316] on button at bounding box center [855, 325] width 39 height 39
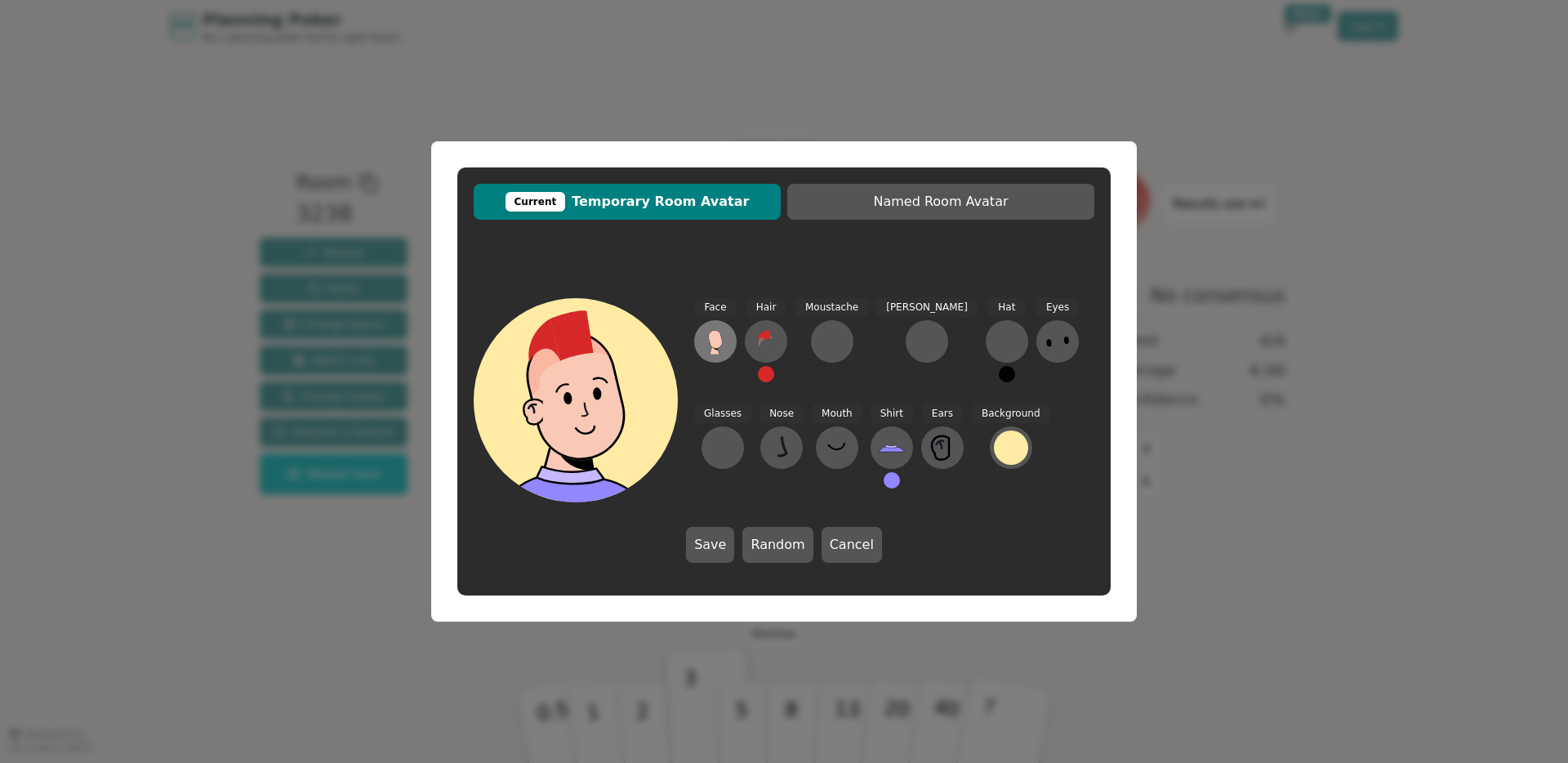
click at [699, 334] on button at bounding box center [715, 341] width 43 height 43
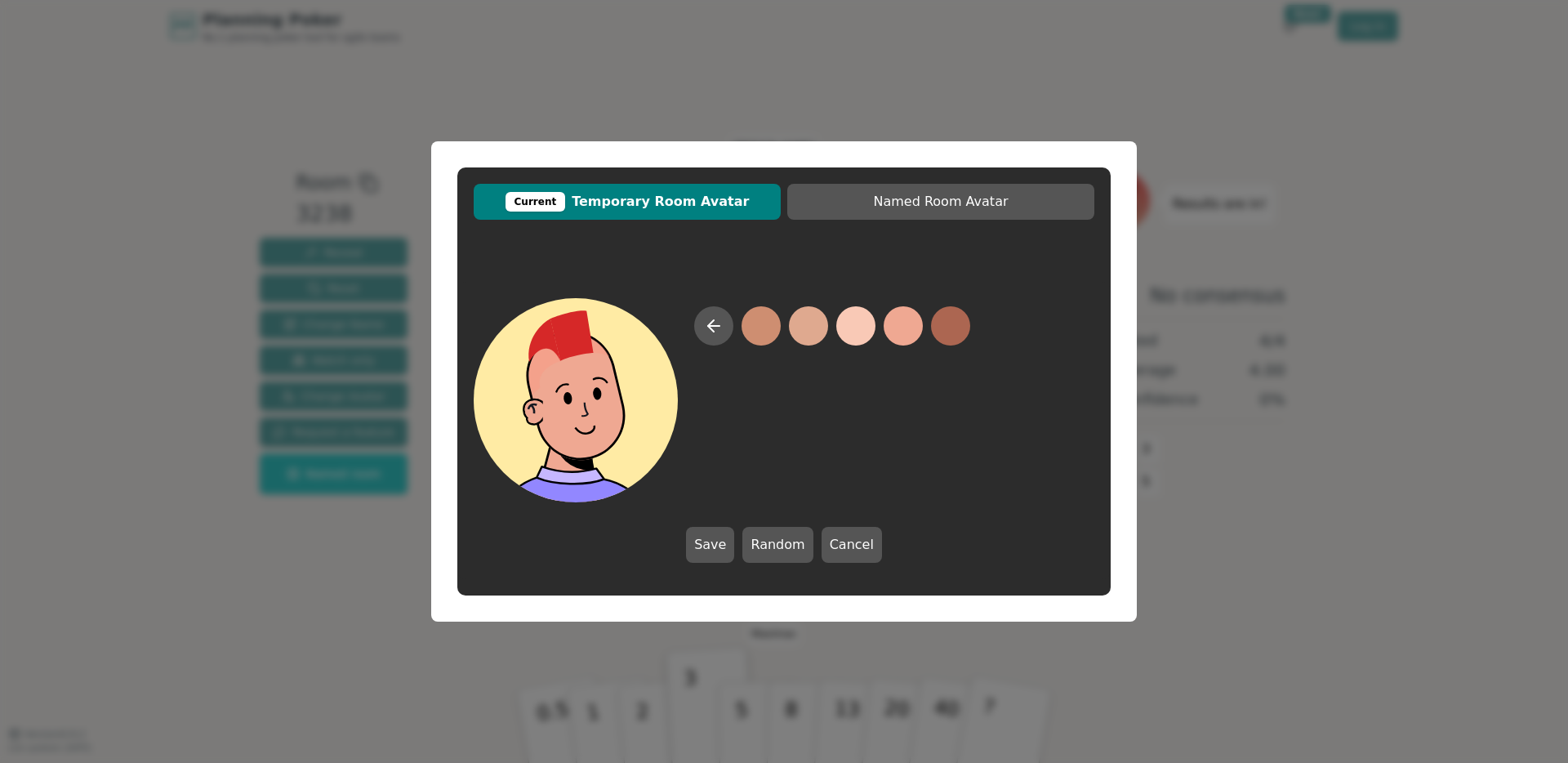
click at [922, 328] on button at bounding box center [903, 325] width 39 height 39
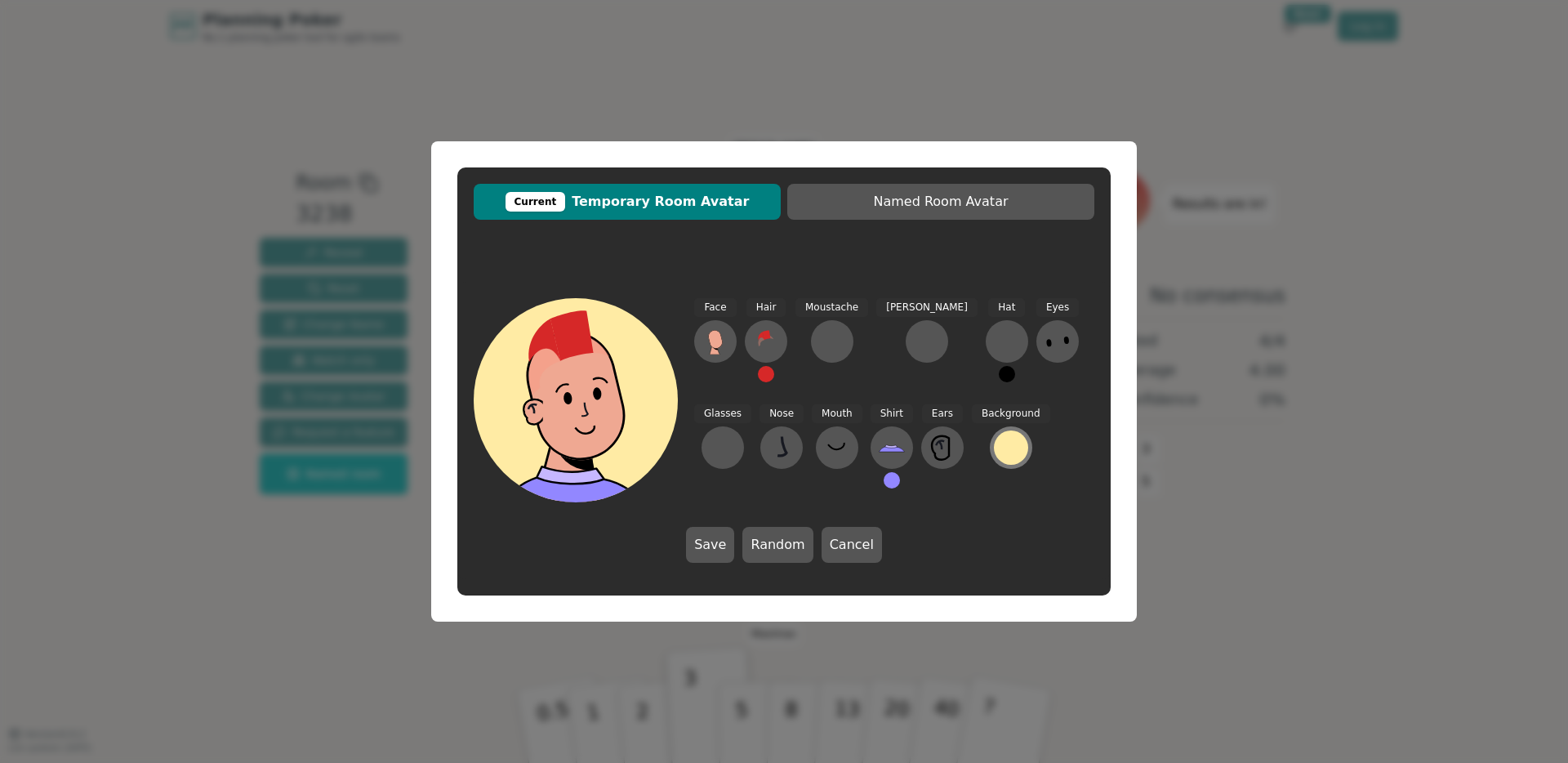
click at [994, 454] on div at bounding box center [1010, 447] width 34 height 34
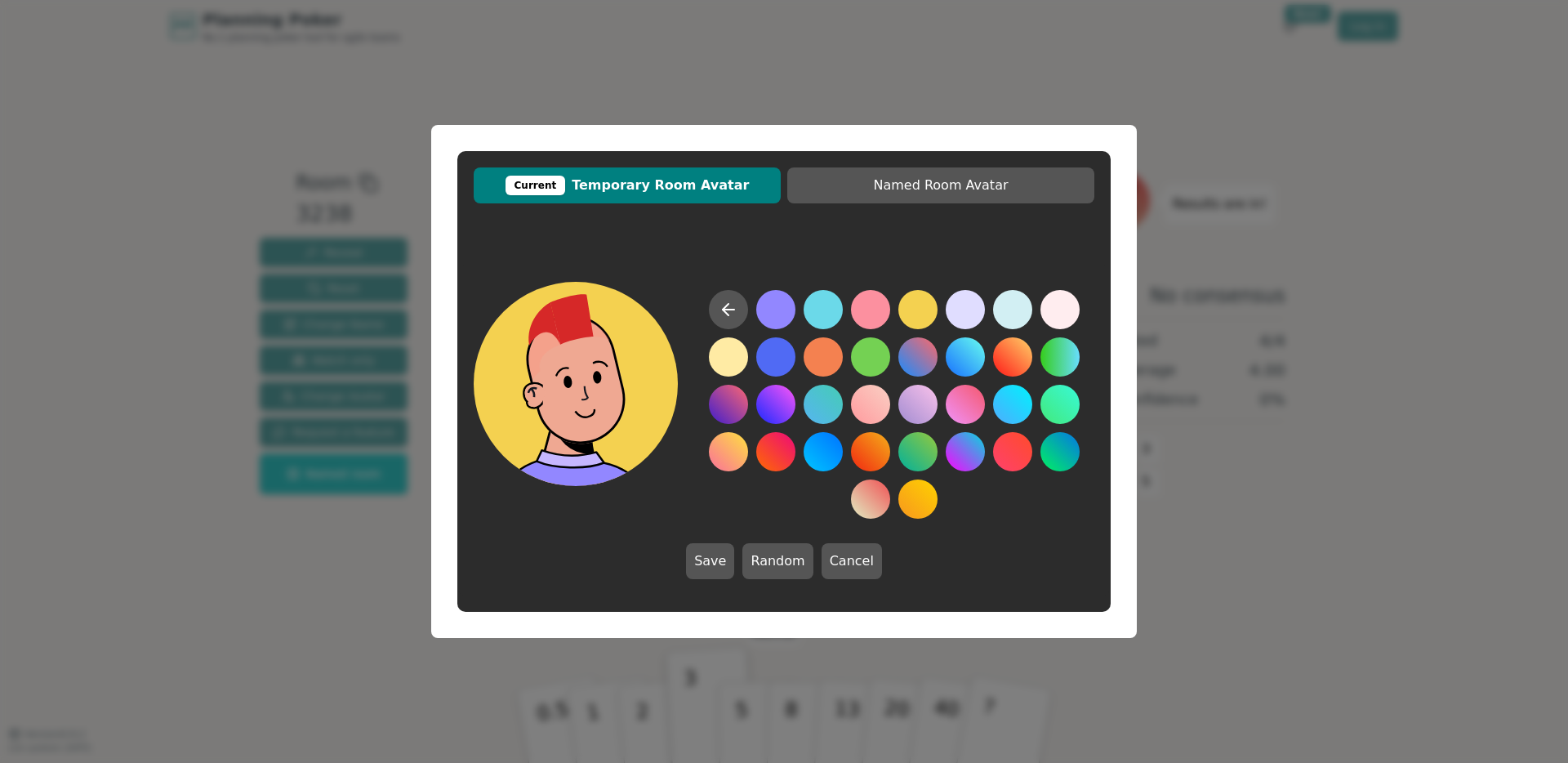
click at [923, 305] on button at bounding box center [918, 309] width 39 height 39
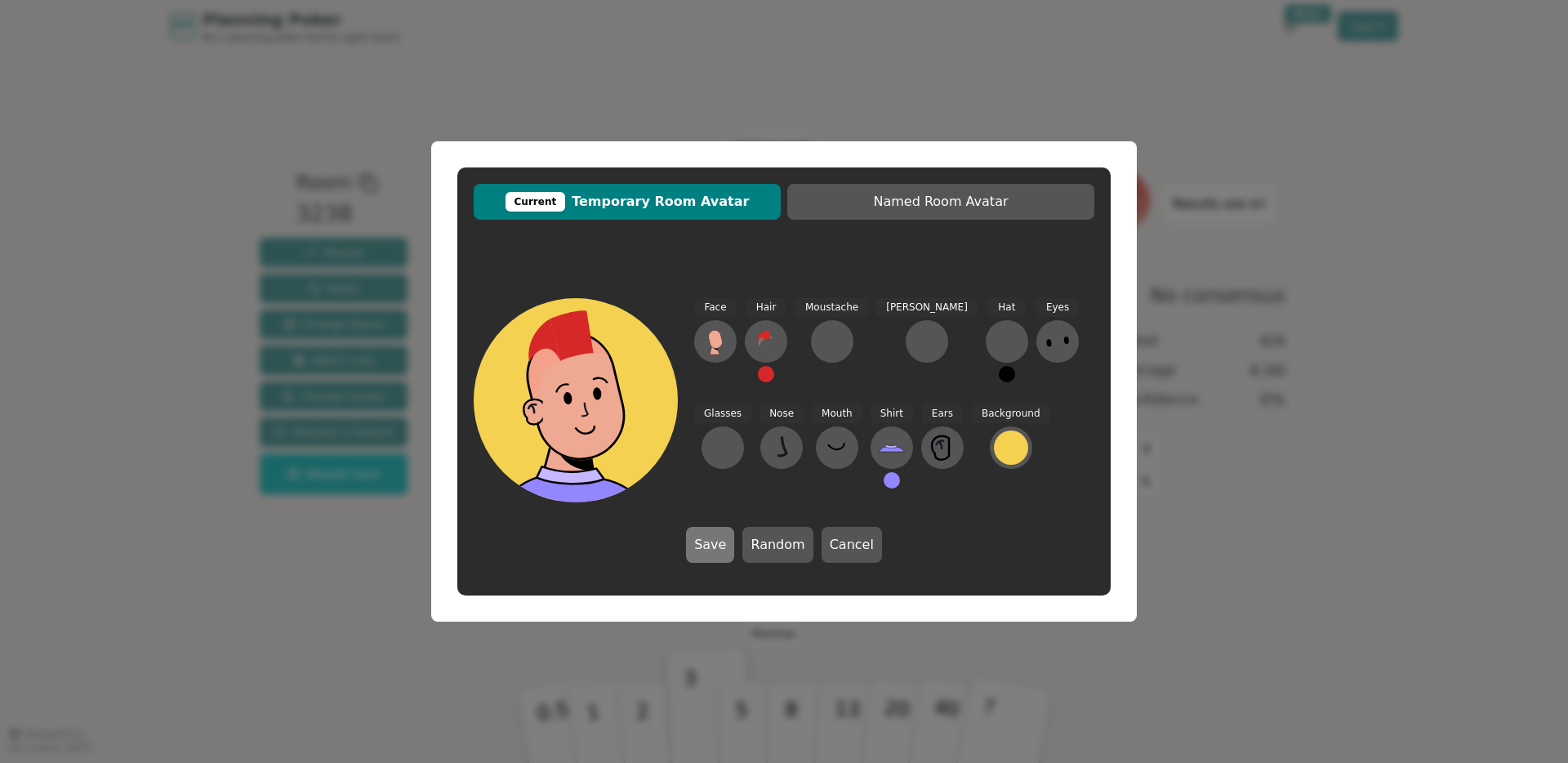
click at [711, 555] on button "Save" at bounding box center [710, 545] width 48 height 36
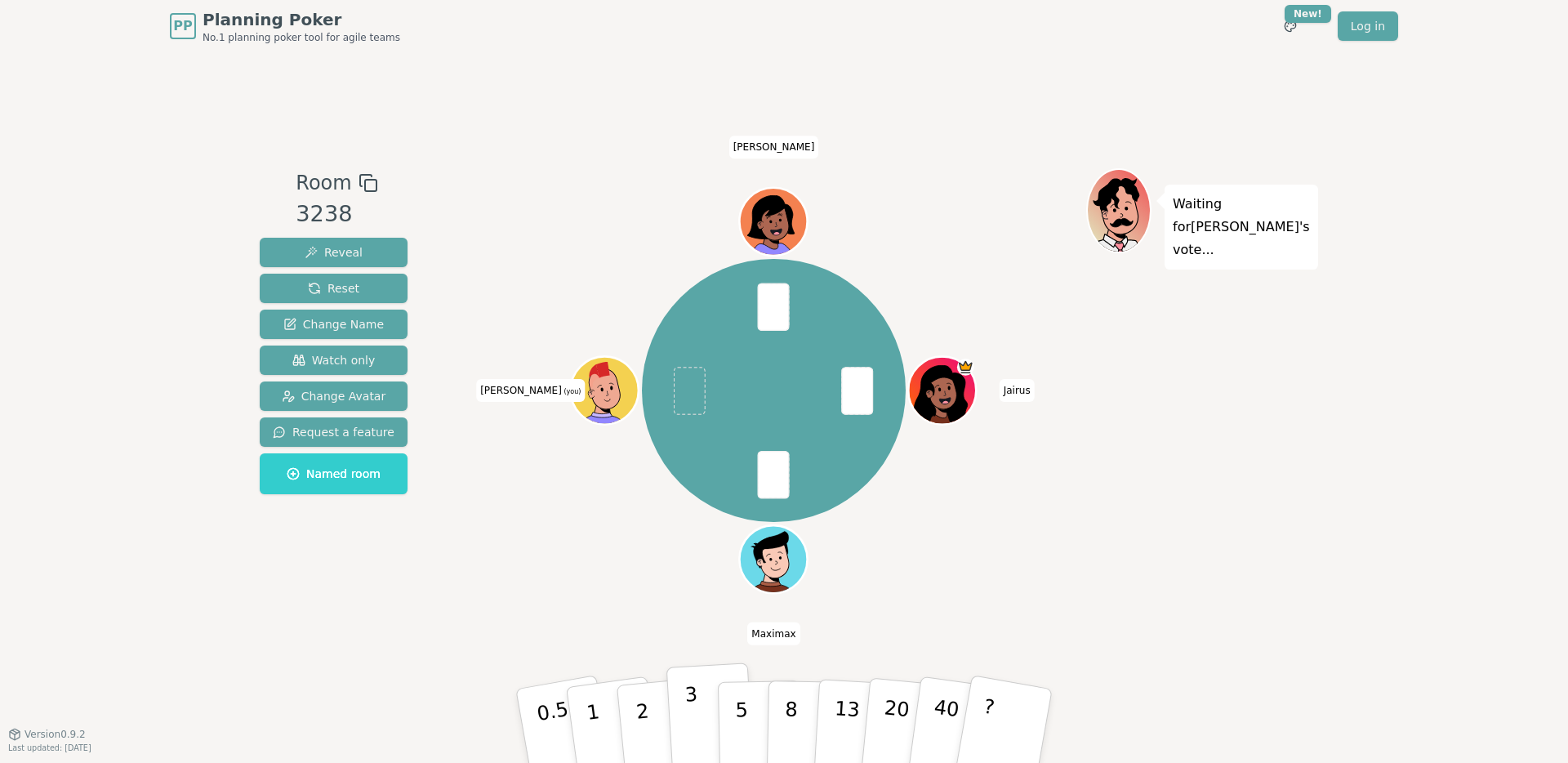
click at [688, 715] on p "3" at bounding box center [694, 727] width 18 height 89
click at [739, 711] on p "5" at bounding box center [742, 726] width 14 height 88
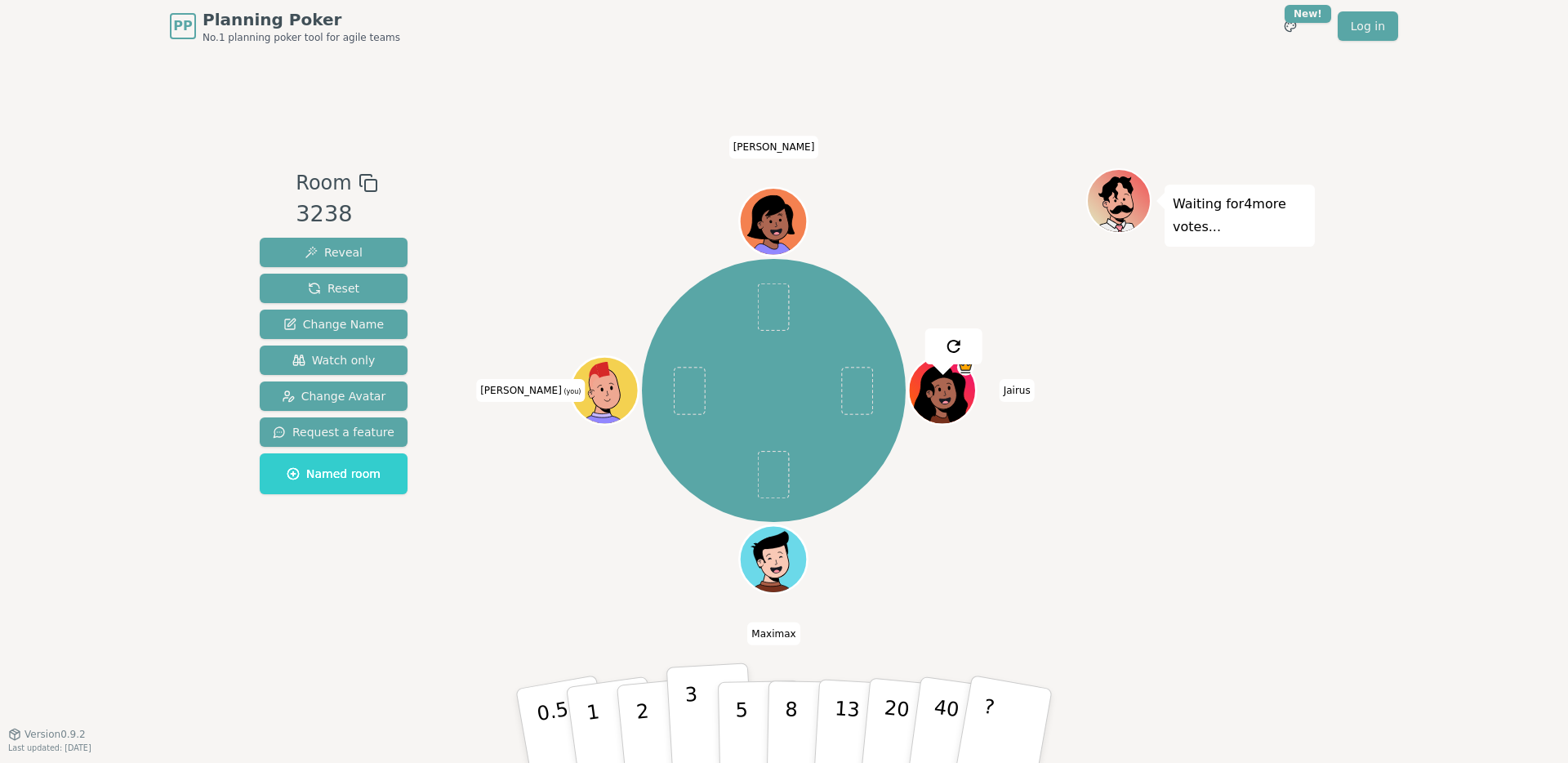
click at [698, 699] on button "3" at bounding box center [710, 725] width 89 height 128
click at [688, 685] on p "3" at bounding box center [694, 727] width 18 height 89
click at [690, 379] on span at bounding box center [689, 391] width 32 height 48
click at [691, 706] on p "3" at bounding box center [694, 727] width 18 height 89
click at [743, 700] on p "5" at bounding box center [742, 726] width 14 height 88
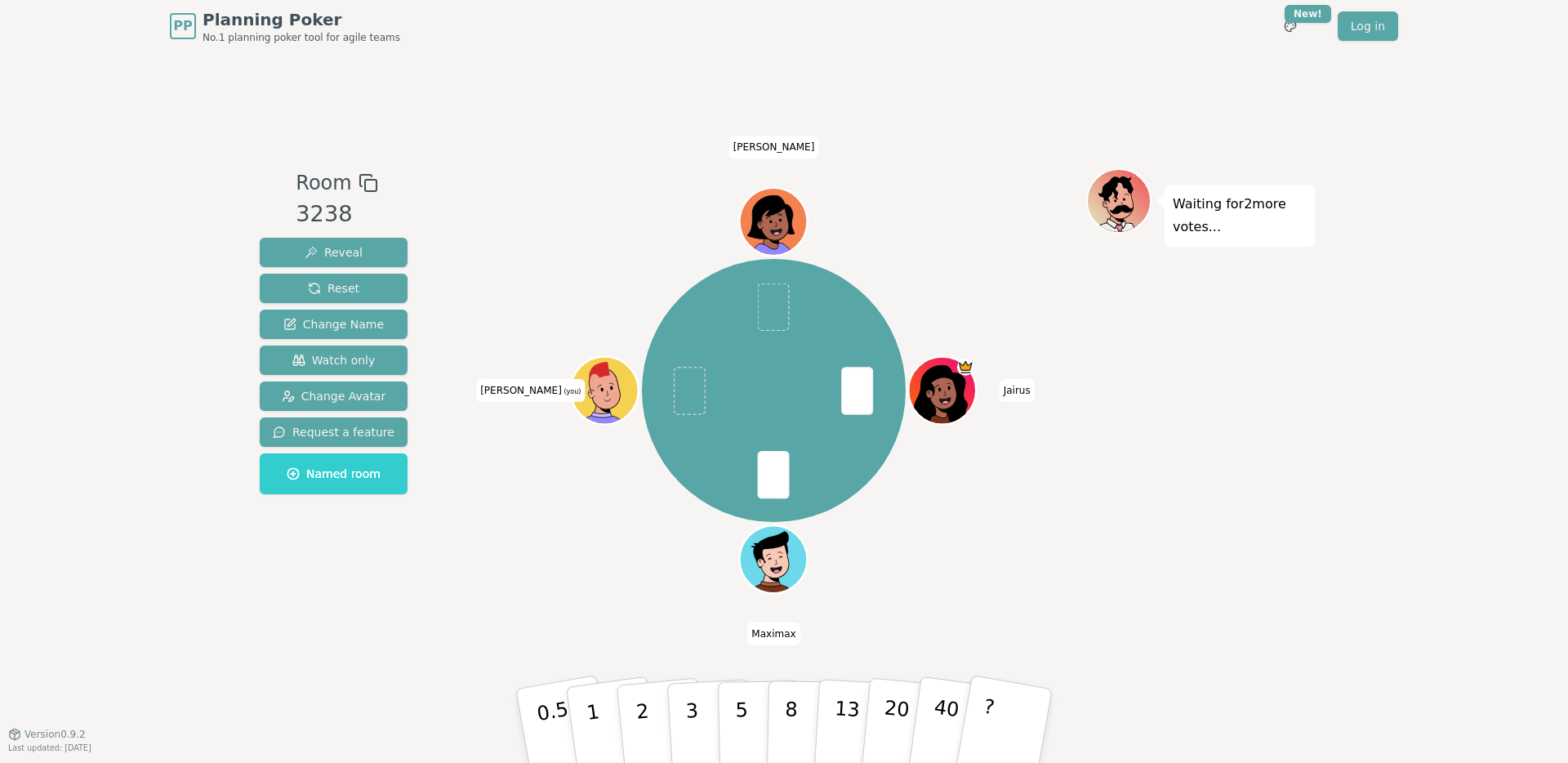
drag, startPoint x: 704, startPoint y: 692, endPoint x: 701, endPoint y: 645, distance: 47.1
click at [701, 645] on div "Room 3238 Reveal Reset Change Name Watch only Change Avatar Request a feature N…" at bounding box center [784, 393] width 1061 height 681
click at [697, 699] on button "3" at bounding box center [710, 725] width 89 height 128
drag, startPoint x: 660, startPoint y: 473, endPoint x: 685, endPoint y: 489, distance: 29.7
click at [669, 379] on div "Room 3238 Reveal Reset Change Name Watch only Change Avatar Request a feature N…" at bounding box center [784, 393] width 1061 height 449
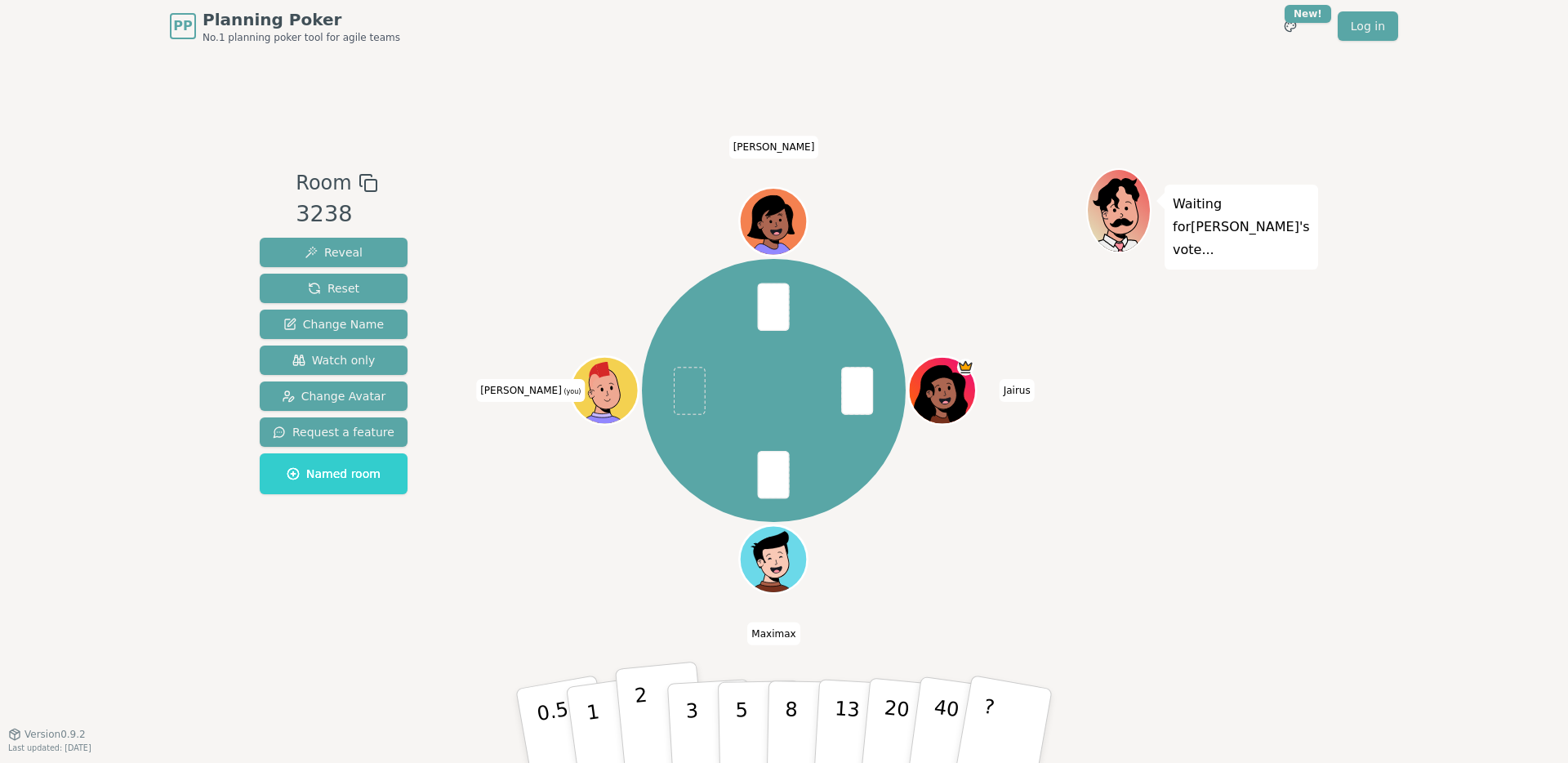
click at [651, 718] on button "2" at bounding box center [662, 726] width 93 height 130
